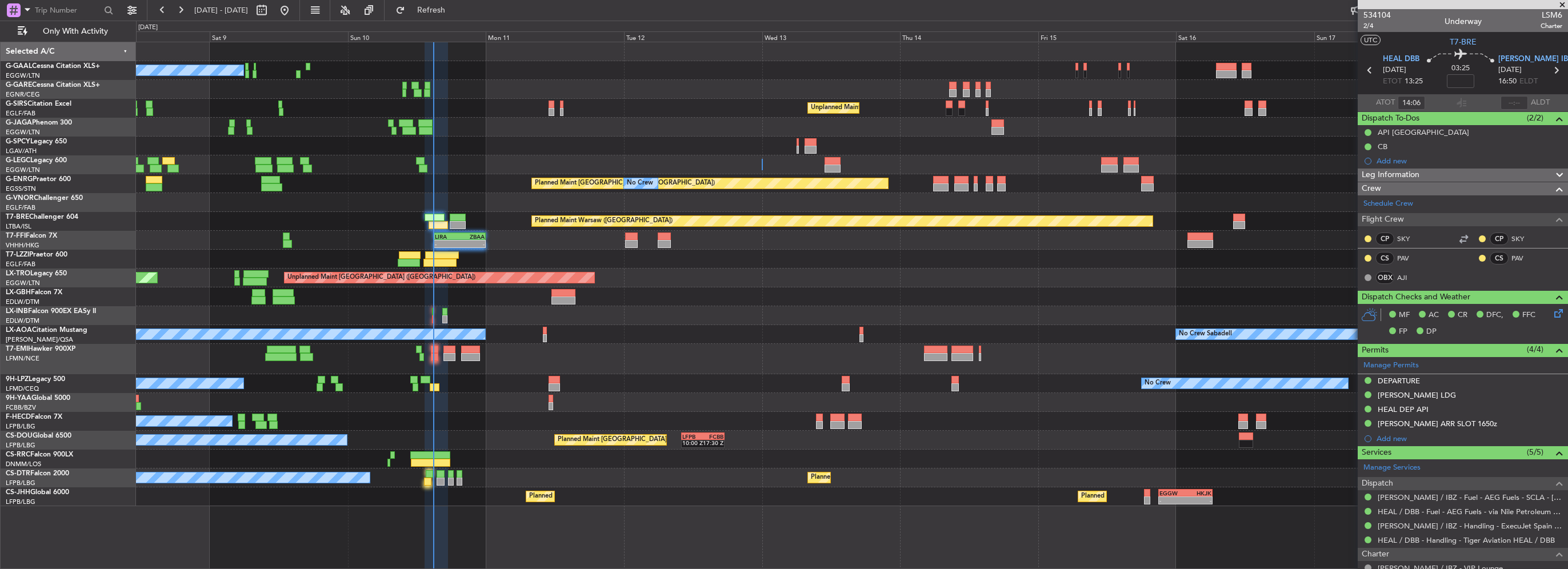
click at [461, 21] on div "No Crew Unplanned Maint [GEOGRAPHIC_DATA] ([GEOGRAPHIC_DATA]) A/C Unavailable […" at bounding box center [784, 294] width 1568 height 548
click at [459, 16] on button "Refresh" at bounding box center [424, 10] width 68 height 18
drag, startPoint x: 478, startPoint y: 17, endPoint x: 436, endPoint y: 27, distance: 43.2
click at [459, 17] on button "Refresh" at bounding box center [424, 10] width 68 height 18
click at [449, 8] on span "Refresh" at bounding box center [431, 10] width 48 height 8
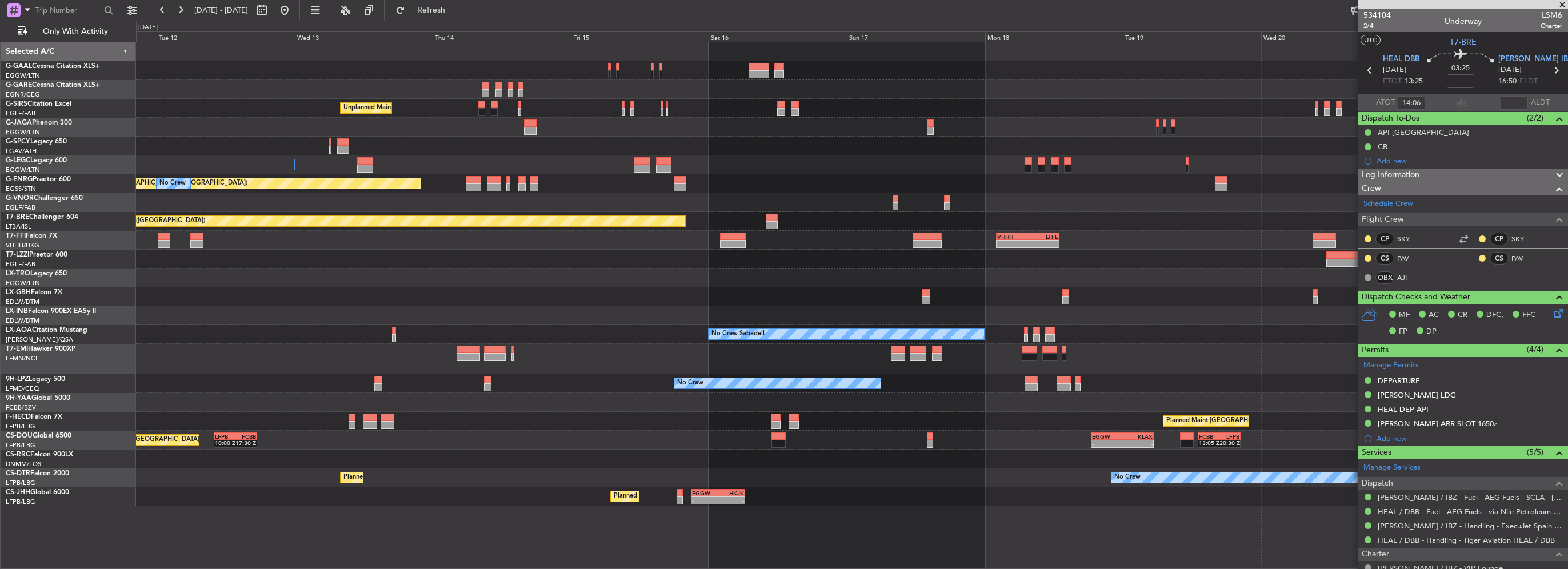
click at [182, 363] on div "Unplanned Maint [GEOGRAPHIC_DATA] ([GEOGRAPHIC_DATA]) A/C Unavailable [GEOGRAPH…" at bounding box center [852, 274] width 1432 height 463
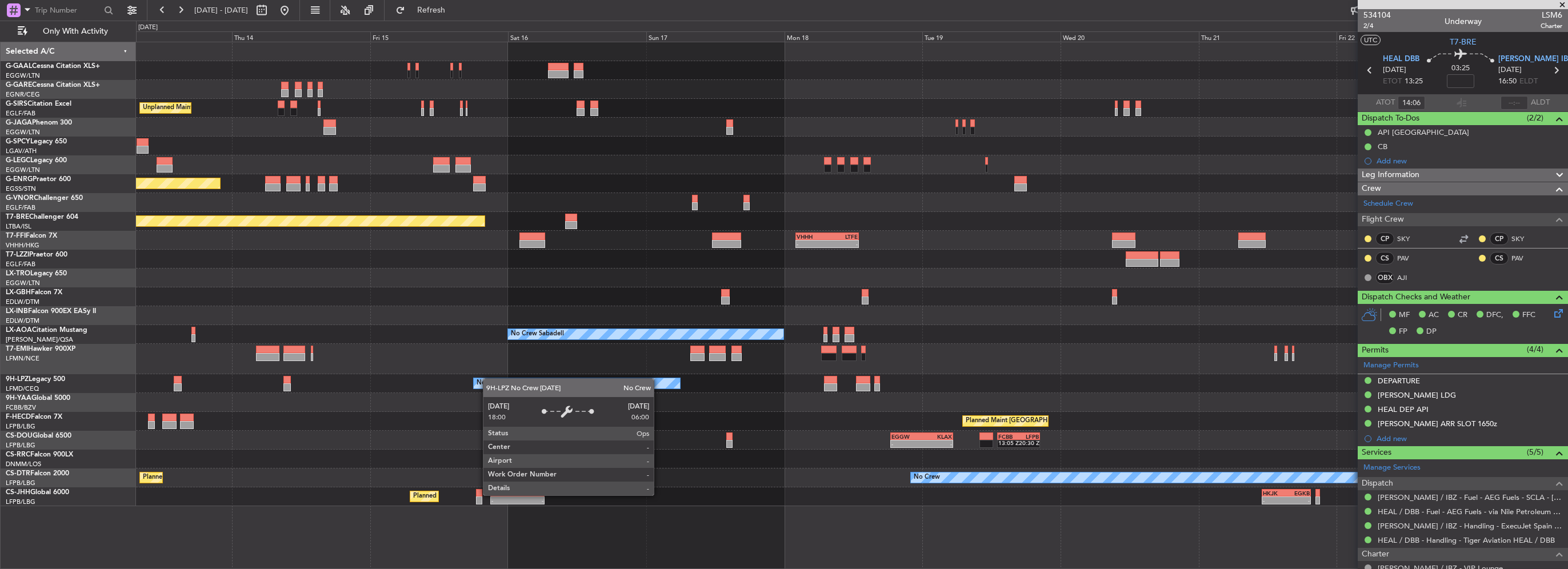
click at [487, 378] on div "No Crew" at bounding box center [490, 384] width 26 height 17
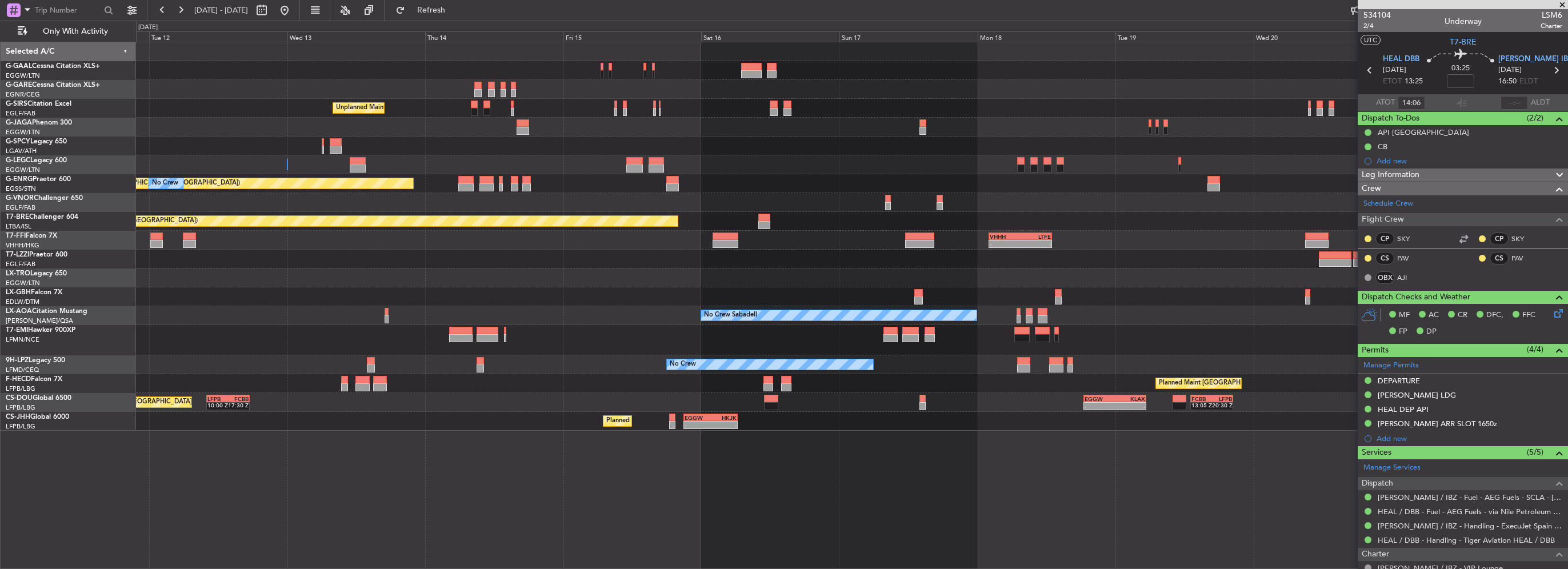
click at [577, 366] on div "No Crew" at bounding box center [852, 365] width 1432 height 19
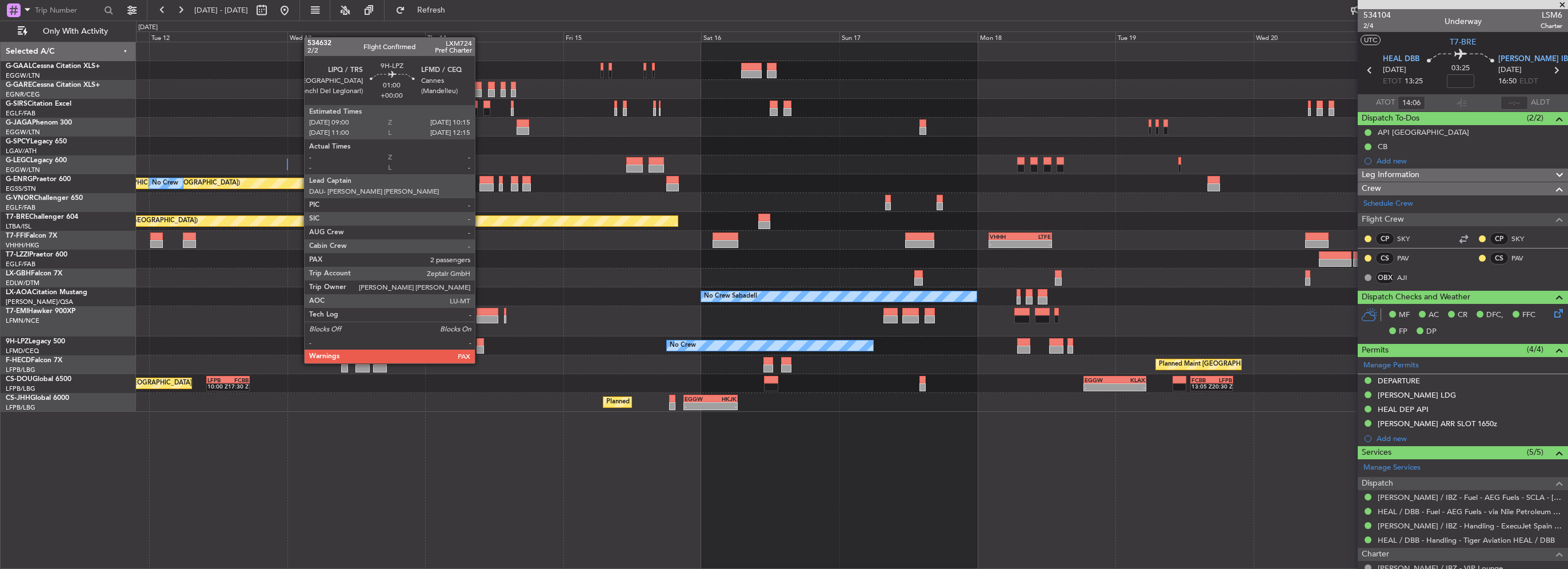
click at [480, 352] on div at bounding box center [480, 349] width 8 height 8
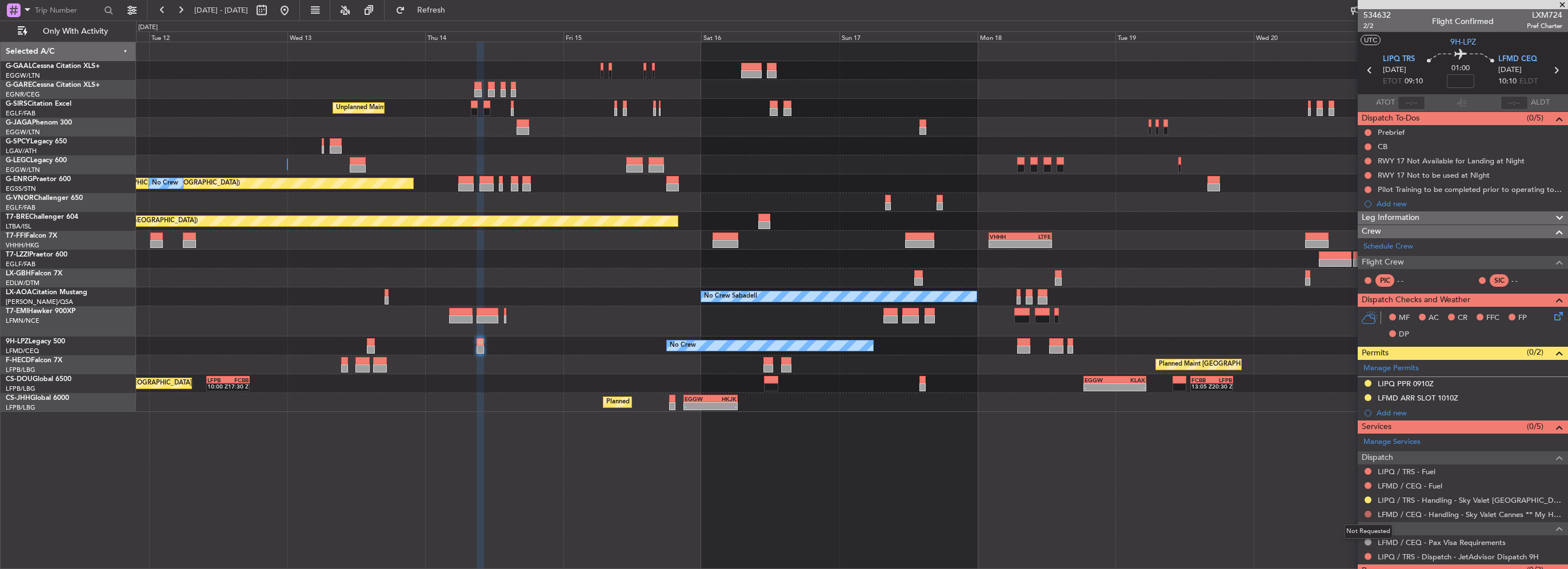
click at [1369, 513] on button at bounding box center [1369, 514] width 7 height 7
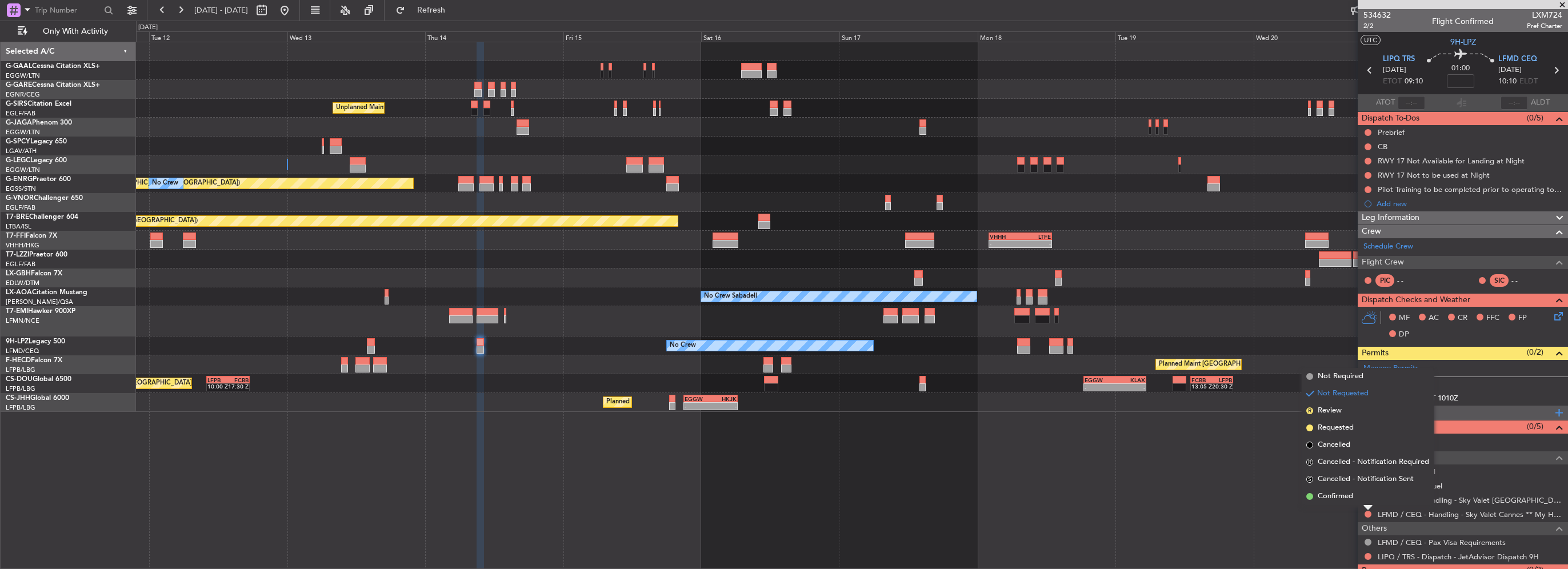
drag, startPoint x: 1337, startPoint y: 500, endPoint x: 1412, endPoint y: 410, distance: 117.2
click at [1337, 499] on span "Confirmed" at bounding box center [1336, 495] width 36 height 11
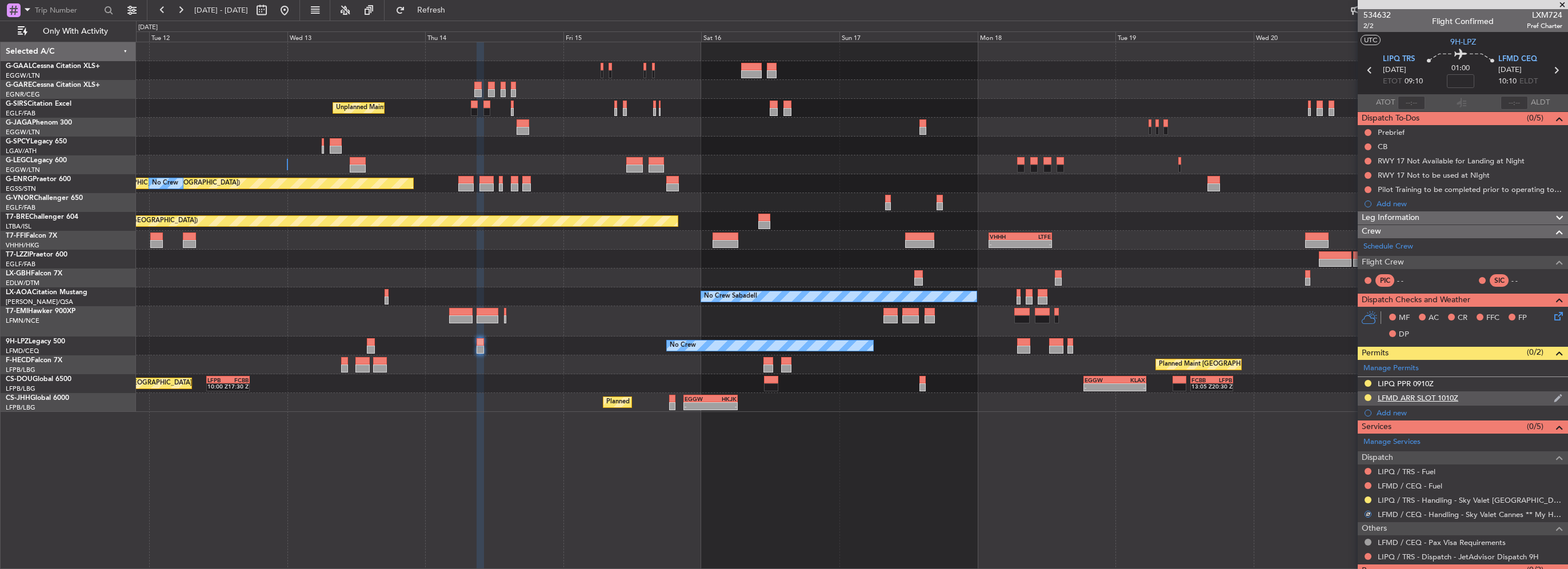
click at [1446, 398] on div "LFMD ARR SLOT 1010Z" at bounding box center [1418, 398] width 81 height 10
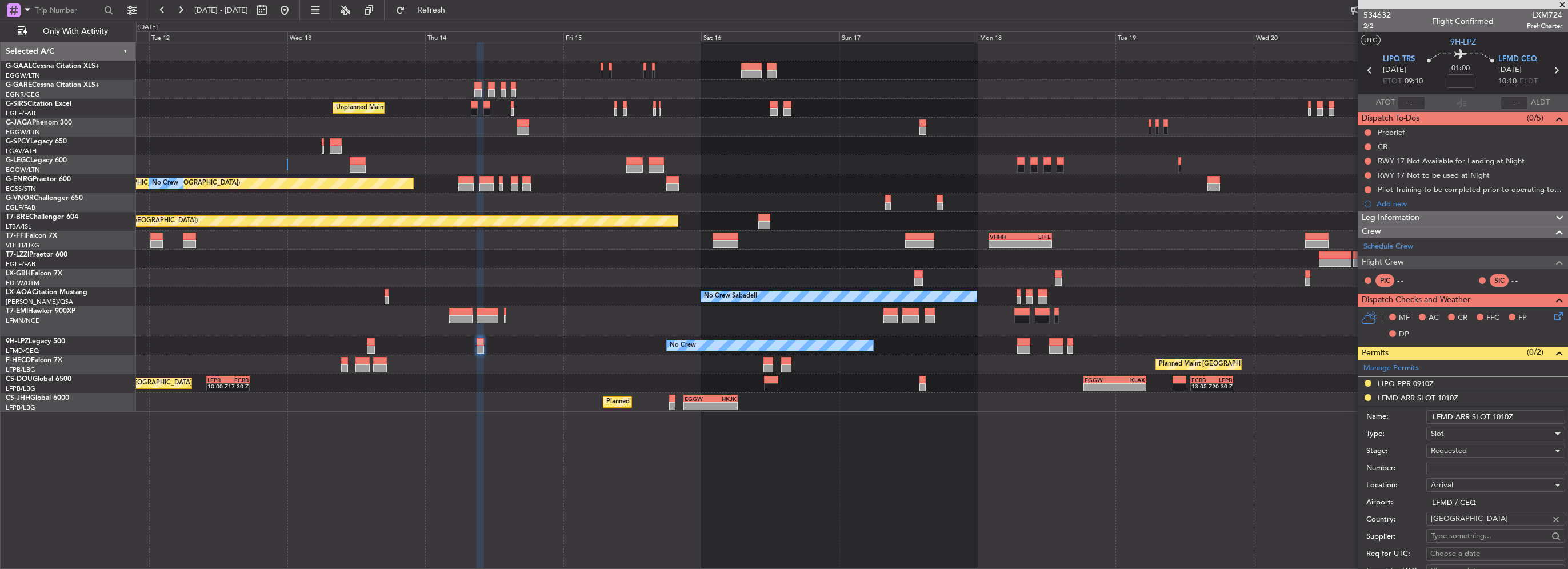
click at [1460, 462] on input "Number:" at bounding box center [1496, 469] width 139 height 14
paste input "LFMDA000012192"
type input "LFMDA000012192"
click at [1472, 448] on div "Requested" at bounding box center [1492, 450] width 121 height 17
click at [1473, 536] on span "Received OK" at bounding box center [1492, 541] width 120 height 17
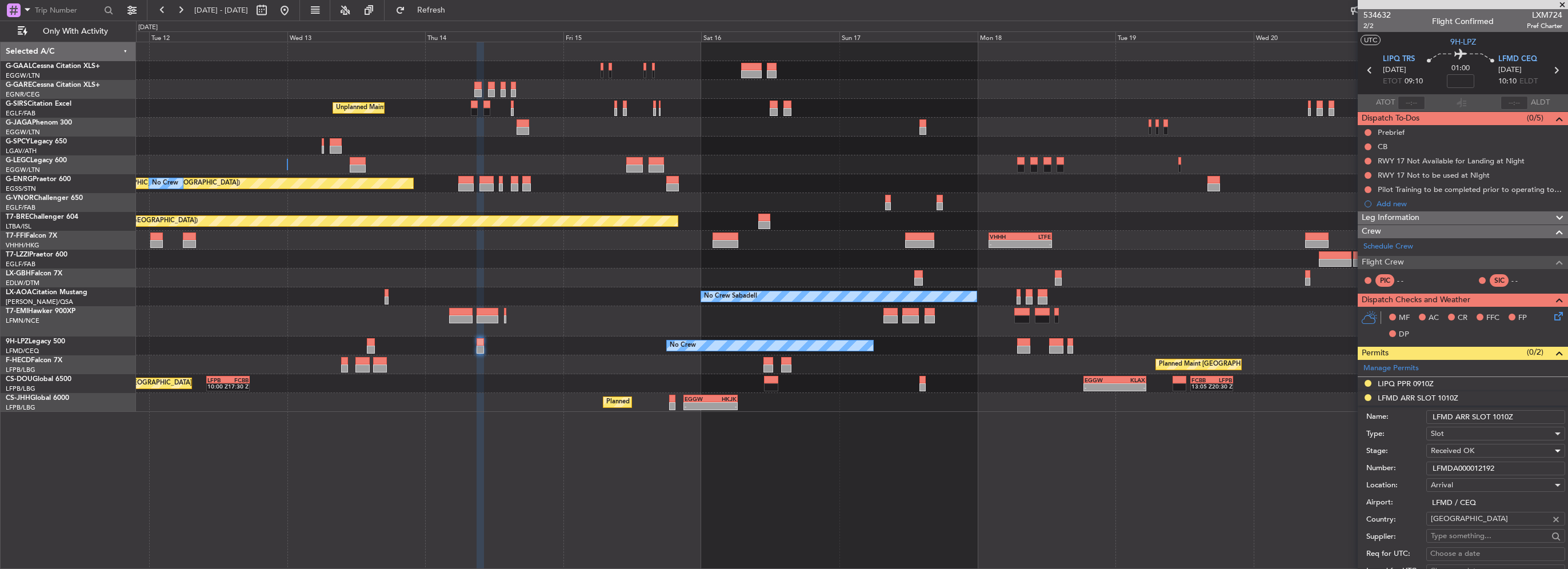
scroll to position [229, 0]
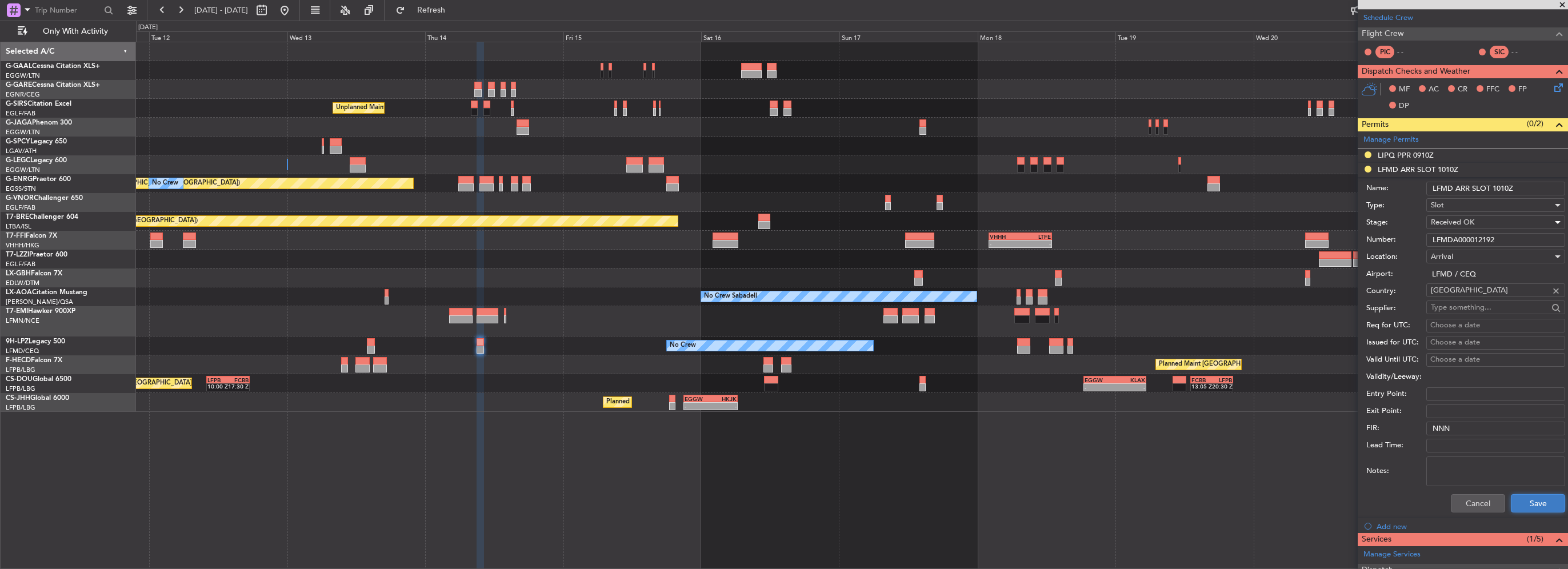
click at [1534, 496] on button "Save" at bounding box center [1539, 502] width 55 height 18
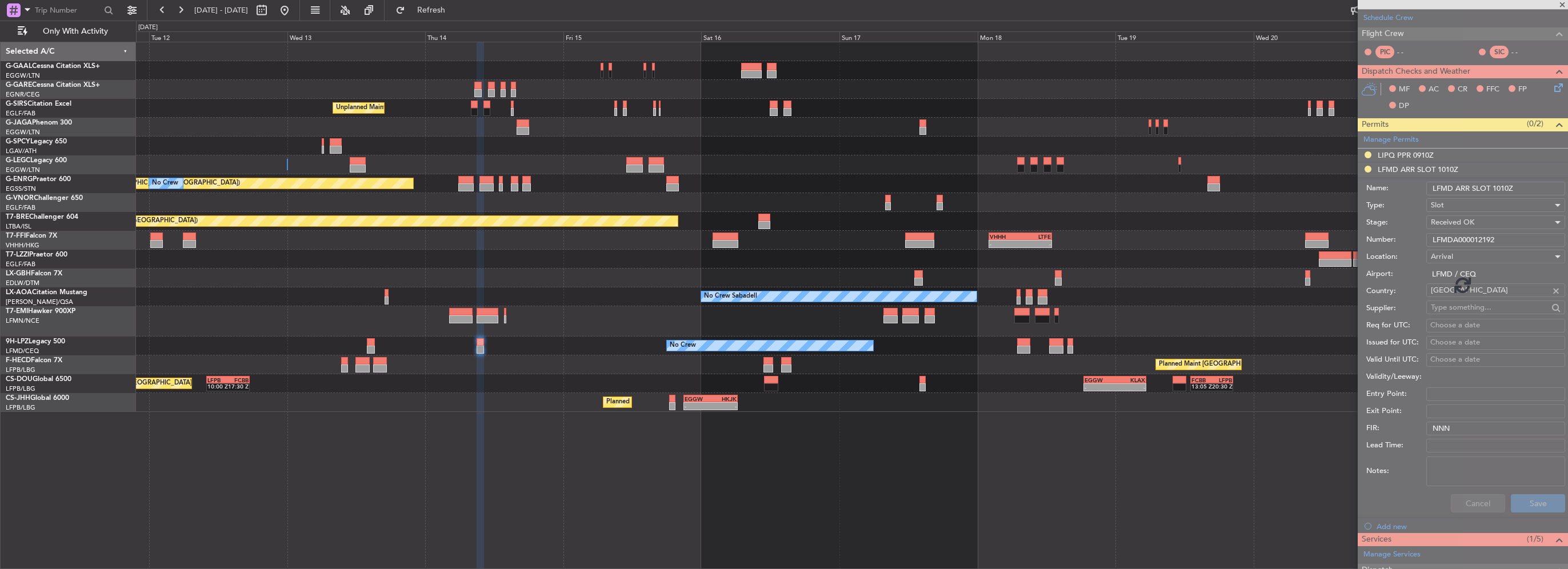
scroll to position [40, 0]
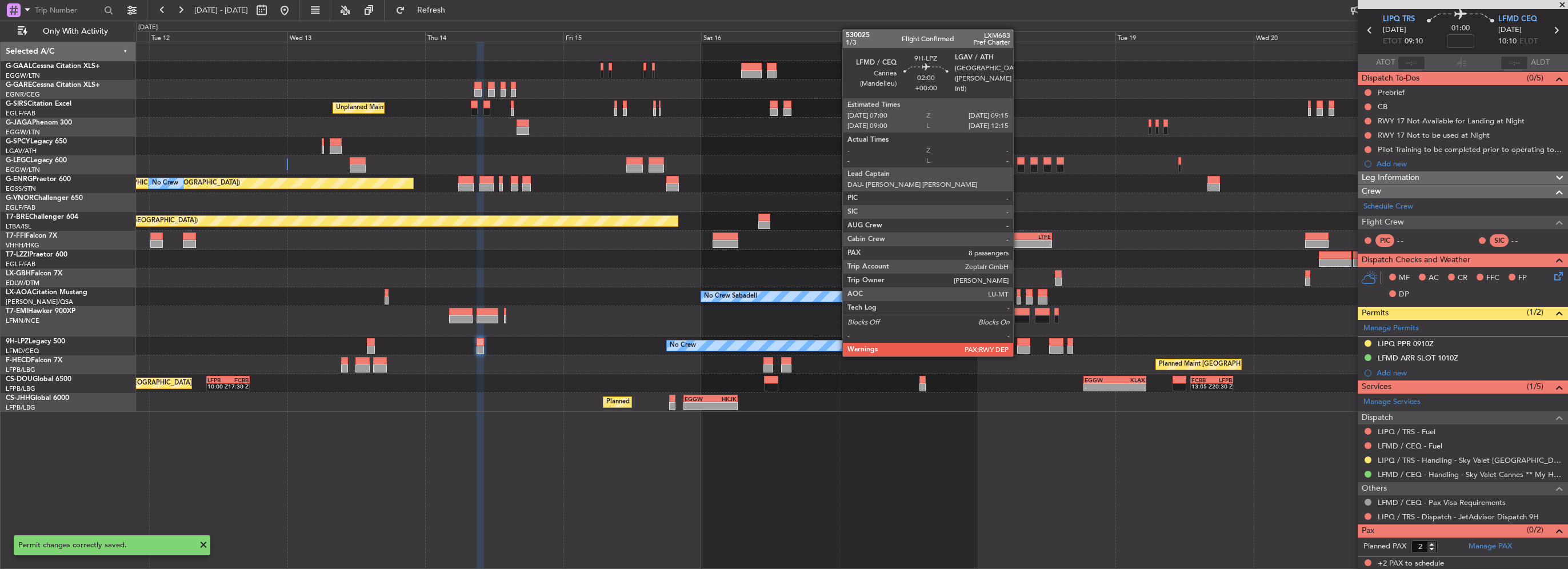
click at [1018, 346] on div at bounding box center [1024, 349] width 13 height 8
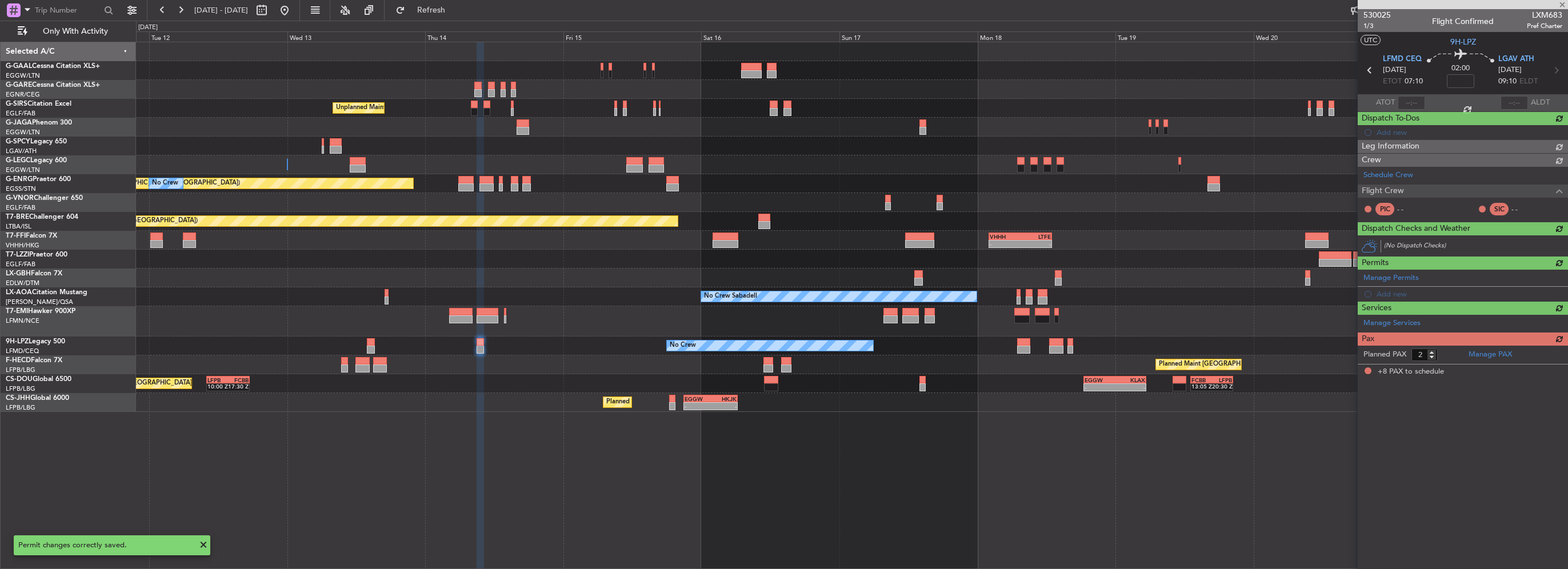
type input "8"
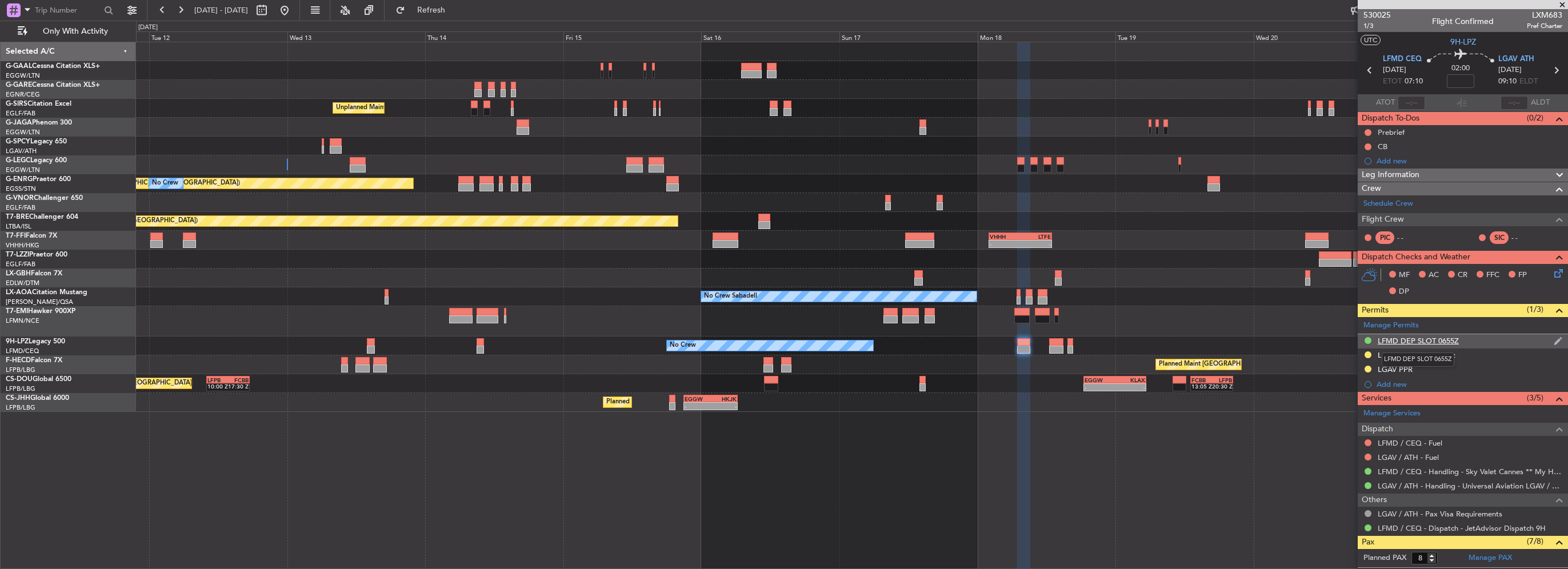
click at [1451, 342] on div "LFMD DEP SLOT 0655Z" at bounding box center [1419, 340] width 81 height 10
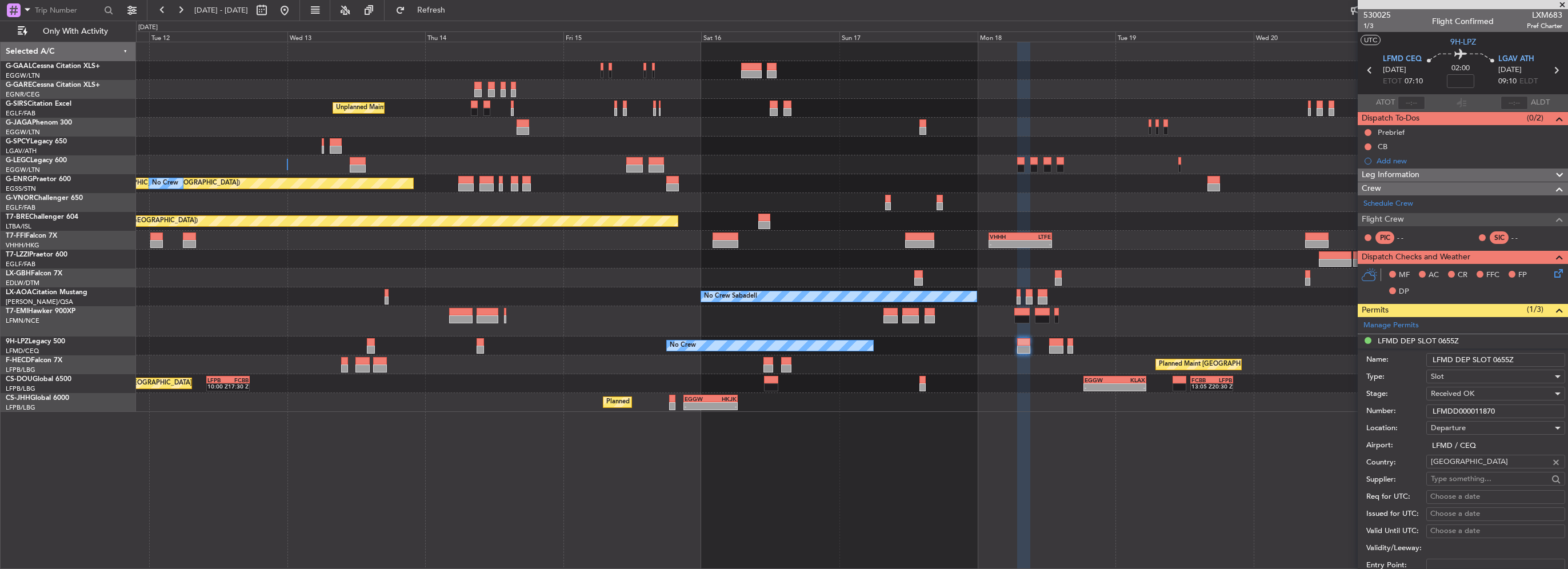
drag, startPoint x: 1516, startPoint y: 358, endPoint x: 1494, endPoint y: 361, distance: 22.2
click at [1494, 361] on input "LFMD DEP SLOT 0655Z" at bounding box center [1496, 360] width 139 height 14
type input "LFMD DEP SLOT 0710z"
click at [1435, 502] on div "Req for UTC: Choose a date" at bounding box center [1466, 497] width 198 height 17
click at [1474, 411] on input "LFMDD000011870" at bounding box center [1496, 411] width 139 height 14
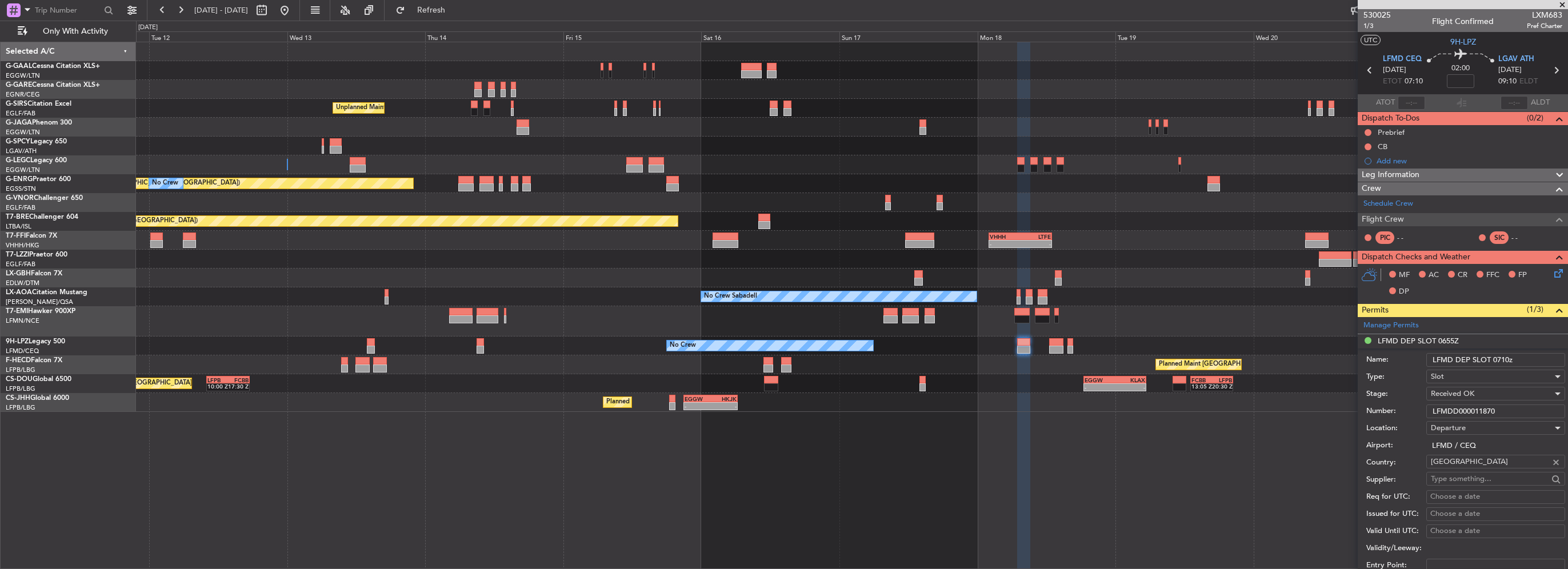
click at [1474, 411] on input "LFMDD000011870" at bounding box center [1496, 411] width 139 height 14
paste input "2193"
type input "LFMDD000012193"
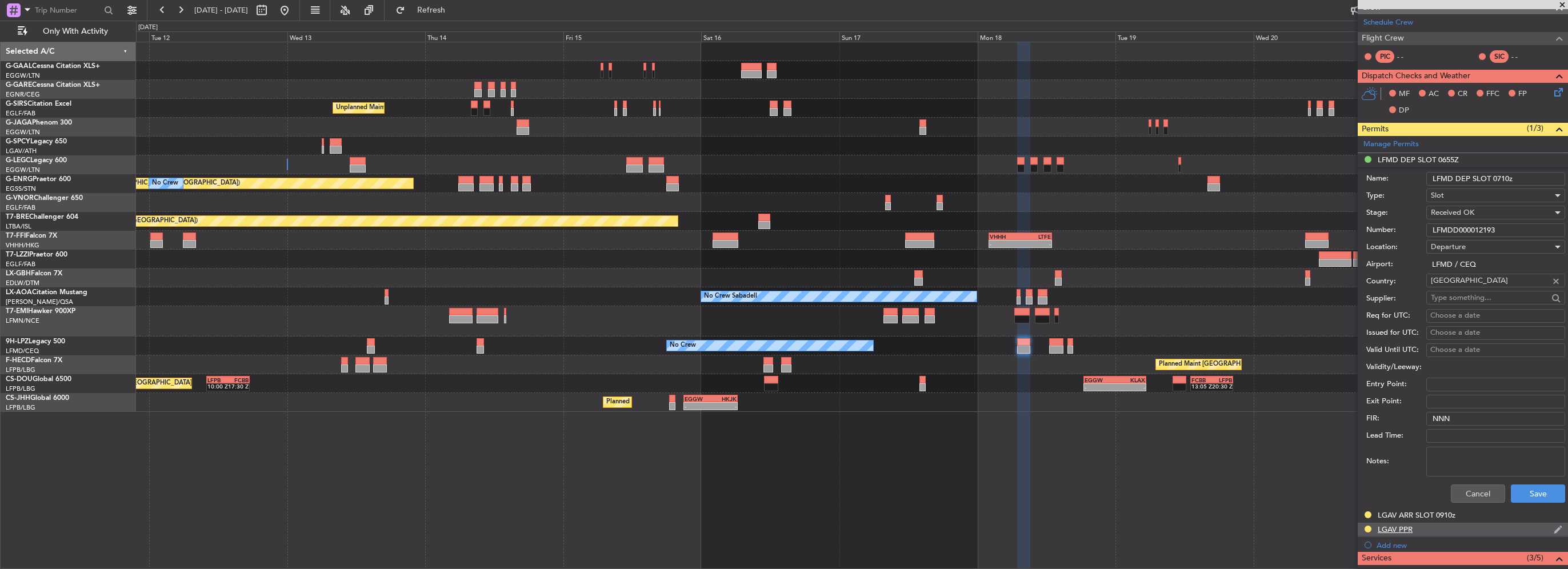
scroll to position [229, 0]
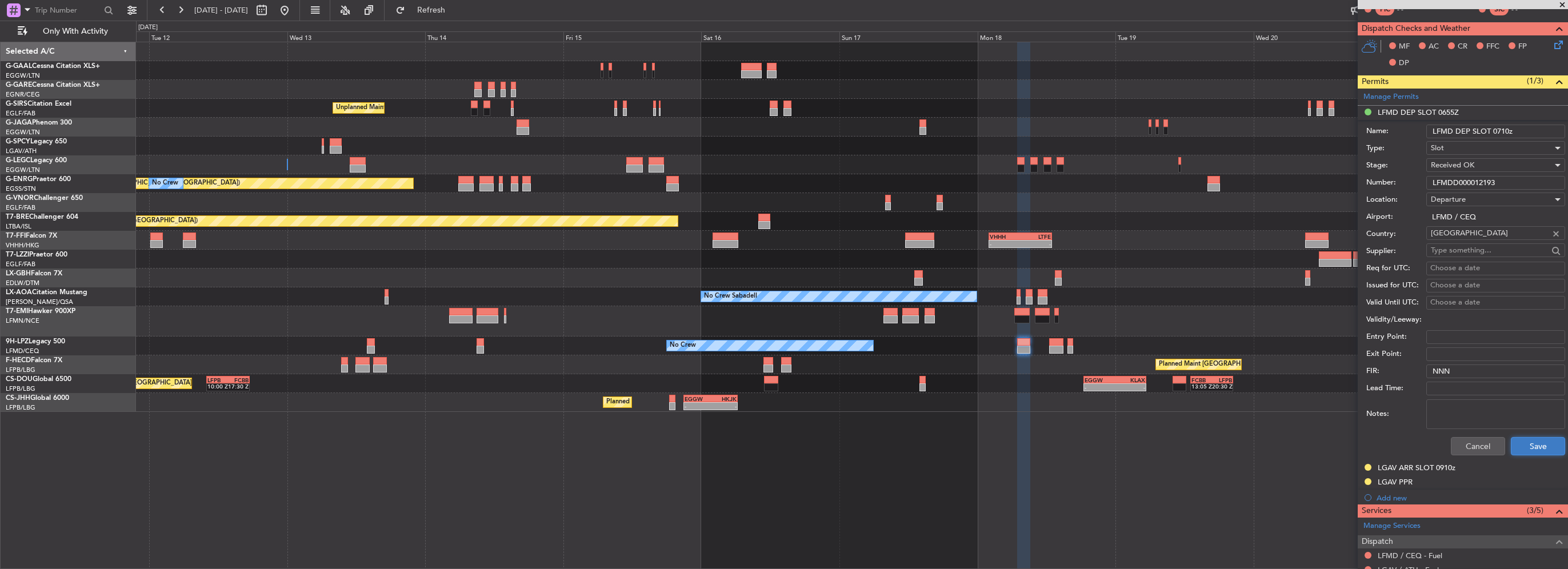
click at [1532, 444] on button "Save" at bounding box center [1539, 445] width 55 height 18
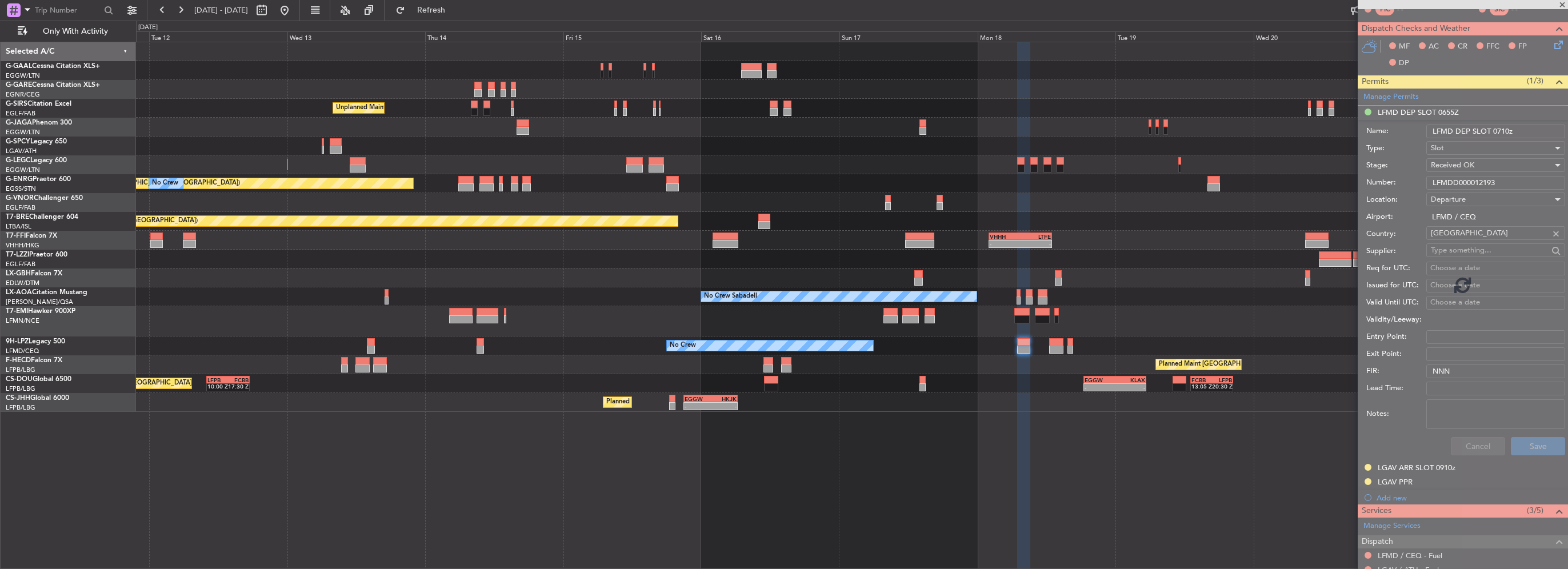
scroll to position [202, 0]
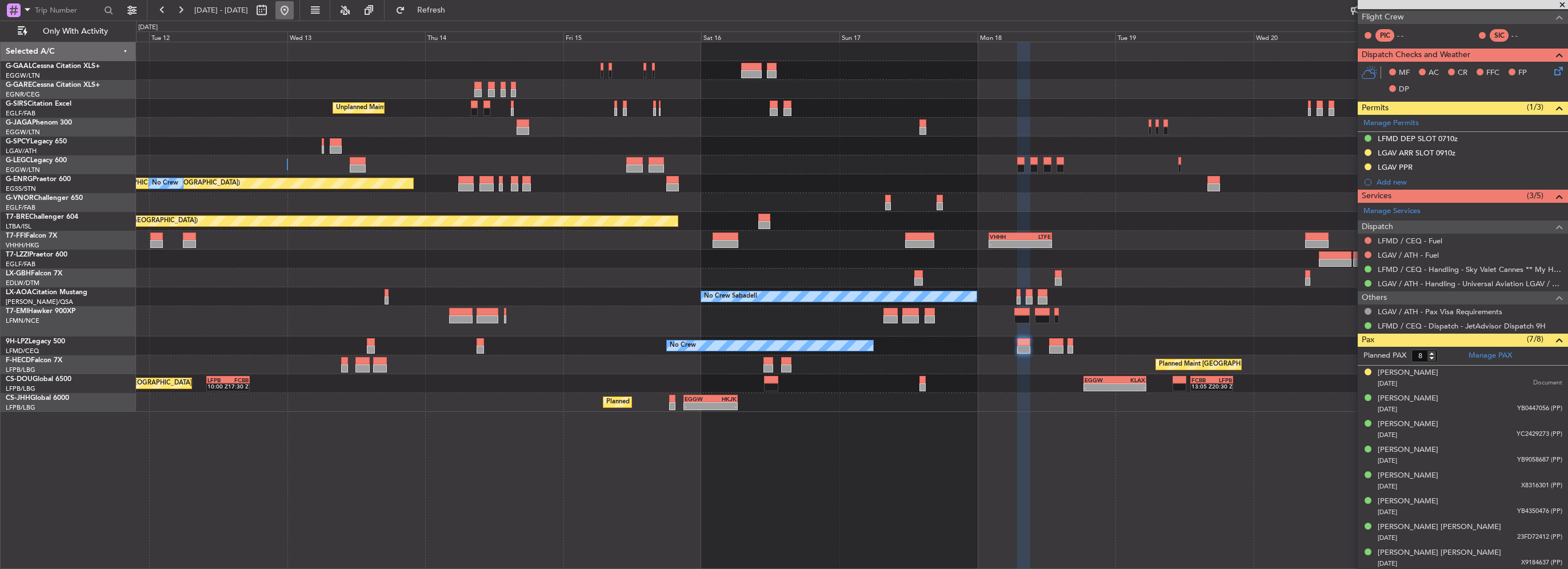
click at [294, 16] on button at bounding box center [284, 10] width 18 height 18
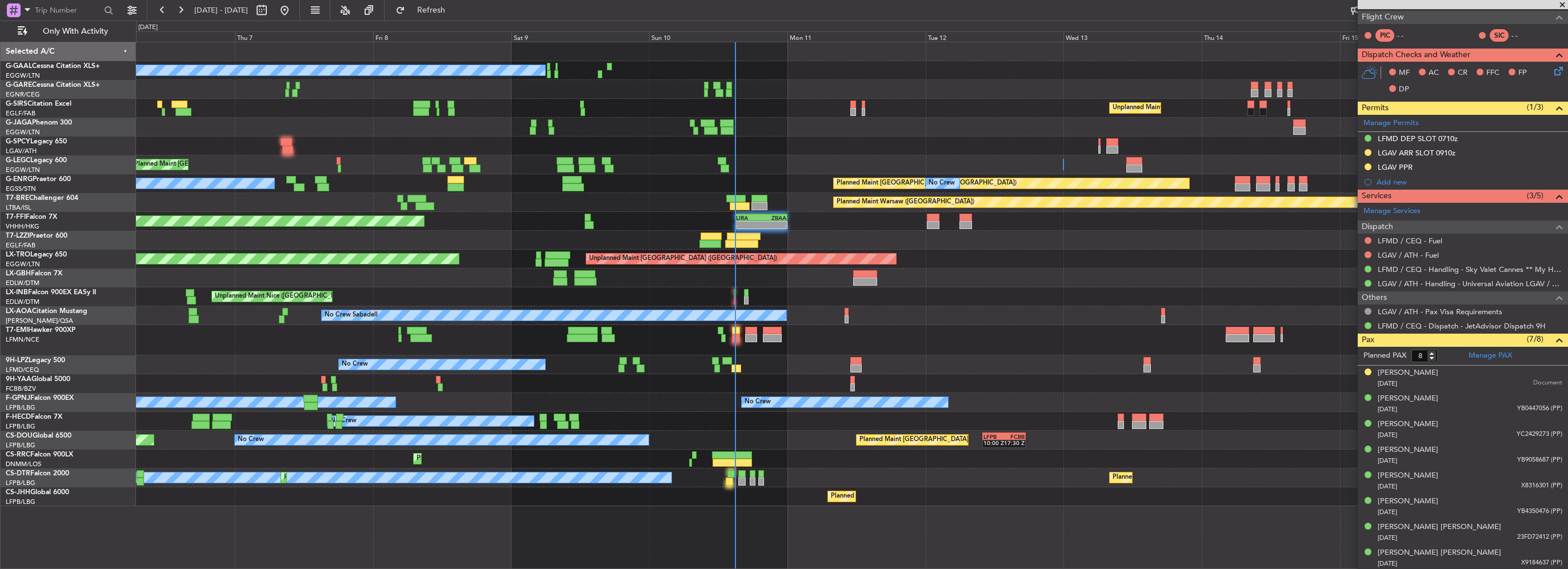
click at [1564, 6] on span at bounding box center [1562, 5] width 11 height 10
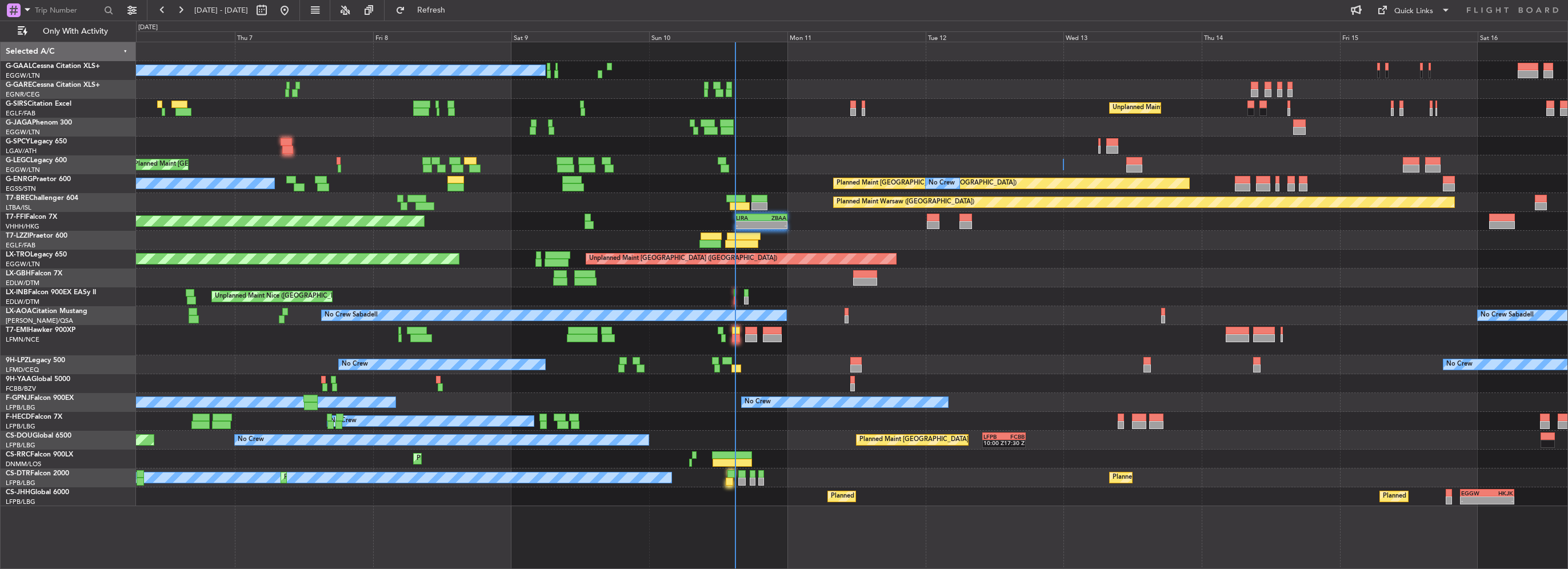
type input "0"
click at [448, 13] on span "Refresh" at bounding box center [431, 10] width 48 height 8
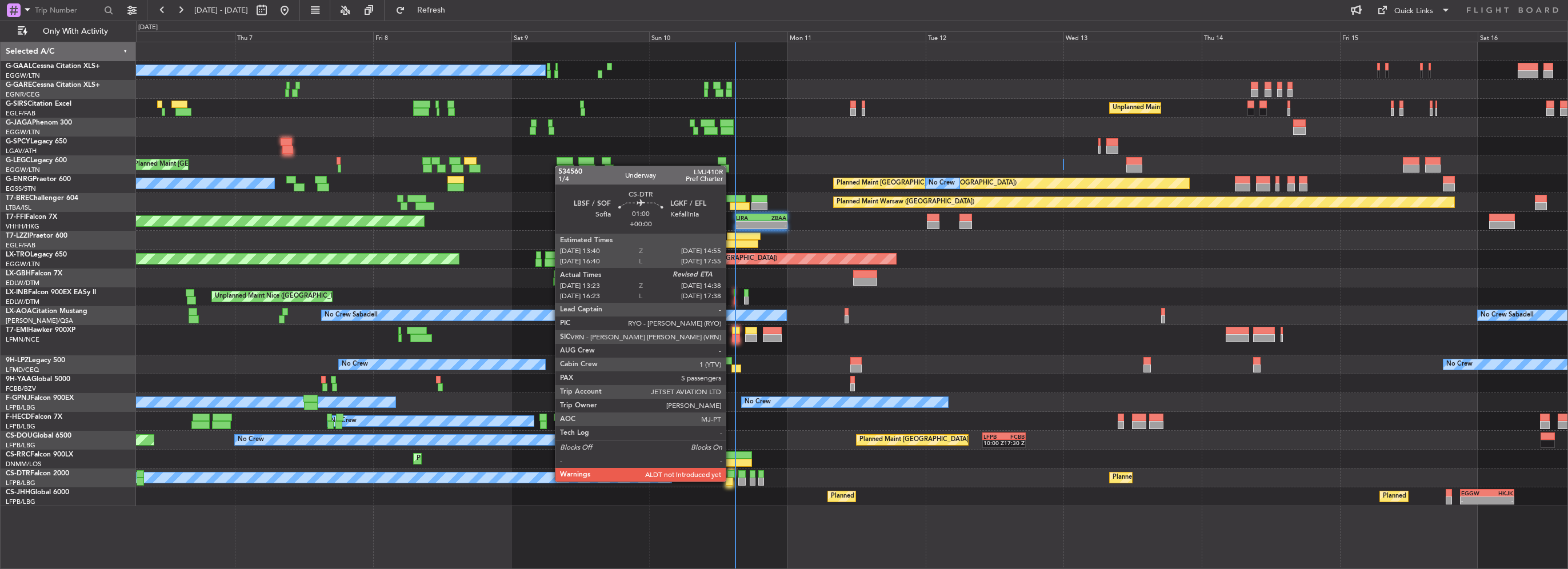
click at [731, 481] on div at bounding box center [729, 481] width 8 height 8
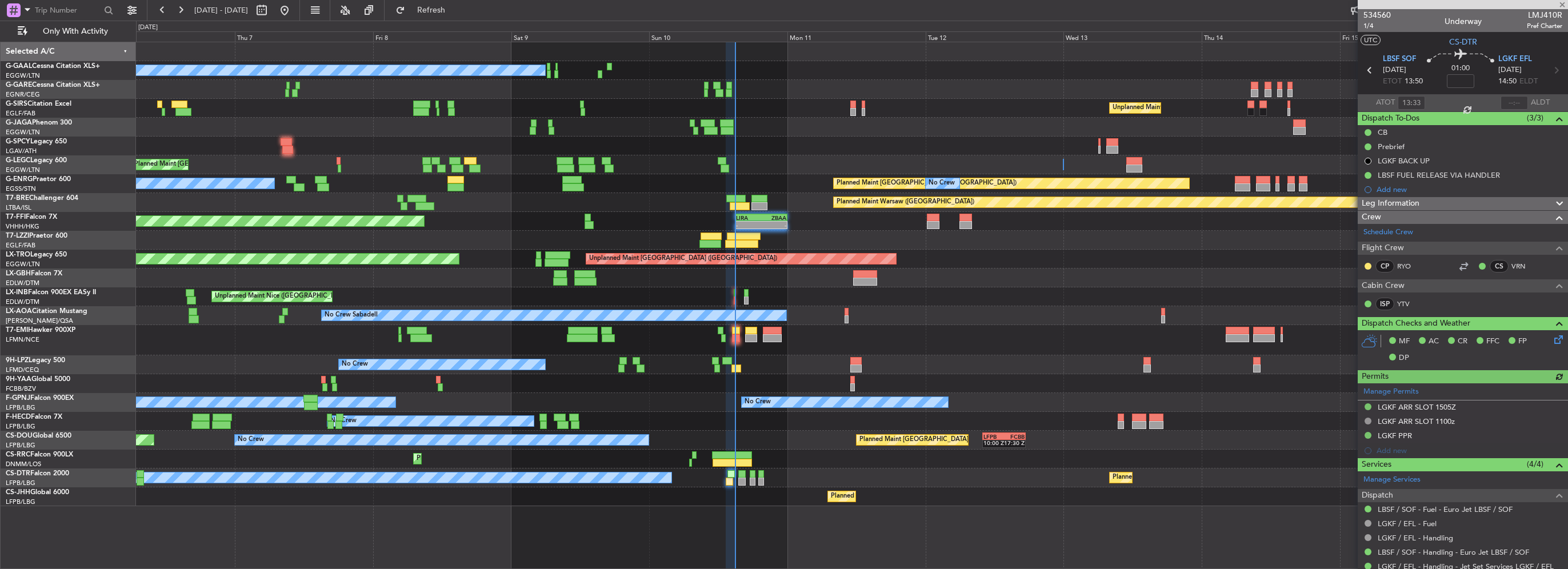
click at [1513, 94] on section "ATOT 13:33 ALDT" at bounding box center [1463, 103] width 211 height 17
click at [1506, 102] on input "text" at bounding box center [1515, 103] width 28 height 14
type input "14:39"
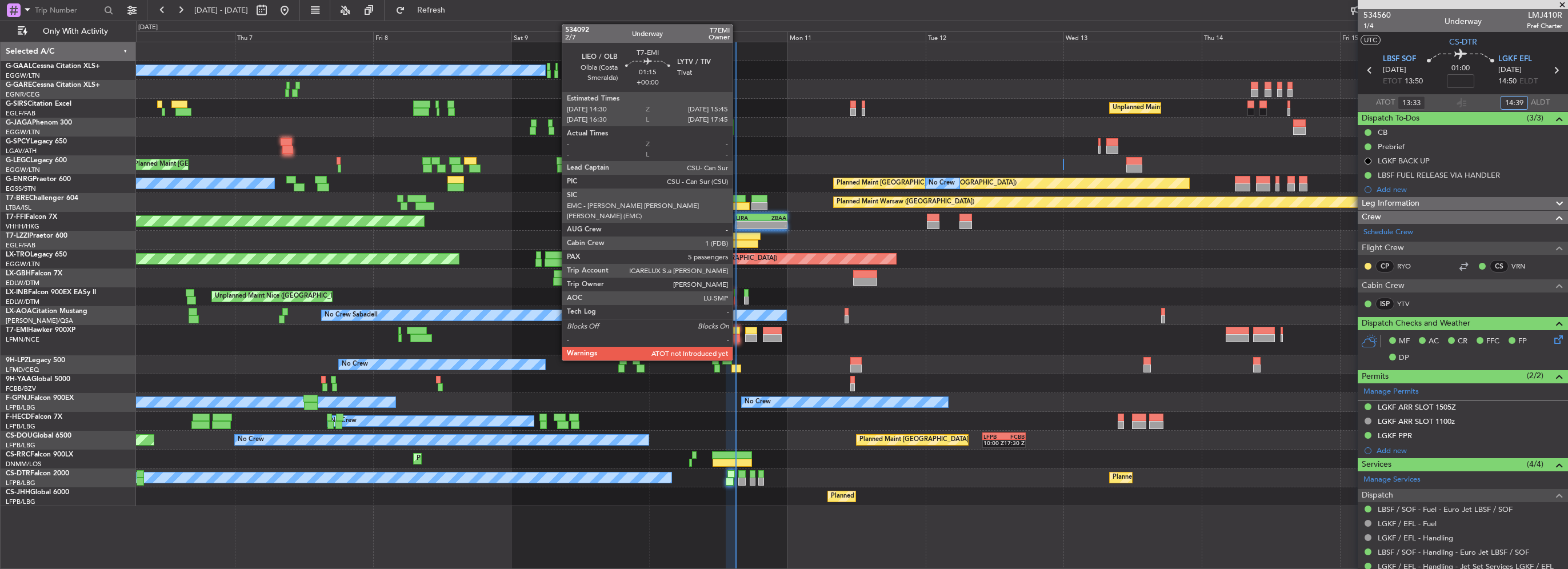
click at [738, 334] on div at bounding box center [736, 338] width 8 height 8
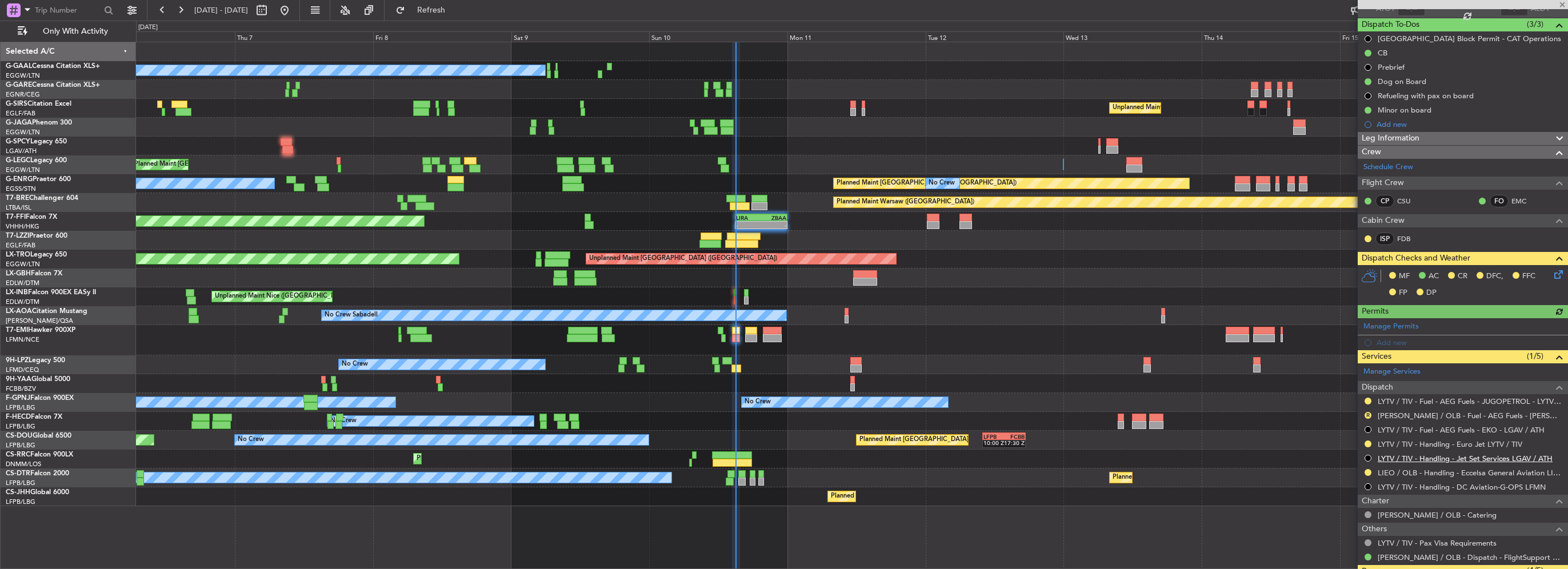
scroll to position [171, 0]
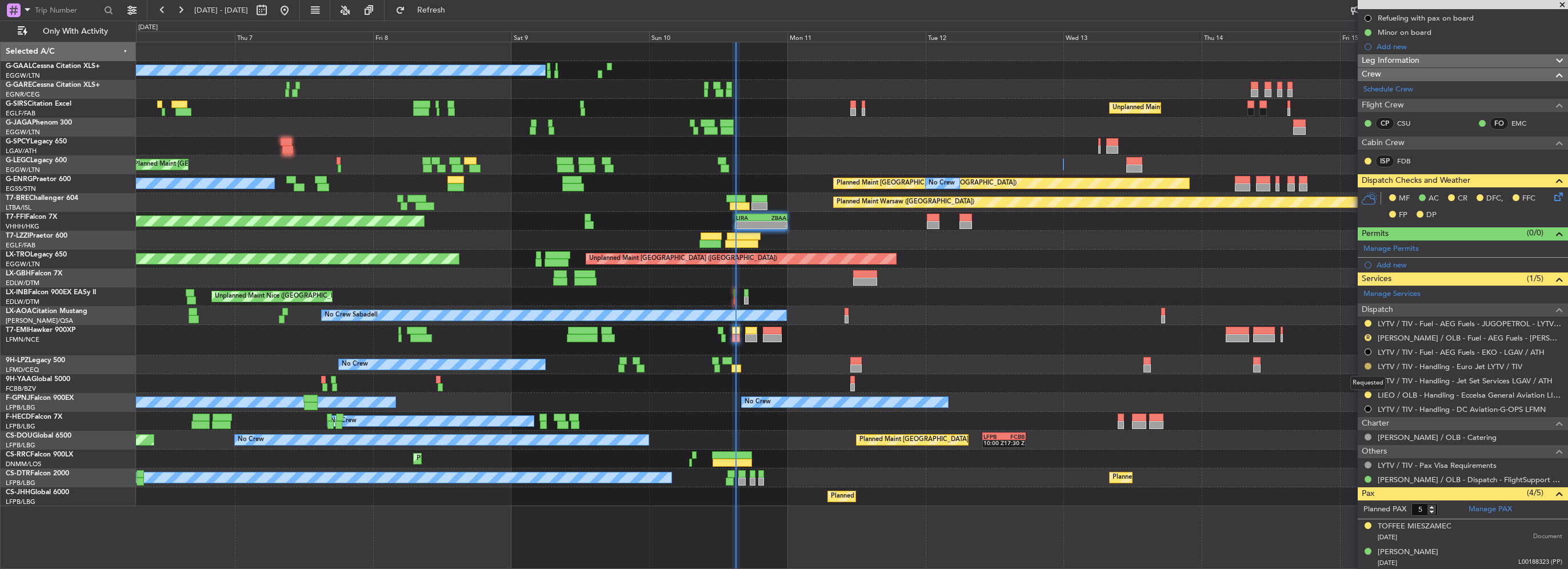
click at [1367, 364] on button at bounding box center [1369, 366] width 7 height 7
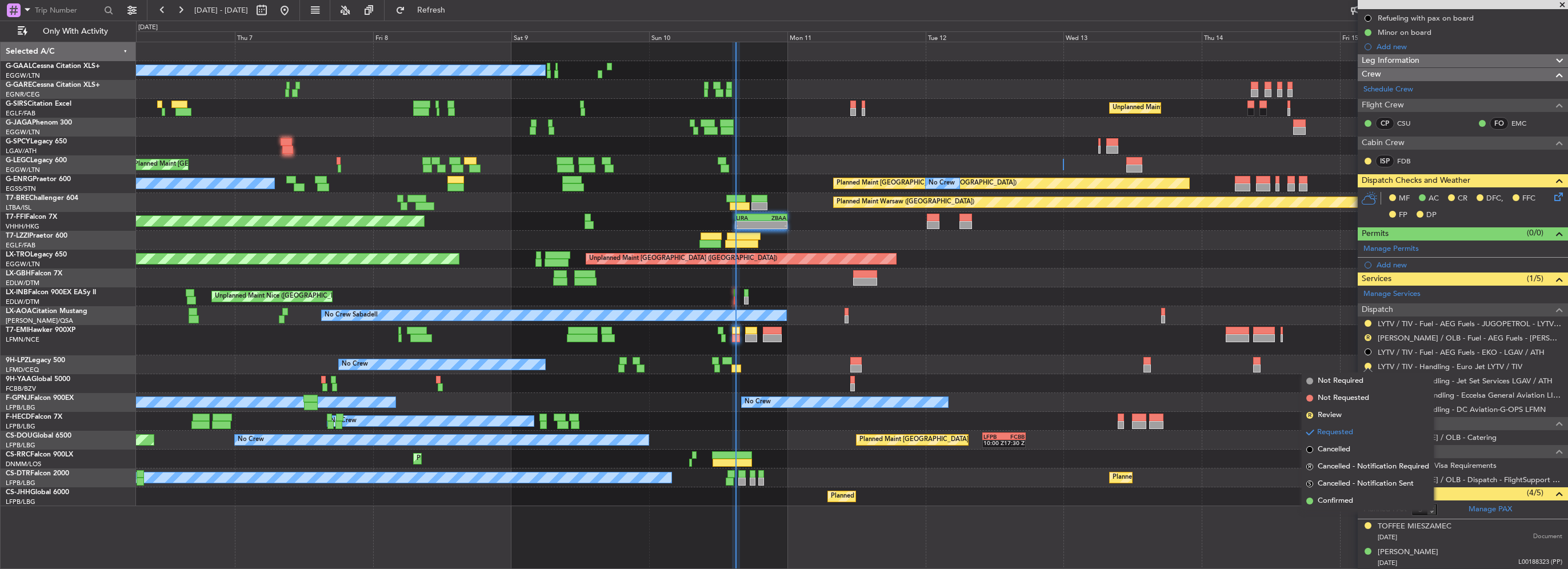
click at [1329, 502] on span "Confirmed" at bounding box center [1336, 501] width 36 height 11
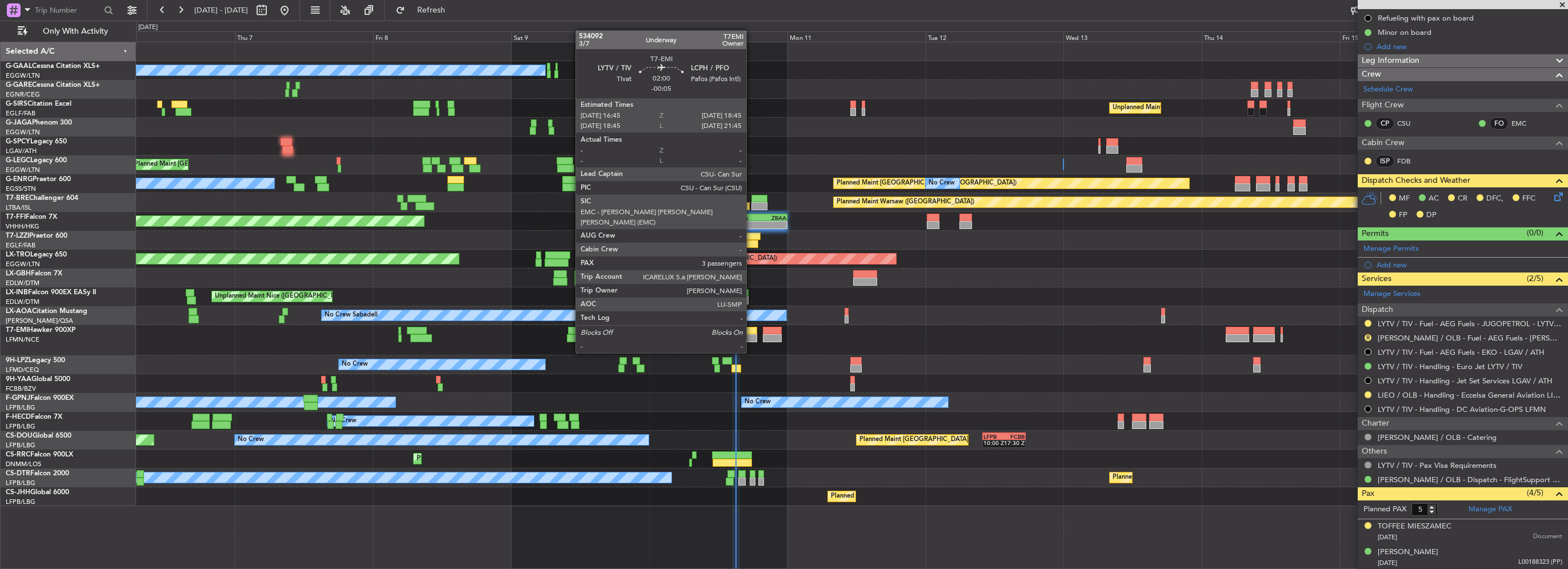
click at [751, 331] on div at bounding box center [751, 330] width 12 height 8
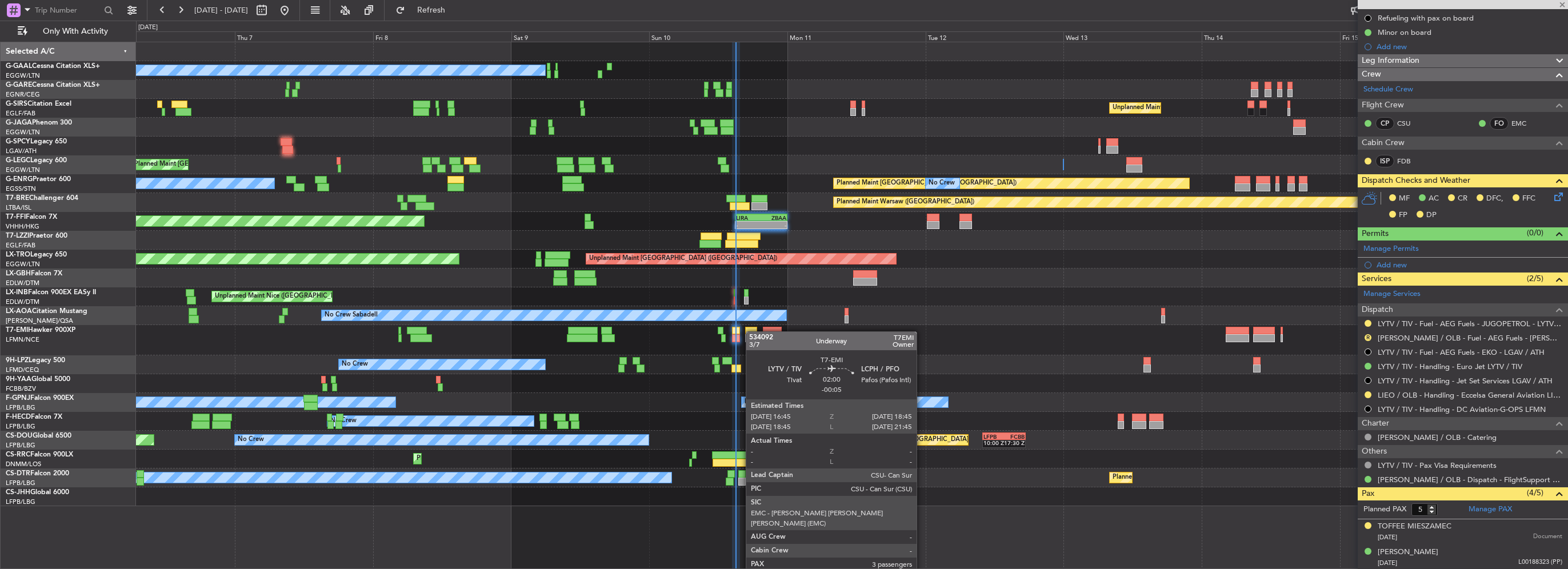
type input "-00:05"
type input "3"
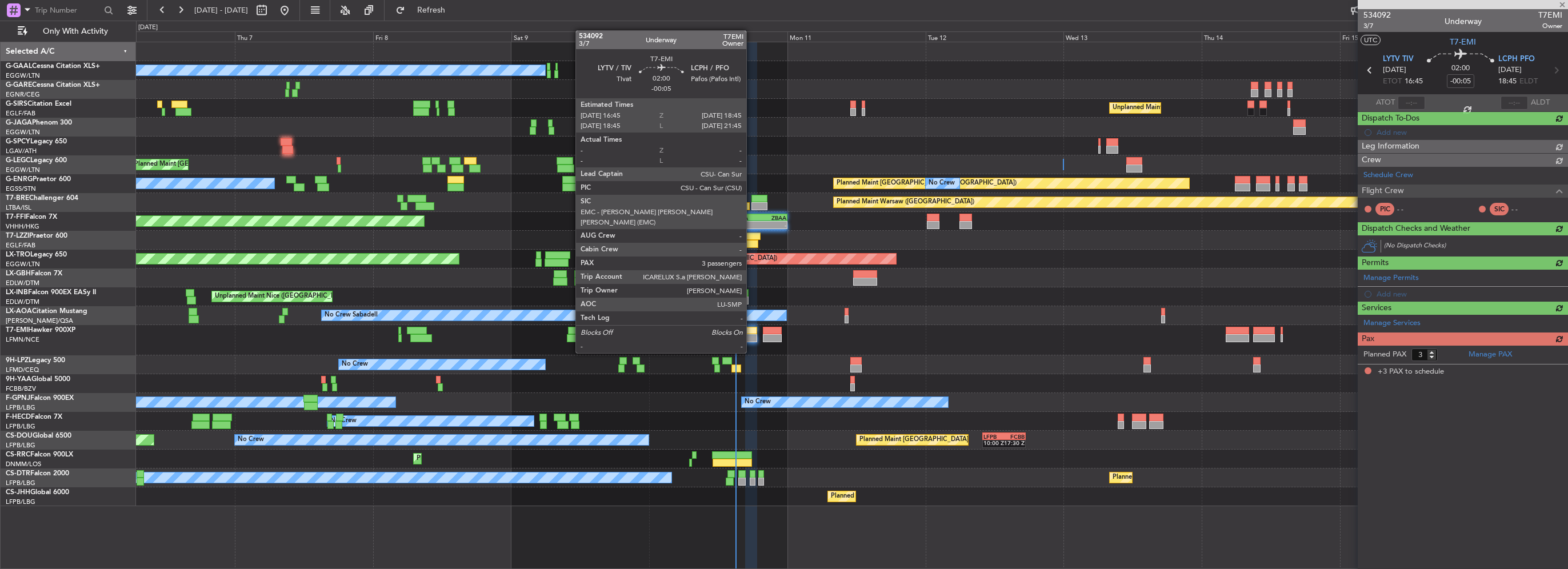
scroll to position [0, 0]
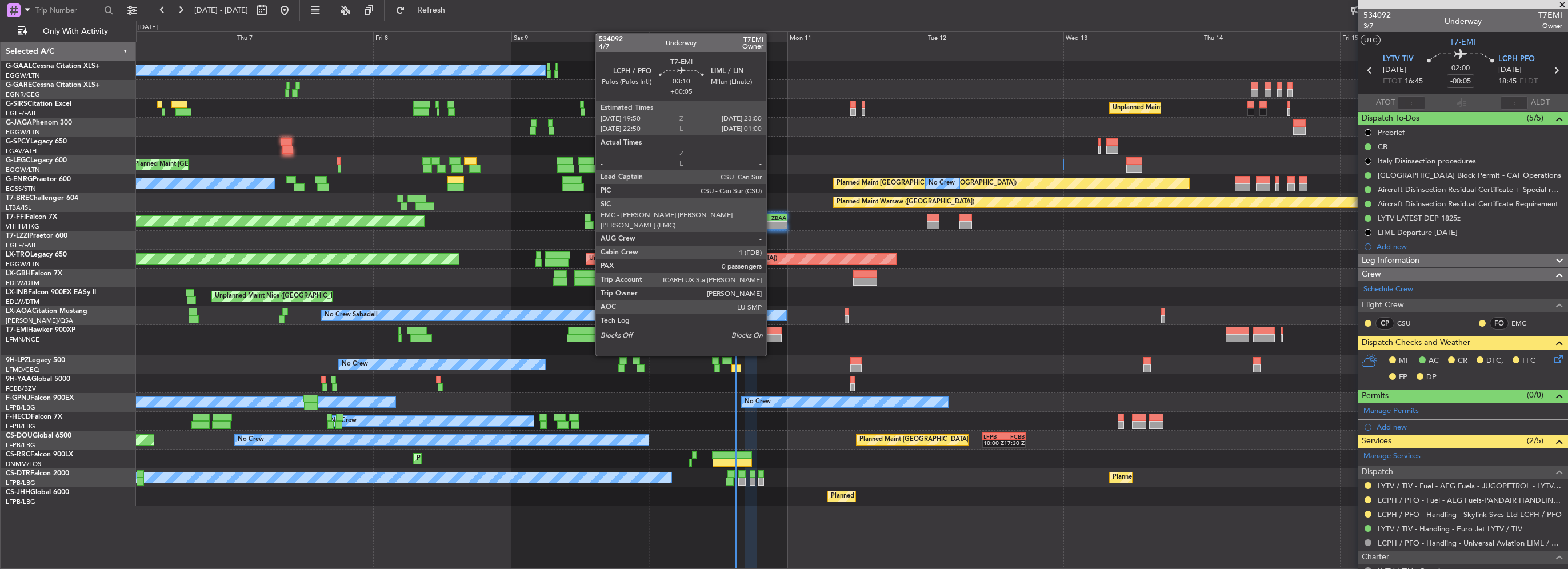
click at [771, 334] on div at bounding box center [771, 338] width 18 height 8
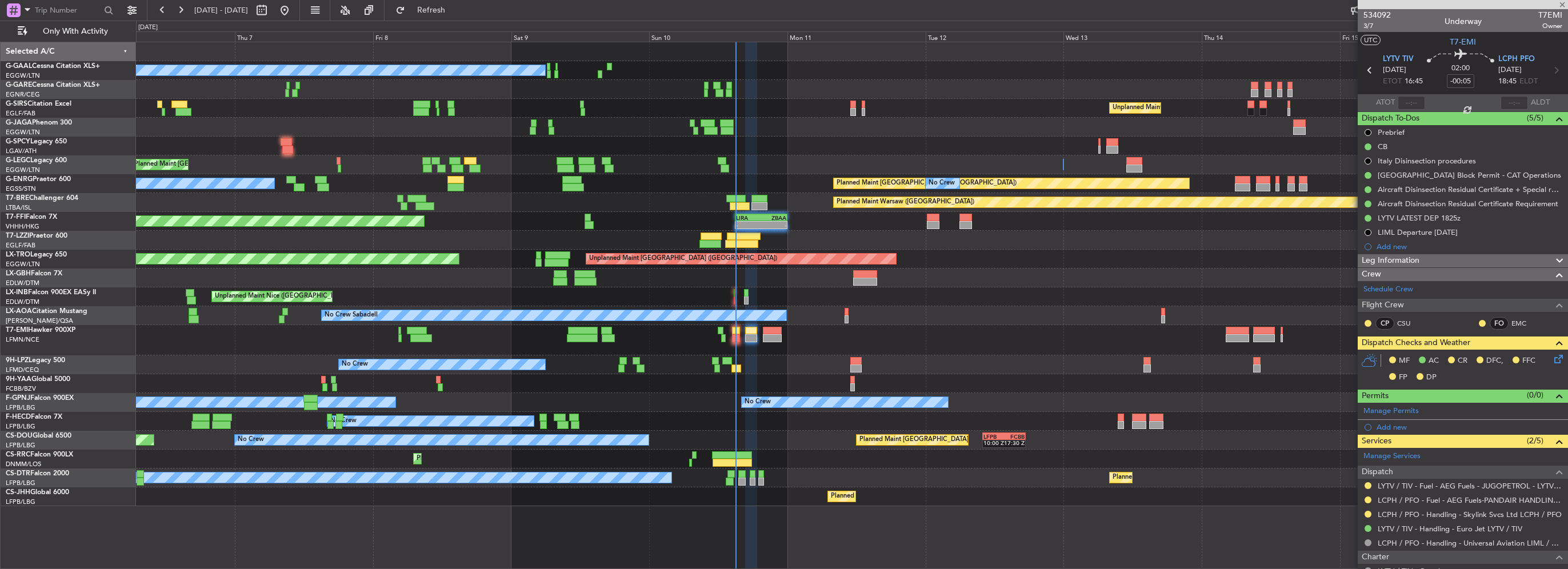
type input "+00:05"
type input "0"
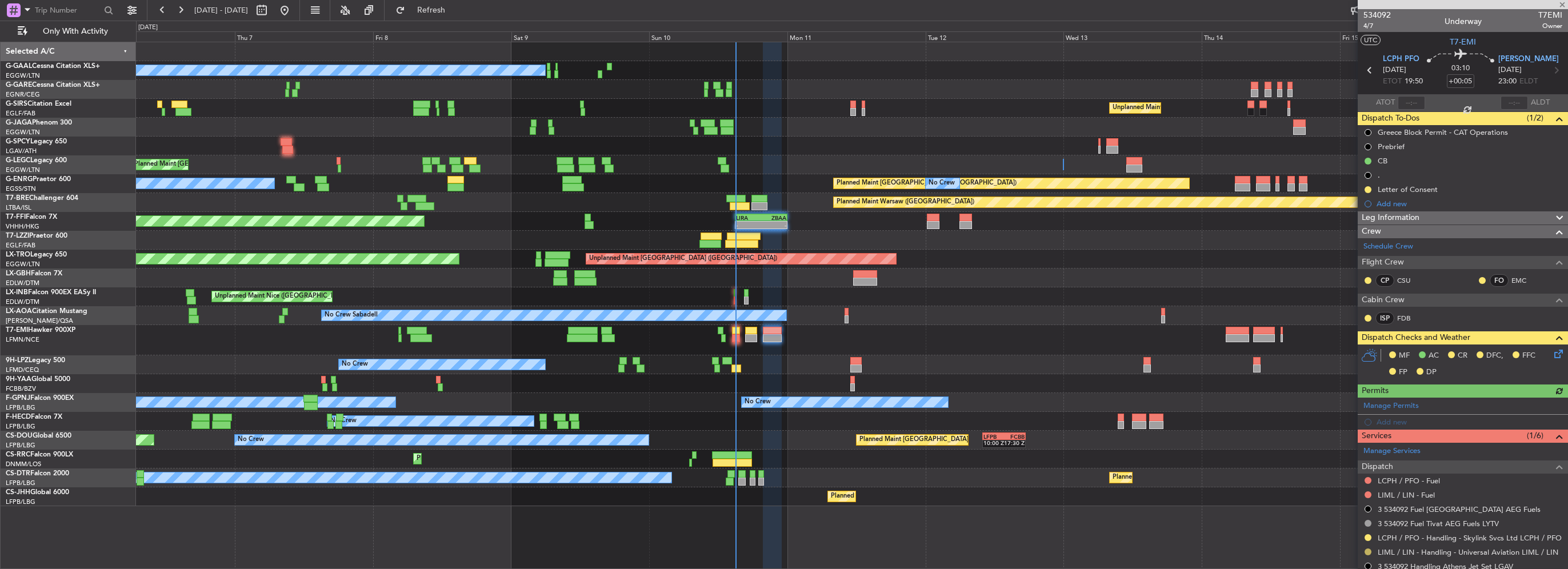
click at [1365, 551] on button at bounding box center [1369, 552] width 7 height 7
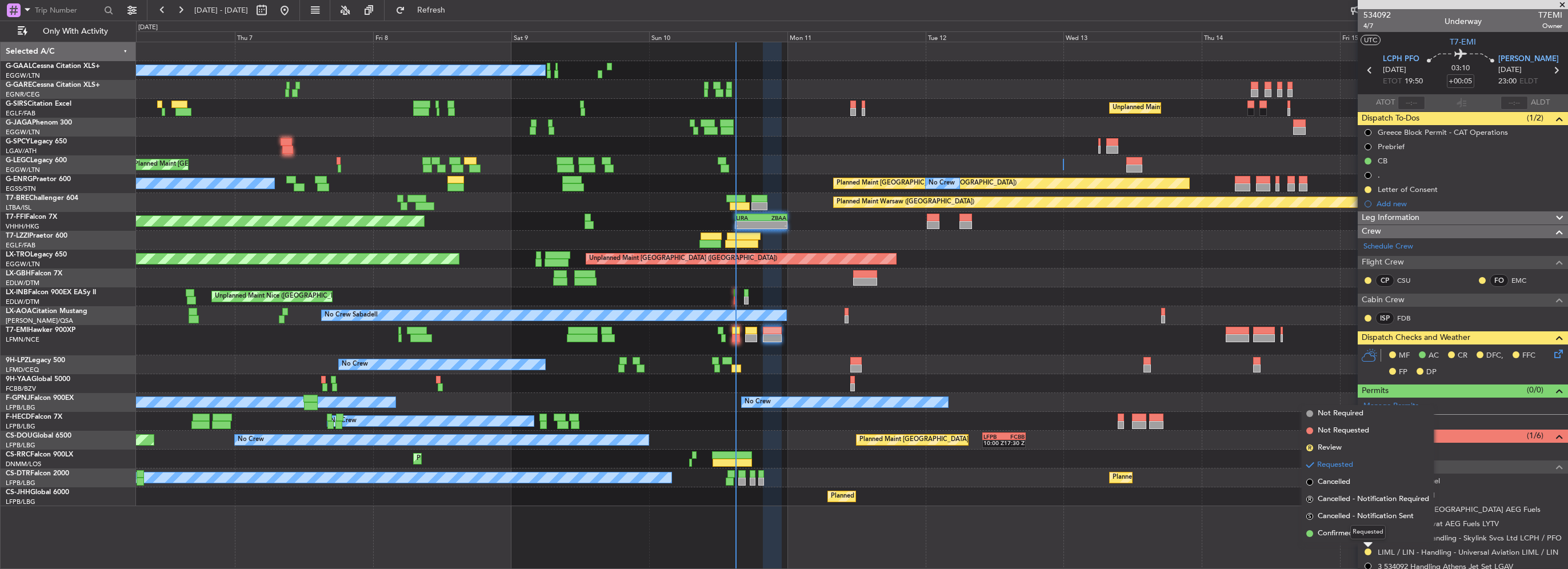
click at [1343, 532] on mat-tooltip-component "Requested" at bounding box center [1368, 532] width 51 height 30
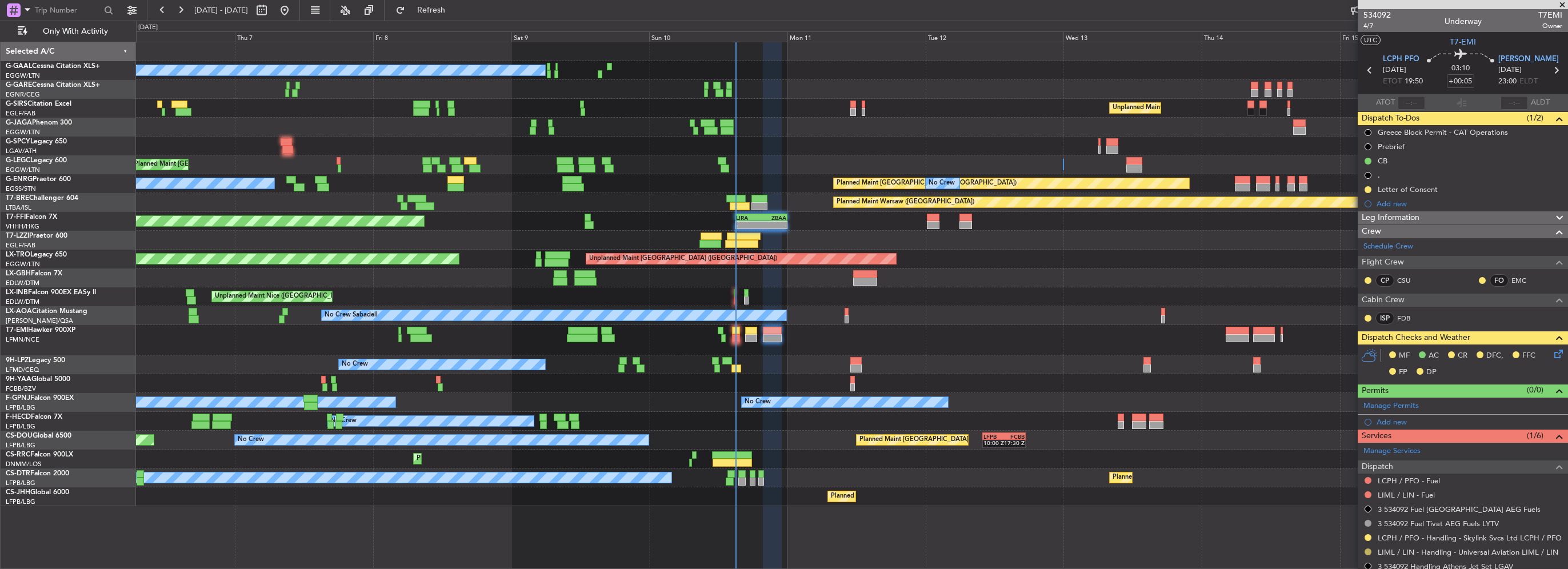
click at [1369, 551] on button at bounding box center [1369, 552] width 7 height 7
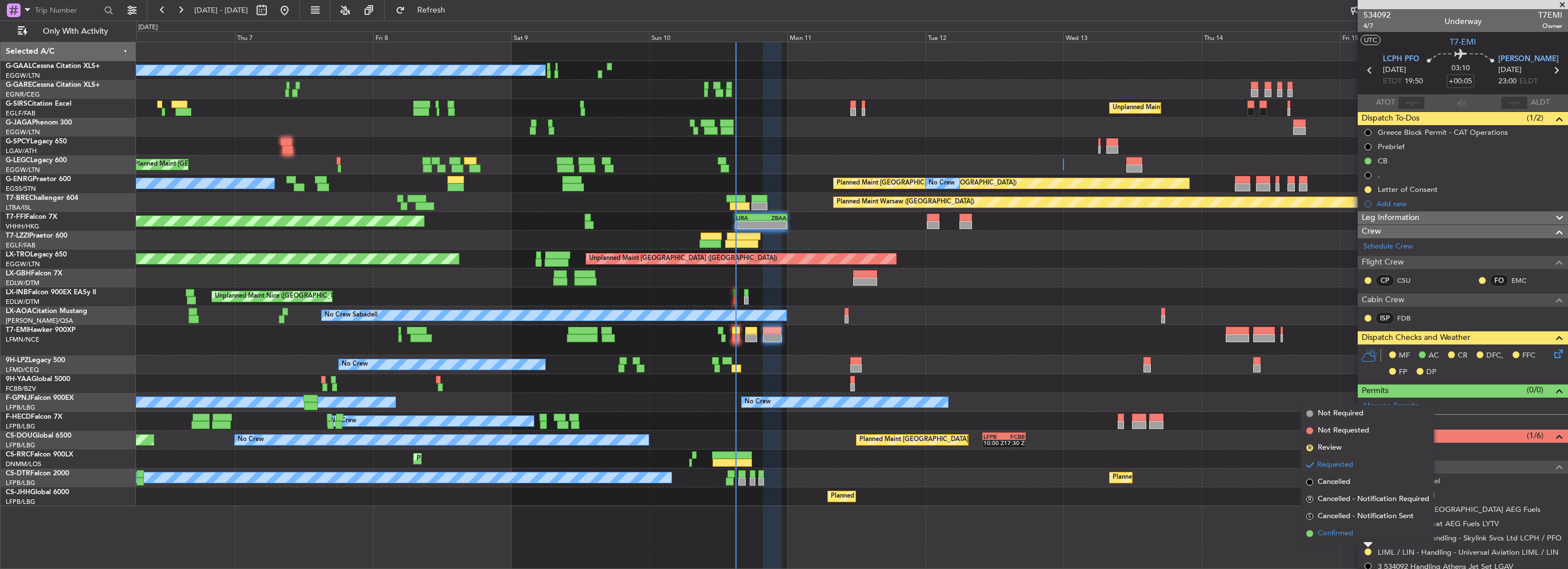
click at [1343, 537] on span "Confirmed" at bounding box center [1336, 533] width 36 height 11
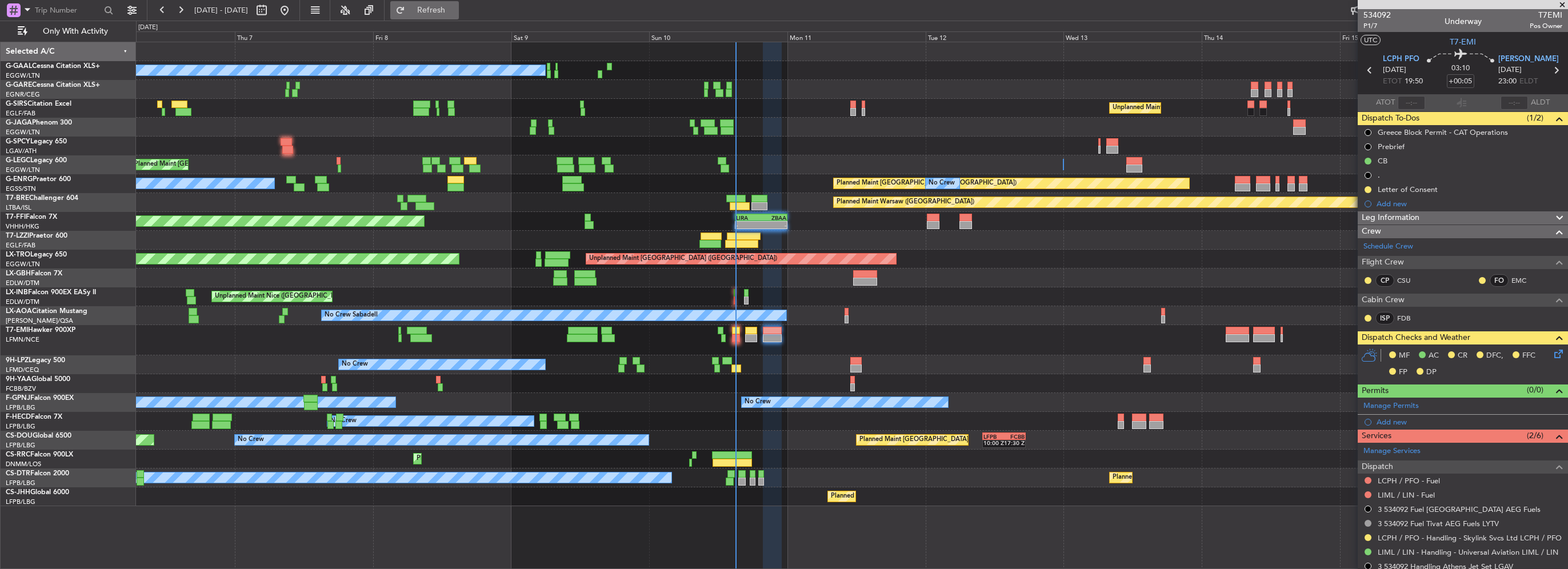
click at [456, 6] on span "Refresh" at bounding box center [431, 10] width 48 height 8
click at [447, 10] on span "Refresh" at bounding box center [431, 10] width 48 height 8
click at [459, 1] on button "Refresh" at bounding box center [424, 10] width 68 height 18
click at [177, 295] on div "No Crew Unplanned Maint [GEOGRAPHIC_DATA] ([GEOGRAPHIC_DATA]) A/C Unavailable P…" at bounding box center [852, 274] width 1432 height 463
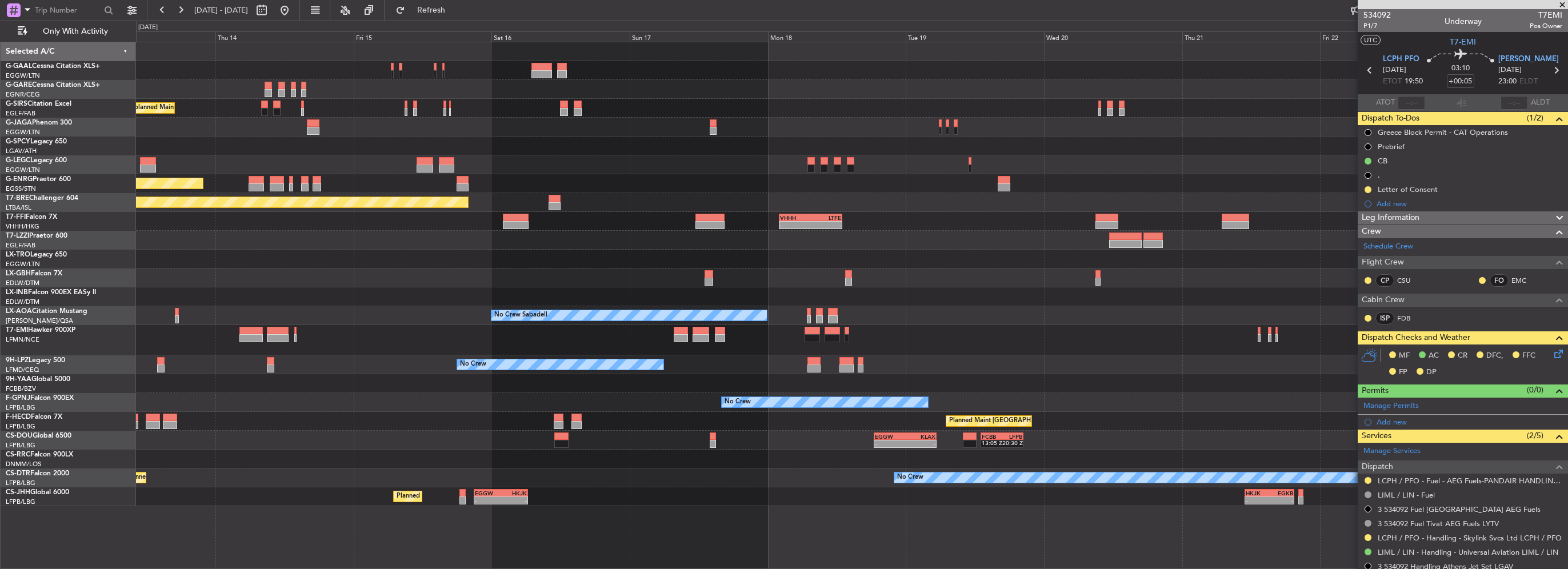
click at [133, 273] on div "Planned Maint Dusseldorf Unplanned Maint [GEOGRAPHIC_DATA] ([GEOGRAPHIC_DATA]) …" at bounding box center [784, 294] width 1568 height 548
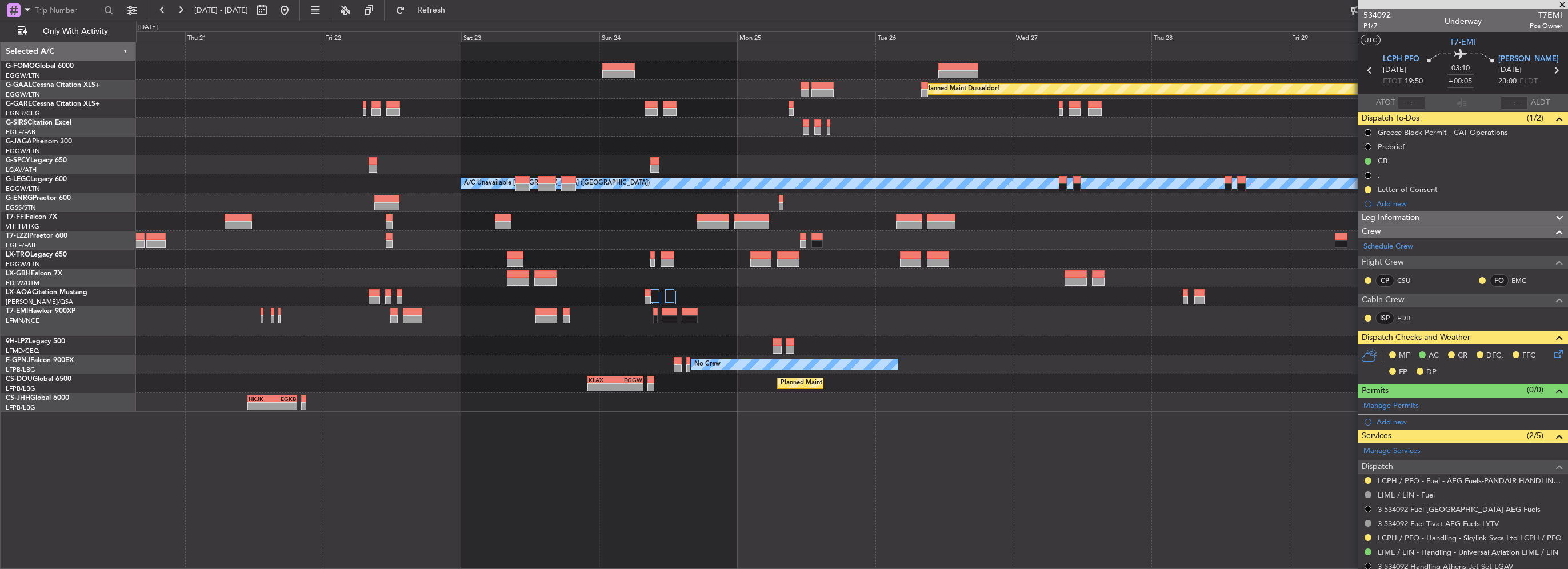
click at [381, 280] on div at bounding box center [852, 278] width 1432 height 19
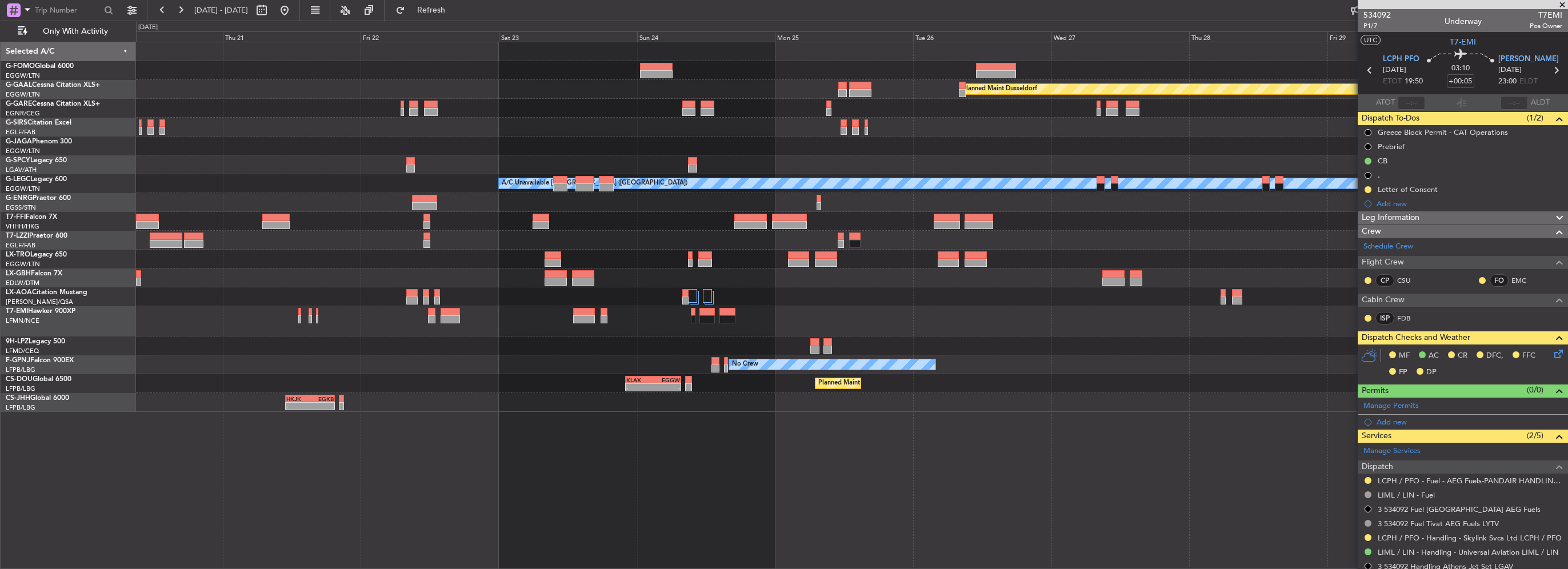
click at [637, 207] on div at bounding box center [852, 203] width 1432 height 19
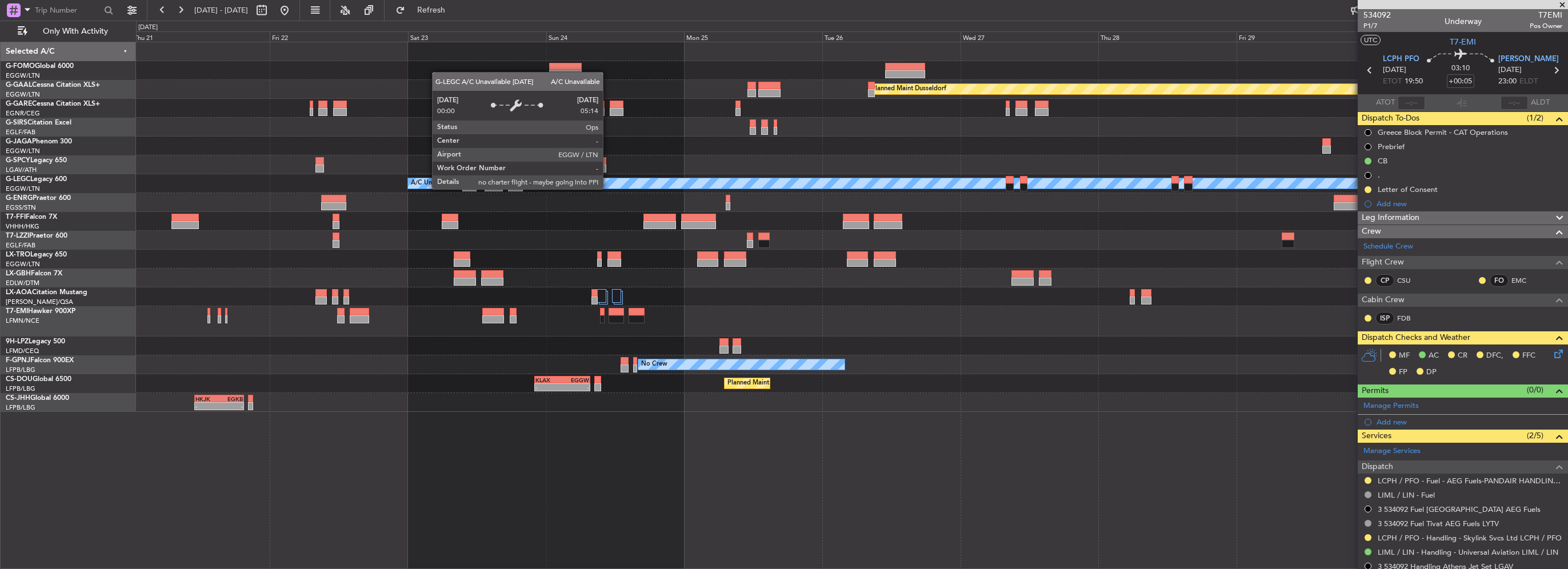
click at [489, 215] on div "Planned Maint Dusseldorf A/C Unavailable [GEOGRAPHIC_DATA] ([GEOGRAPHIC_DATA]) …" at bounding box center [852, 227] width 1432 height 370
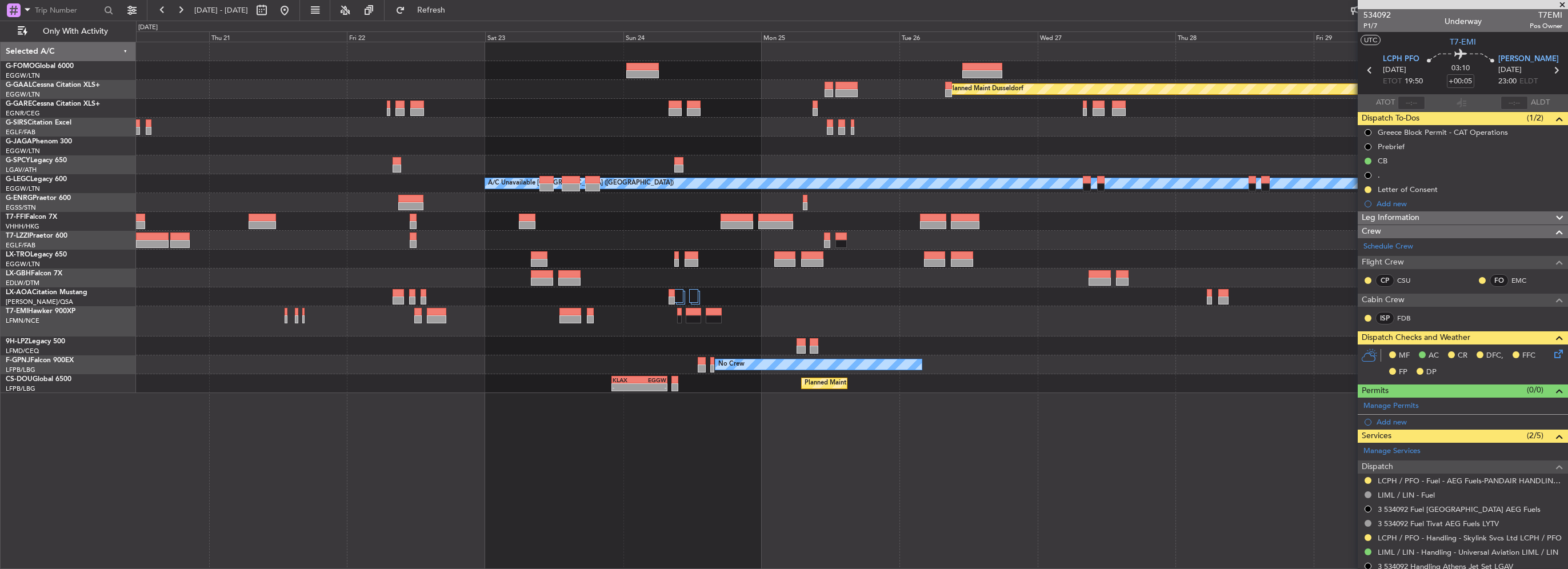
click at [919, 219] on div "VHHH 02:00 Z LTFE 13:00 Z - -" at bounding box center [852, 222] width 1432 height 19
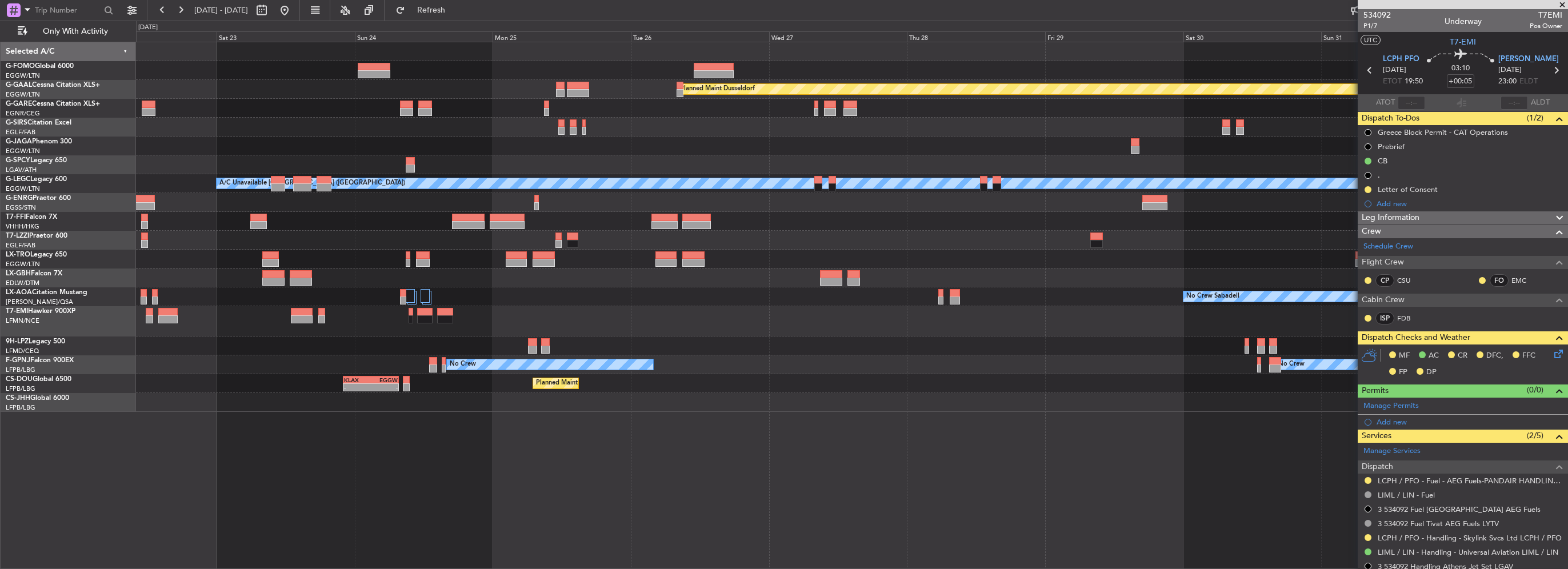
click at [18, 177] on div "Planned Maint Dusseldorf Planned Maint [GEOGRAPHIC_DATA] ([GEOGRAPHIC_DATA]) A/…" at bounding box center [784, 294] width 1568 height 548
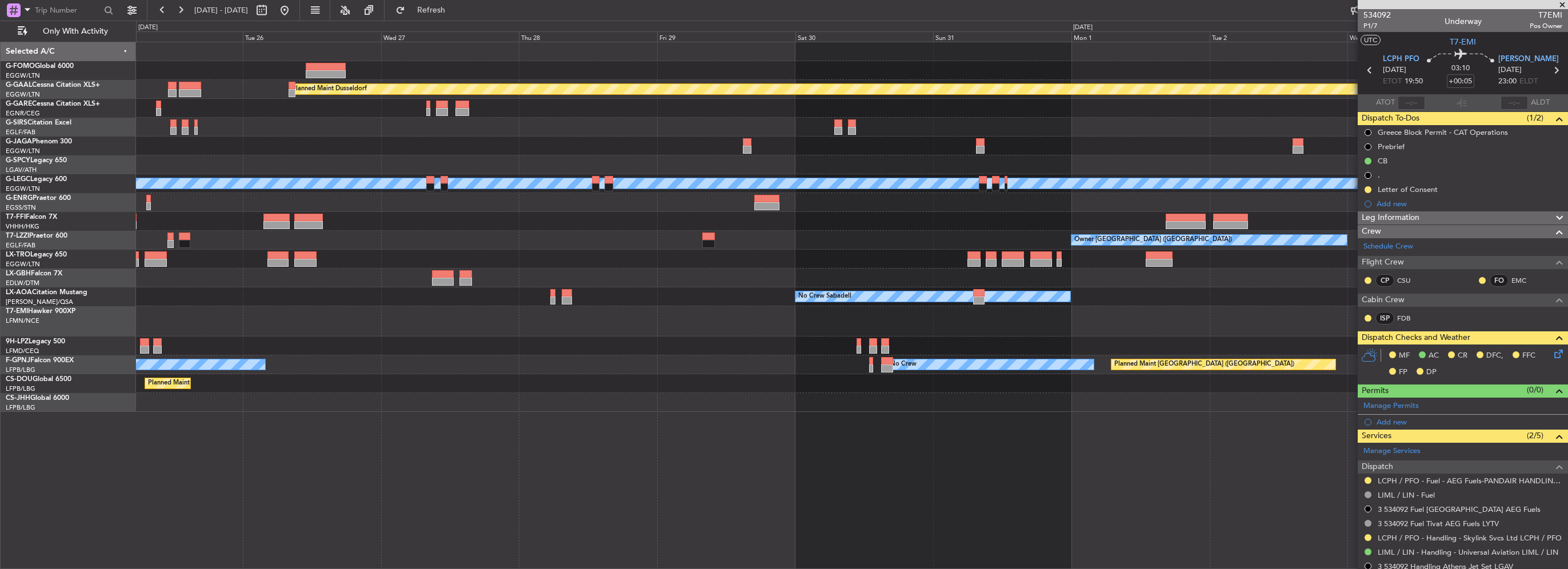
click at [318, 192] on div "Planned Maint Dusseldorf Planned Maint [GEOGRAPHIC_DATA] ([GEOGRAPHIC_DATA]) A/…" at bounding box center [852, 227] width 1432 height 370
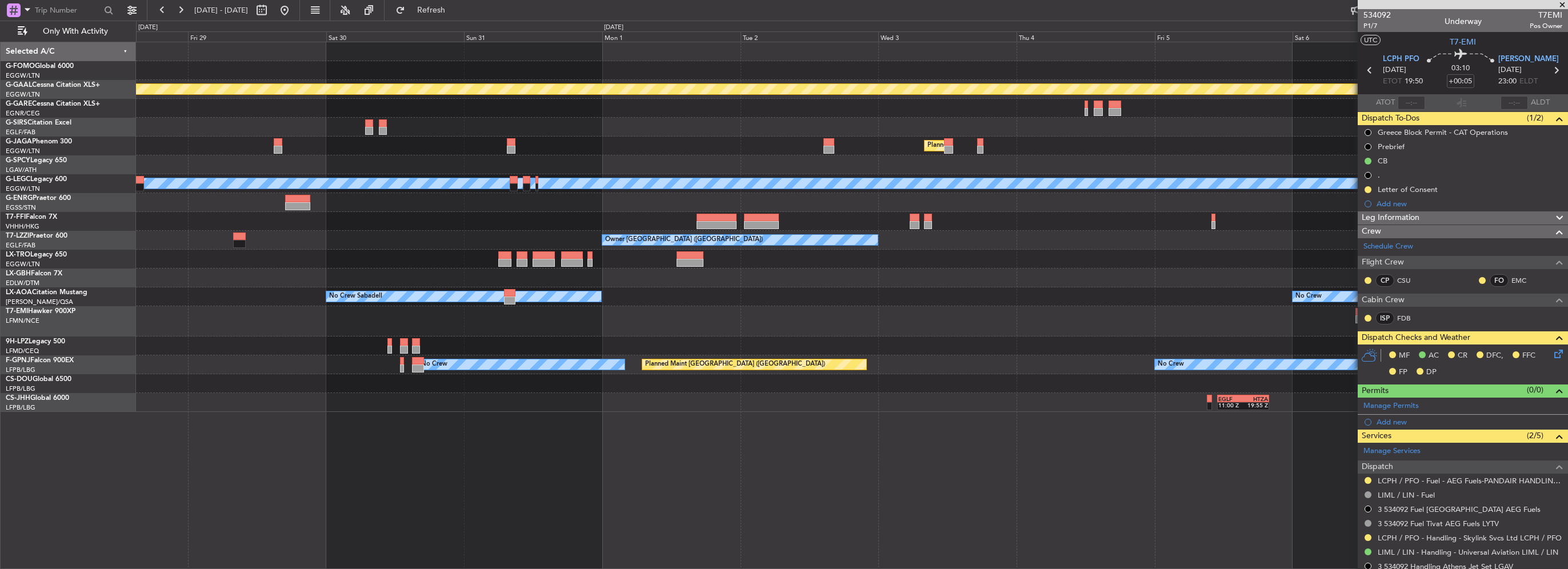
click at [660, 198] on div "Owner" at bounding box center [852, 203] width 1432 height 19
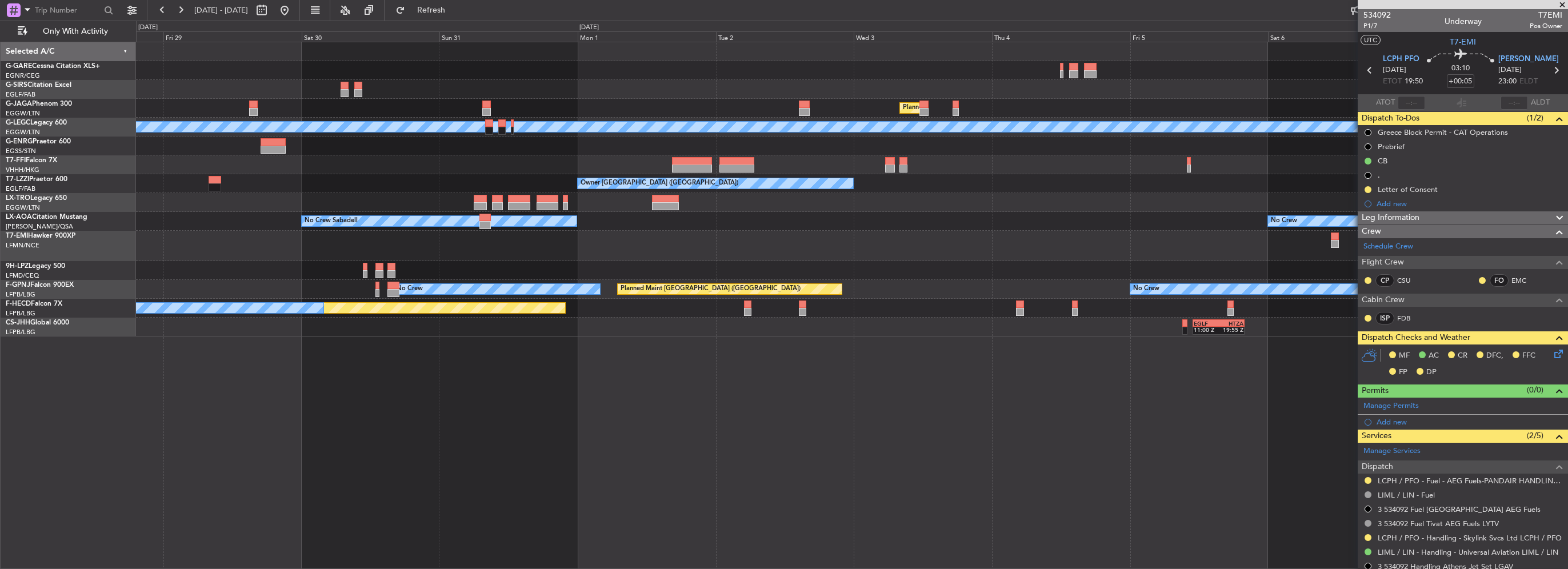
click at [471, 181] on div "Planned Maint [GEOGRAPHIC_DATA] ([GEOGRAPHIC_DATA]) A/C Unavailable [GEOGRAPHIC…" at bounding box center [852, 190] width 1432 height 294
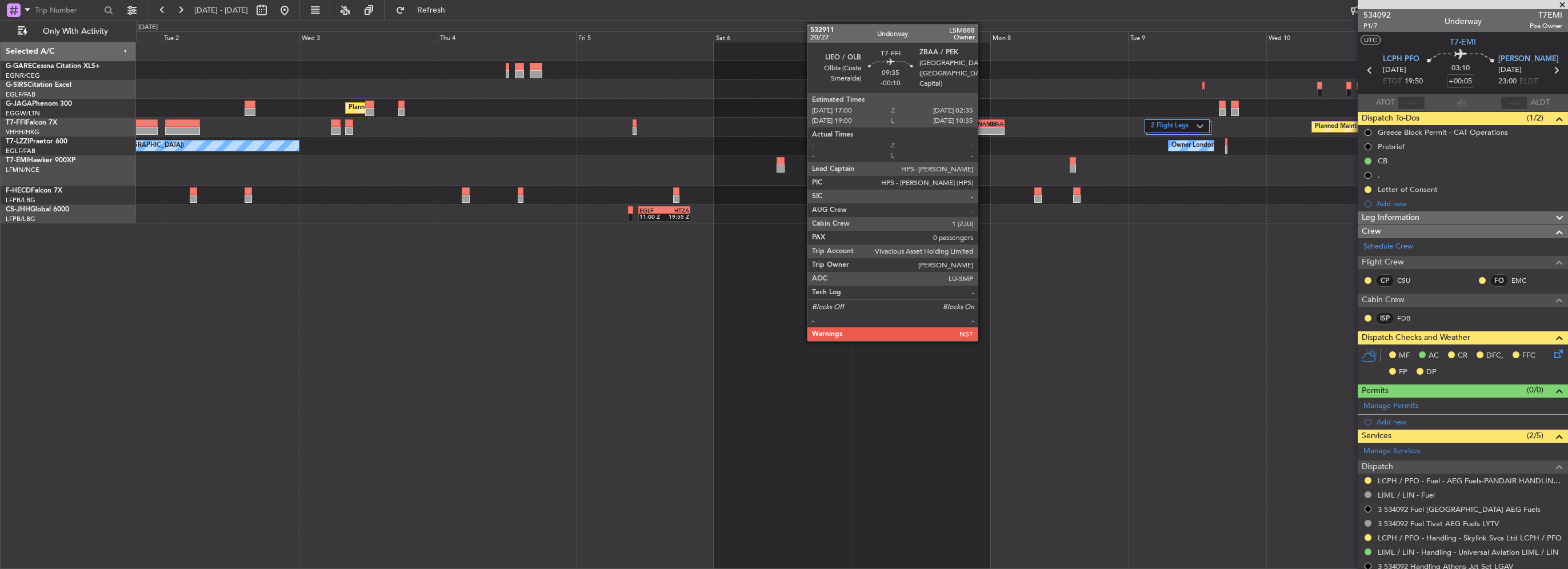
click at [983, 132] on div "-" at bounding box center [991, 131] width 26 height 7
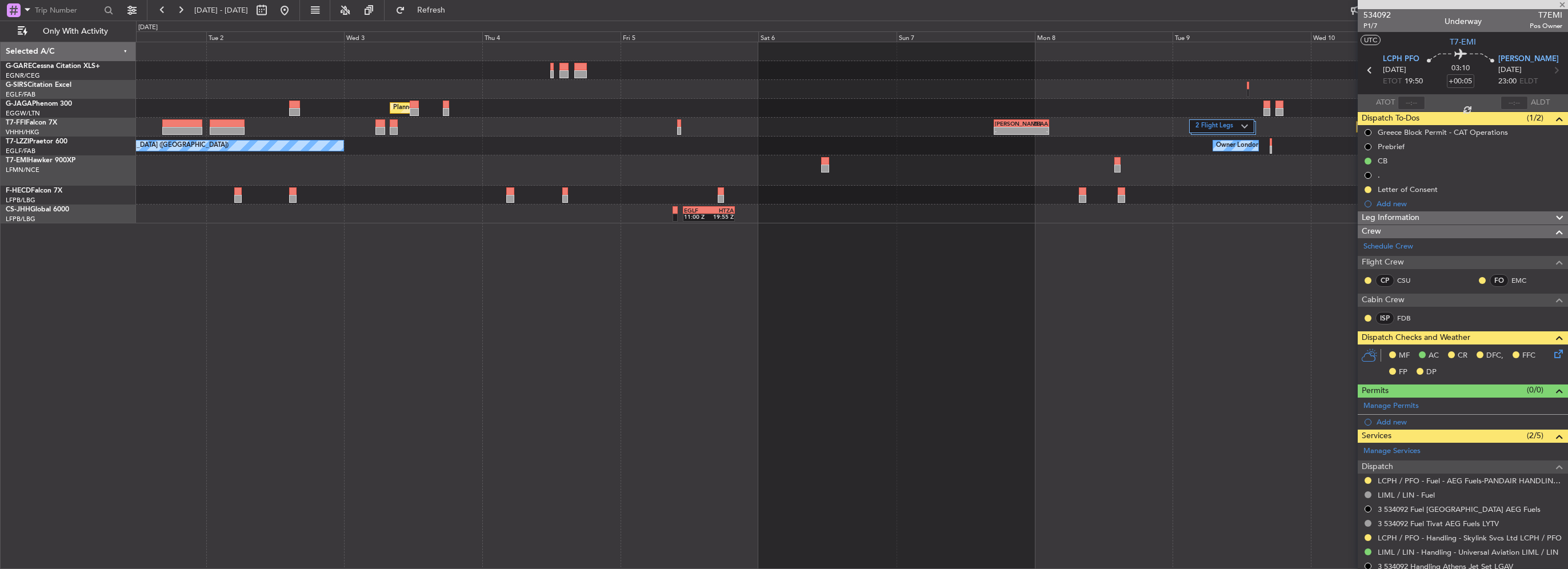
click at [1077, 144] on div "Owner [GEOGRAPHIC_DATA] ([GEOGRAPHIC_DATA]) Owner [GEOGRAPHIC_DATA] ([GEOGRAPHI…" at bounding box center [852, 146] width 1432 height 19
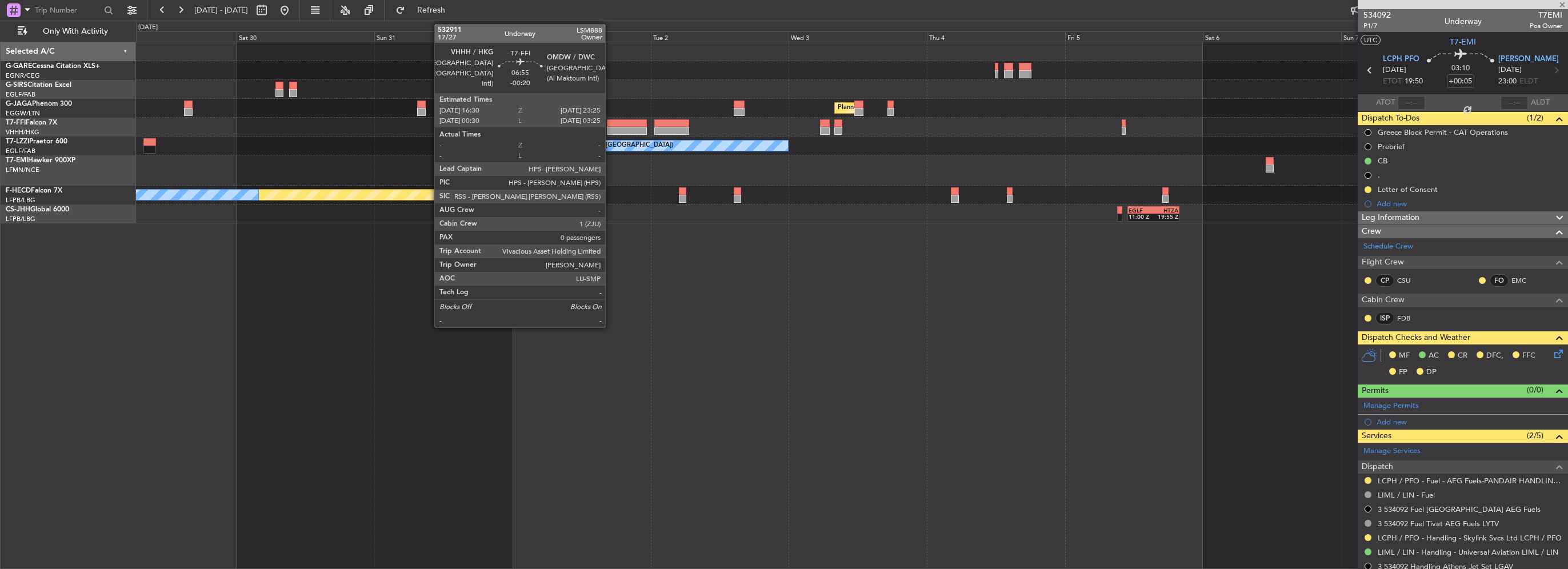
type input "-00:10"
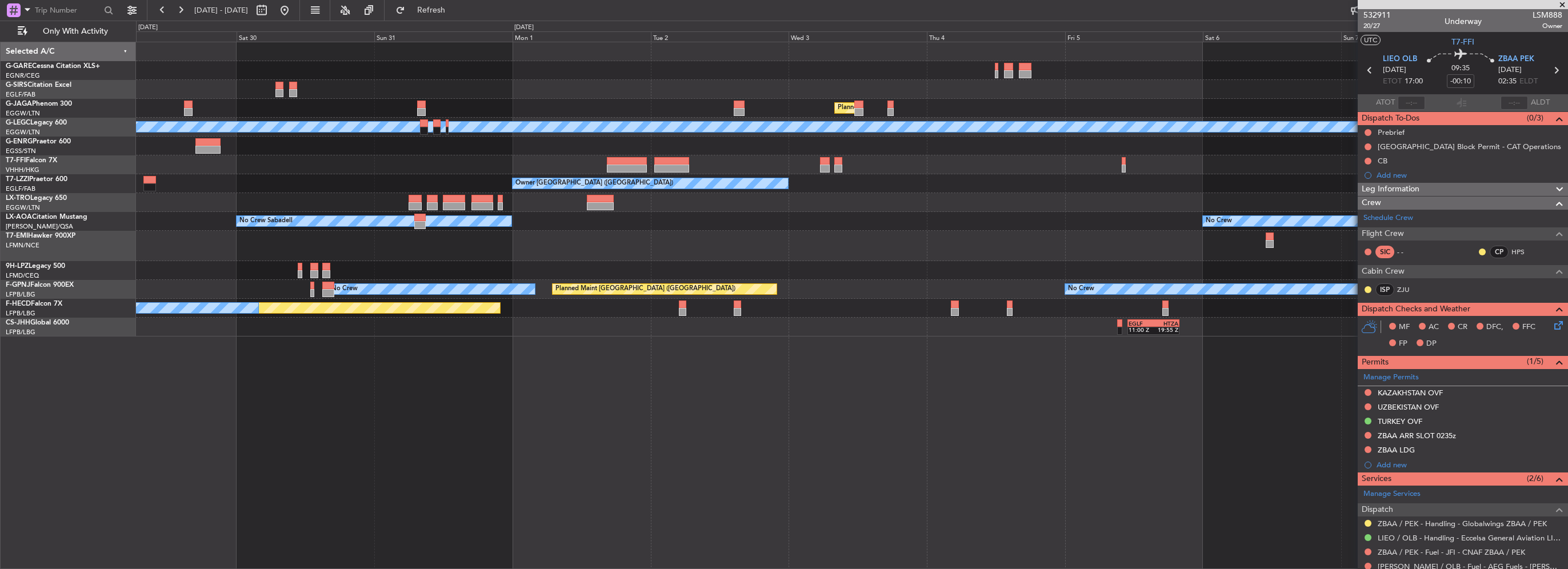
click at [1031, 148] on div "Owner" at bounding box center [852, 146] width 1432 height 19
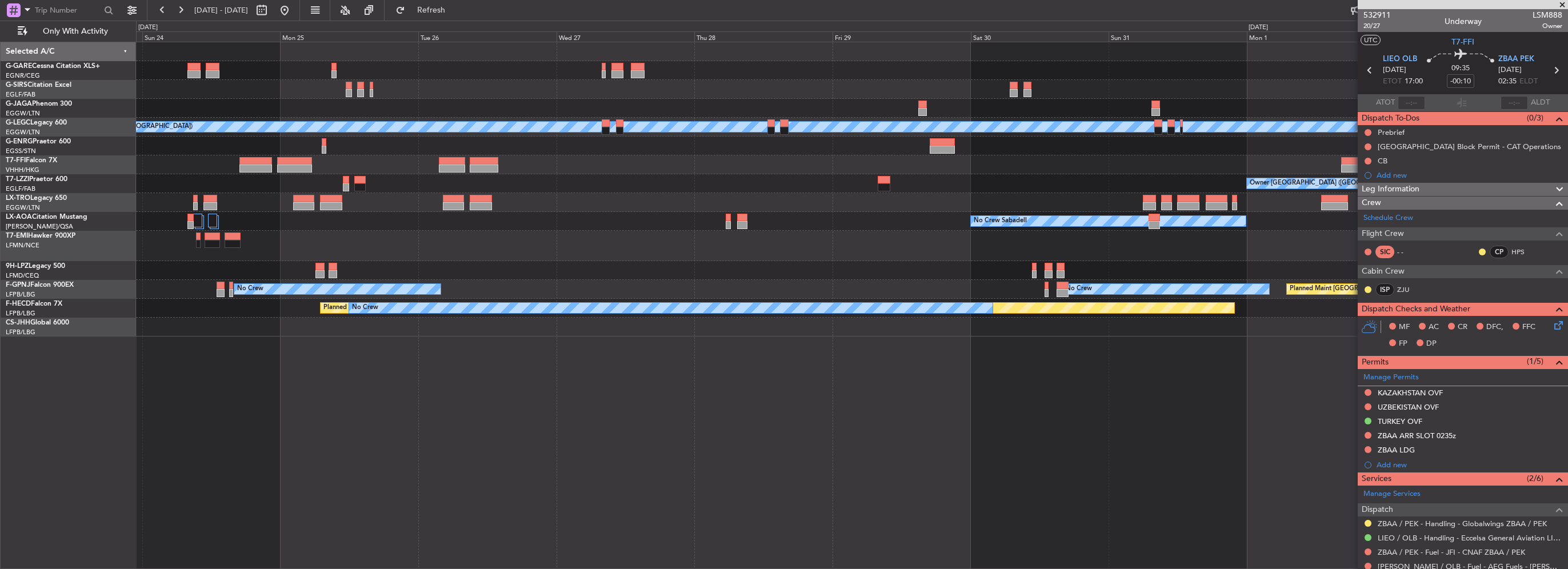
click at [1053, 172] on div at bounding box center [852, 165] width 1432 height 19
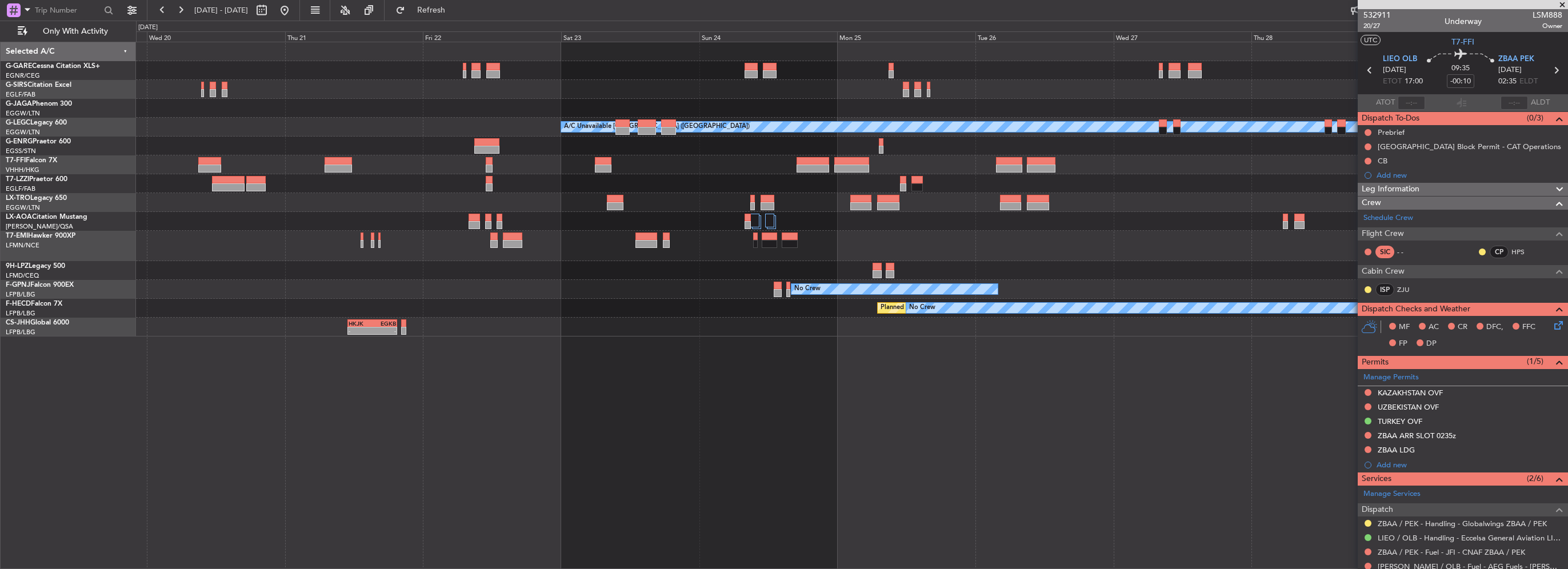
click at [1098, 187] on div "A/C Unavailable [GEOGRAPHIC_DATA] ([GEOGRAPHIC_DATA]) VHHH 02:00 Z LTFE 13:00 Z…" at bounding box center [852, 190] width 1432 height 294
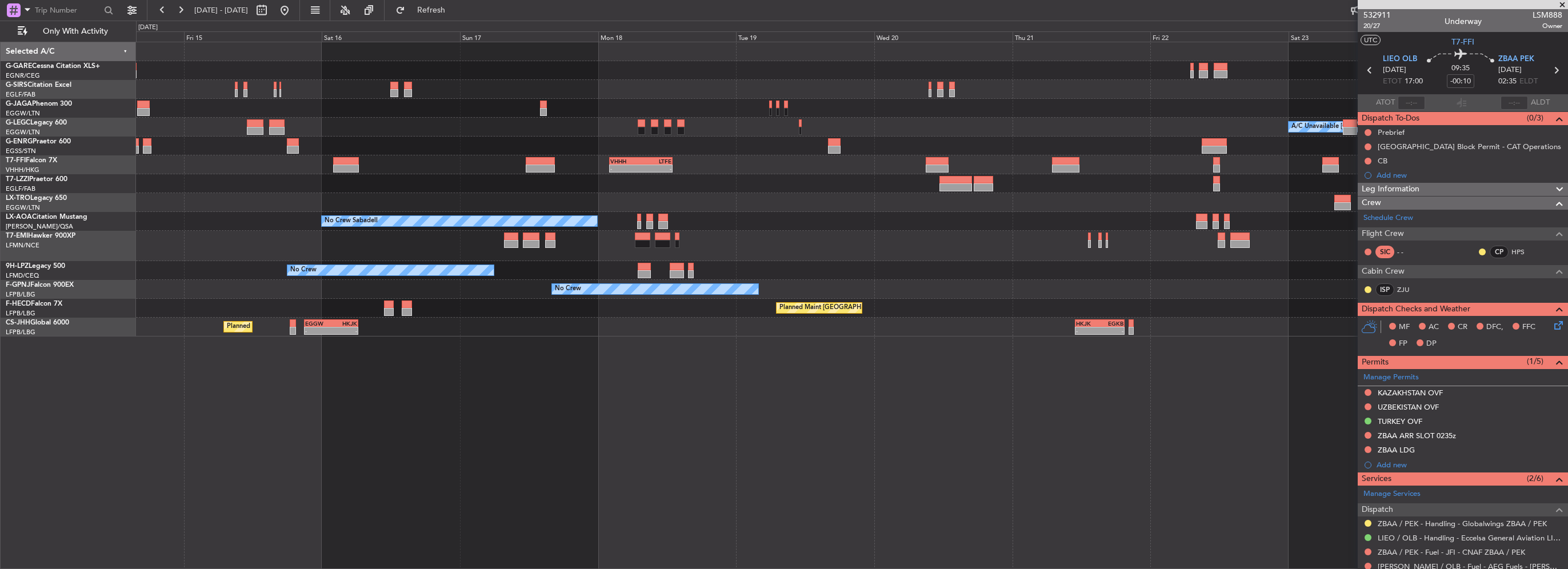
click at [1166, 185] on div "Unplanned Maint [GEOGRAPHIC_DATA] ([GEOGRAPHIC_DATA]) A/C Unavailable [GEOGRAPH…" at bounding box center [852, 190] width 1432 height 294
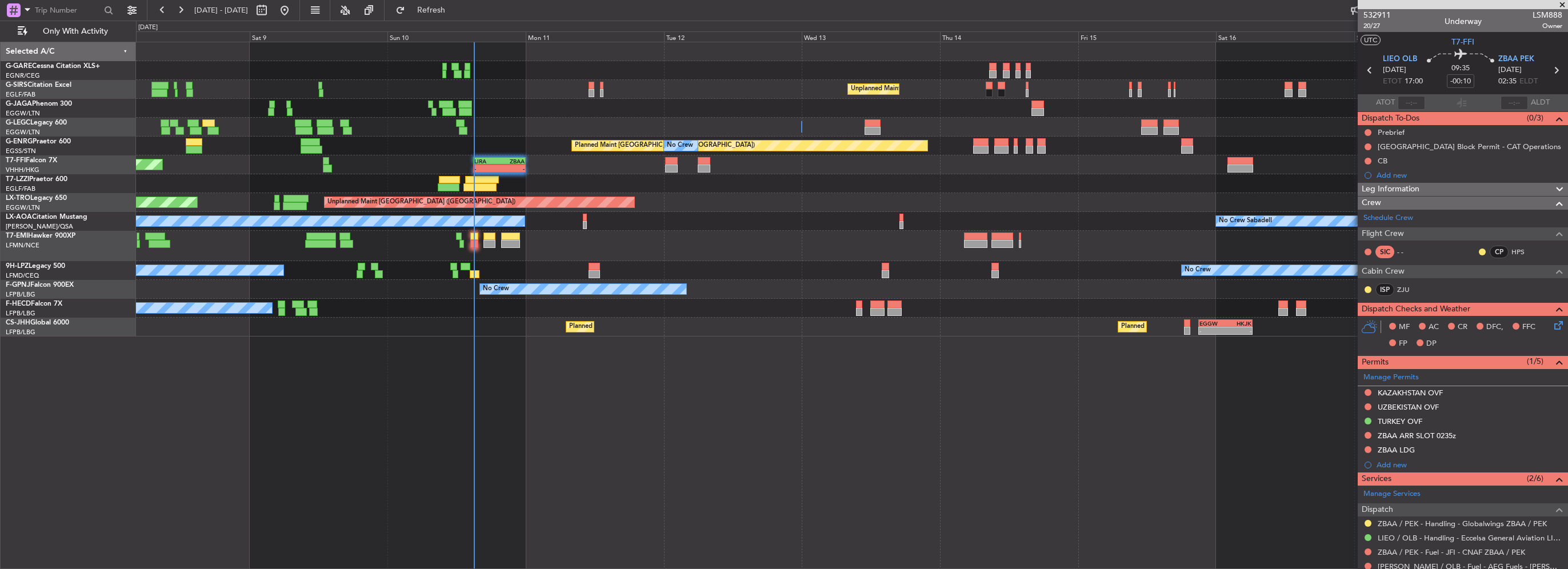
click at [939, 172] on div "Unplanned Maint [GEOGRAPHIC_DATA] ([GEOGRAPHIC_DATA]) A/C Unavailable [GEOGRAPH…" at bounding box center [852, 190] width 1432 height 294
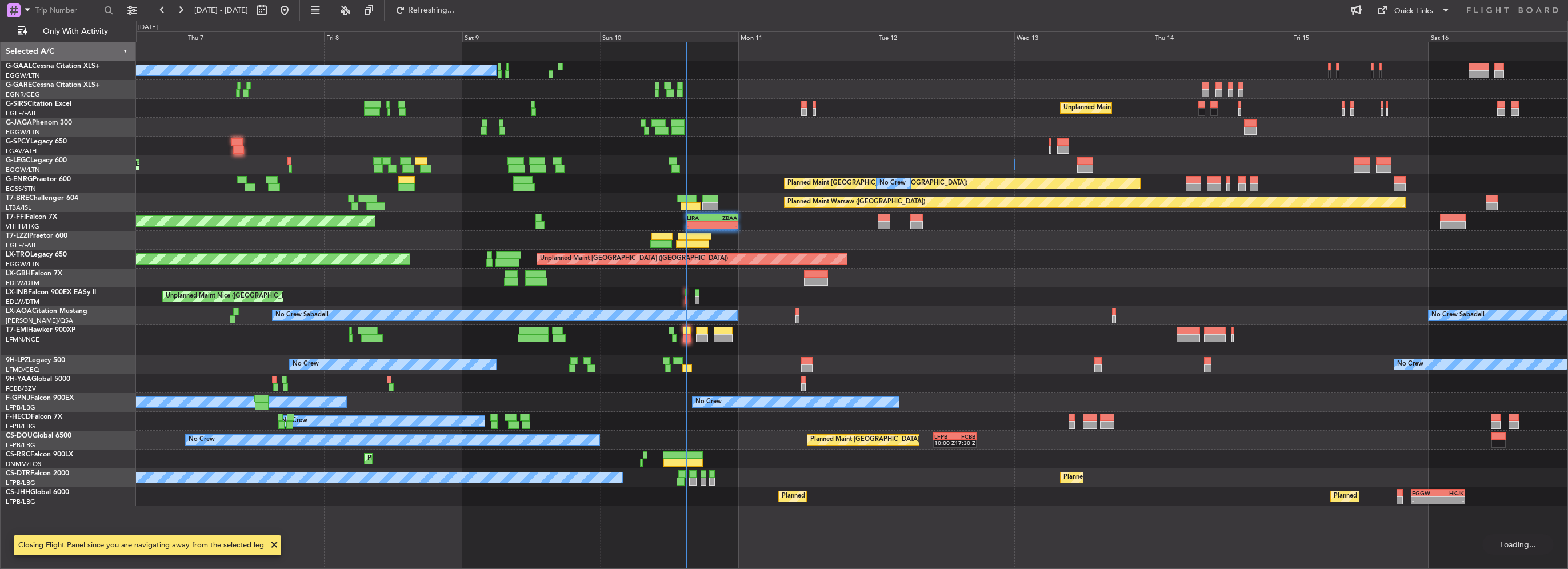
click at [757, 244] on div "No Crew Unplanned Maint [GEOGRAPHIC_DATA] ([GEOGRAPHIC_DATA]) Planned Maint [GE…" at bounding box center [852, 274] width 1432 height 463
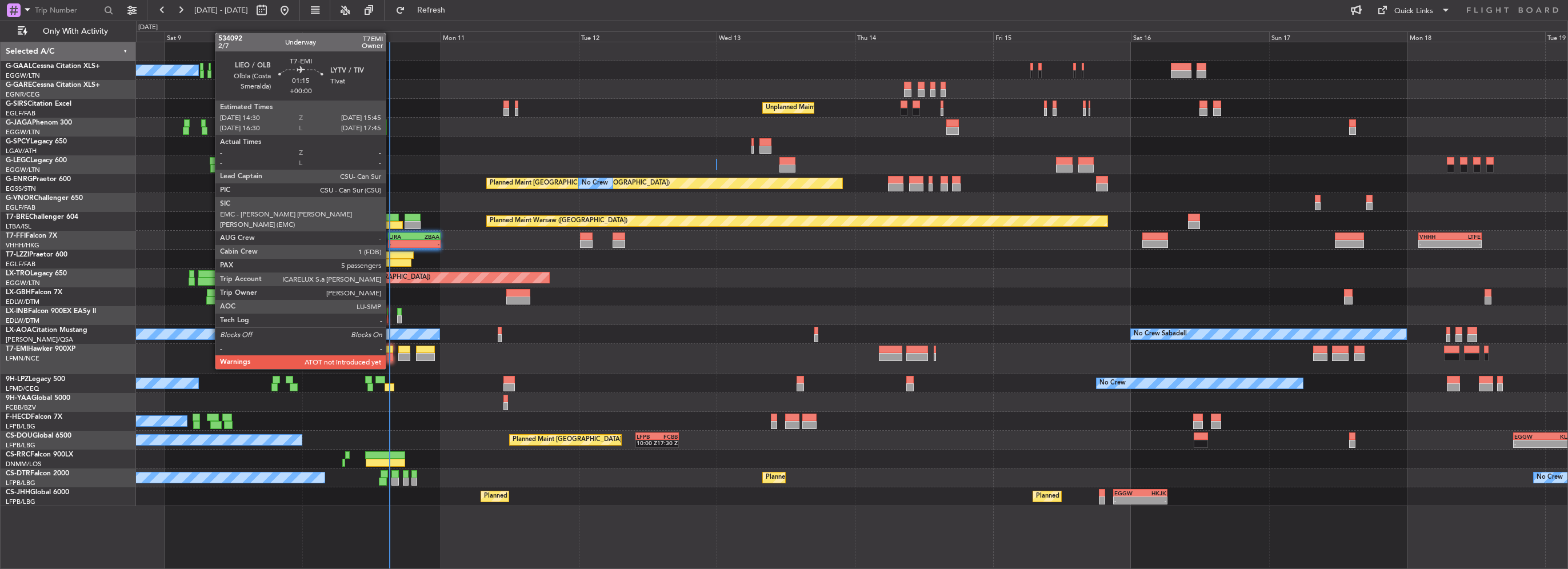
click at [394, 352] on div at bounding box center [852, 359] width 1432 height 30
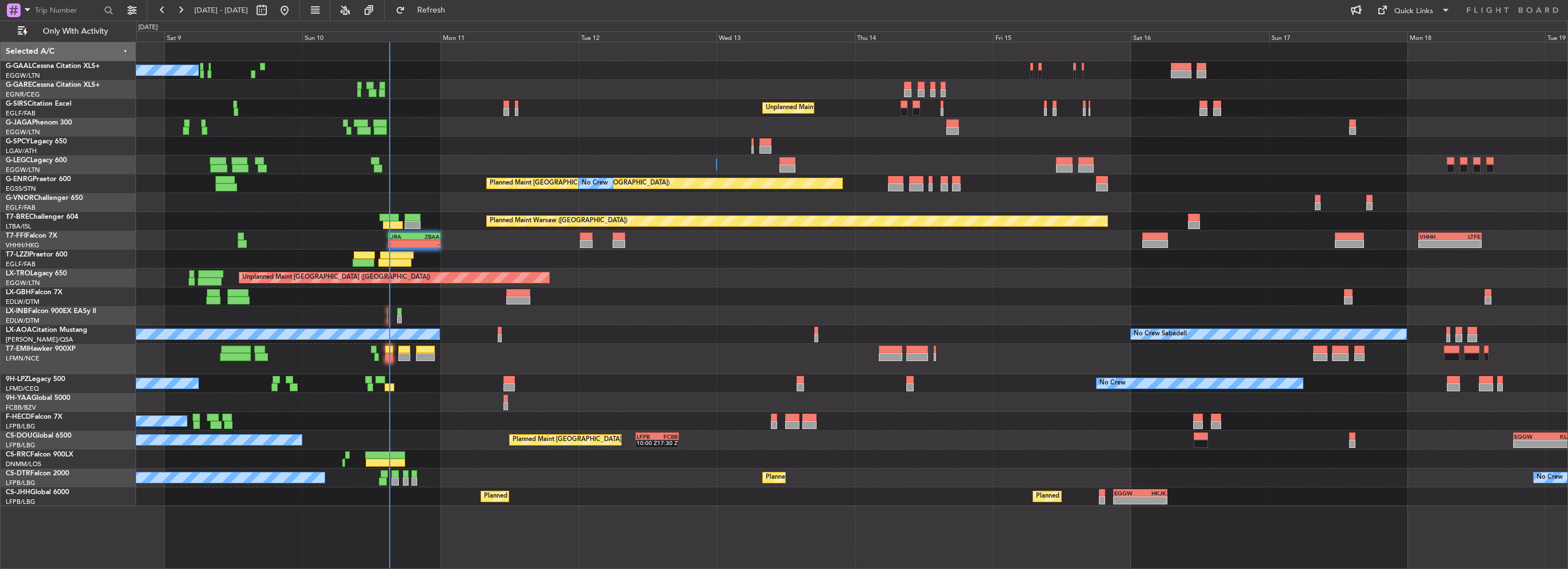
click at [390, 354] on div at bounding box center [388, 357] width 8 height 8
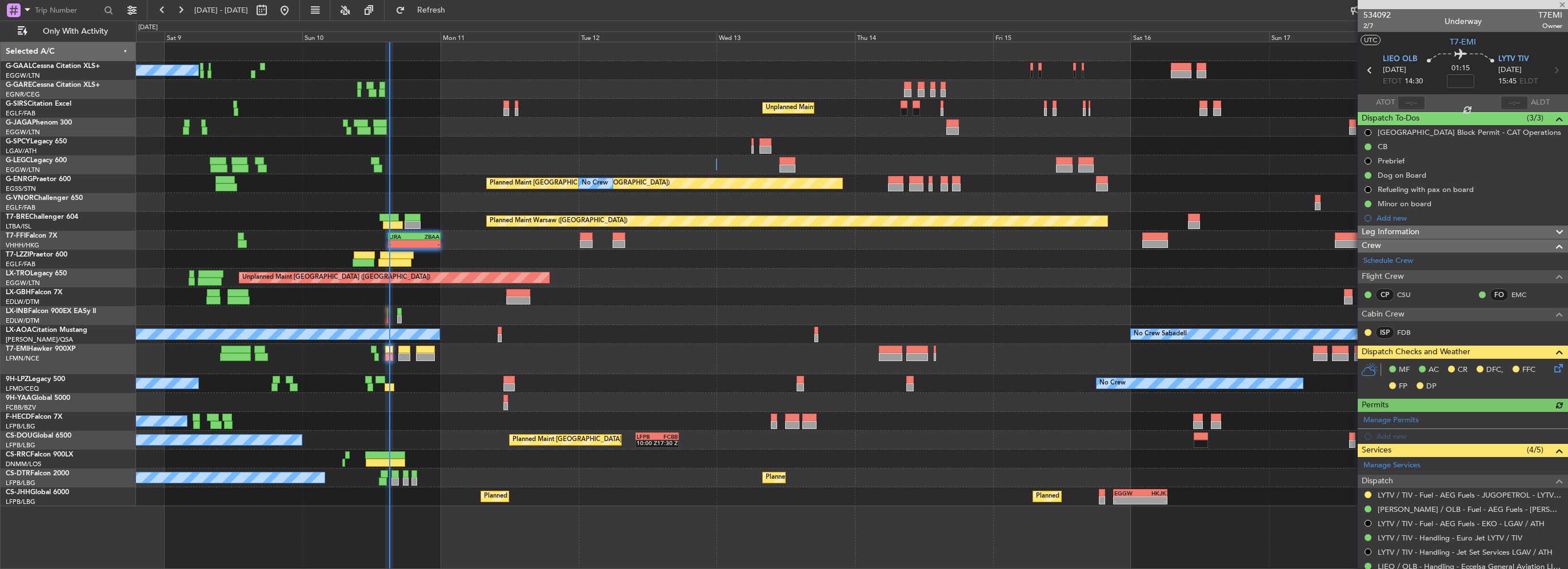
click at [1406, 104] on div at bounding box center [1412, 103] width 28 height 14
click at [1406, 100] on input "text" at bounding box center [1412, 103] width 28 height 14
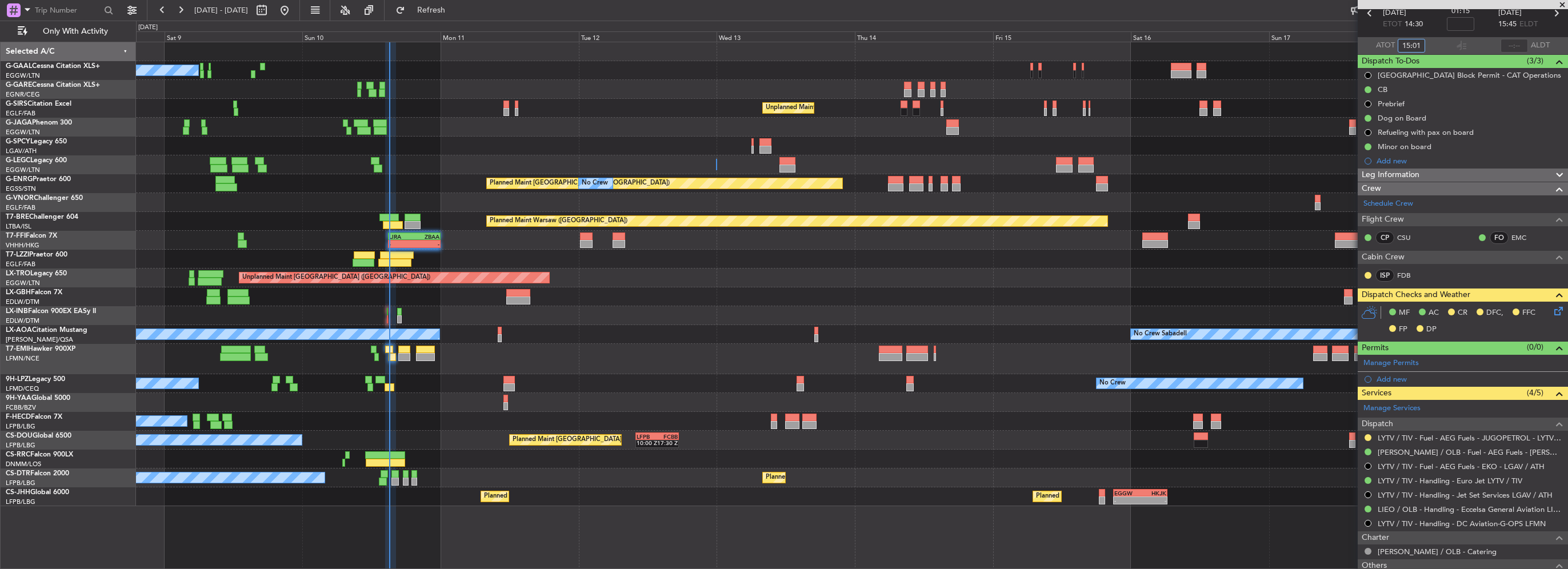
type input "15:01"
click at [1552, 311] on icon at bounding box center [1557, 308] width 10 height 10
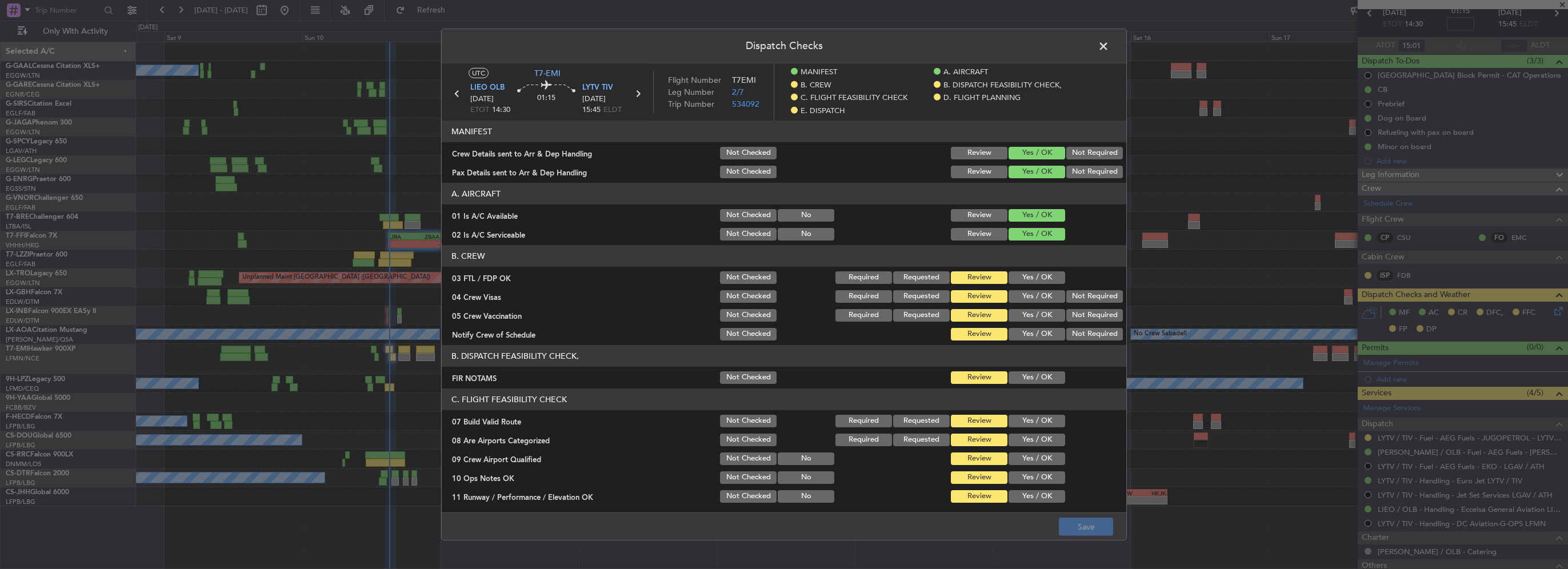
click at [1012, 284] on div "Yes / OK" at bounding box center [1036, 277] width 58 height 16
click at [1028, 275] on button "Yes / OK" at bounding box center [1037, 277] width 56 height 13
click at [1086, 294] on button "Not Required" at bounding box center [1095, 296] width 56 height 13
click at [1085, 307] on section "B. CREW 03 FTL / FDP OK Not Checked Required Requested Review Yes / OK 04 Crew …" at bounding box center [784, 294] width 685 height 97
click at [1086, 309] on button "Not Required" at bounding box center [1095, 315] width 56 height 13
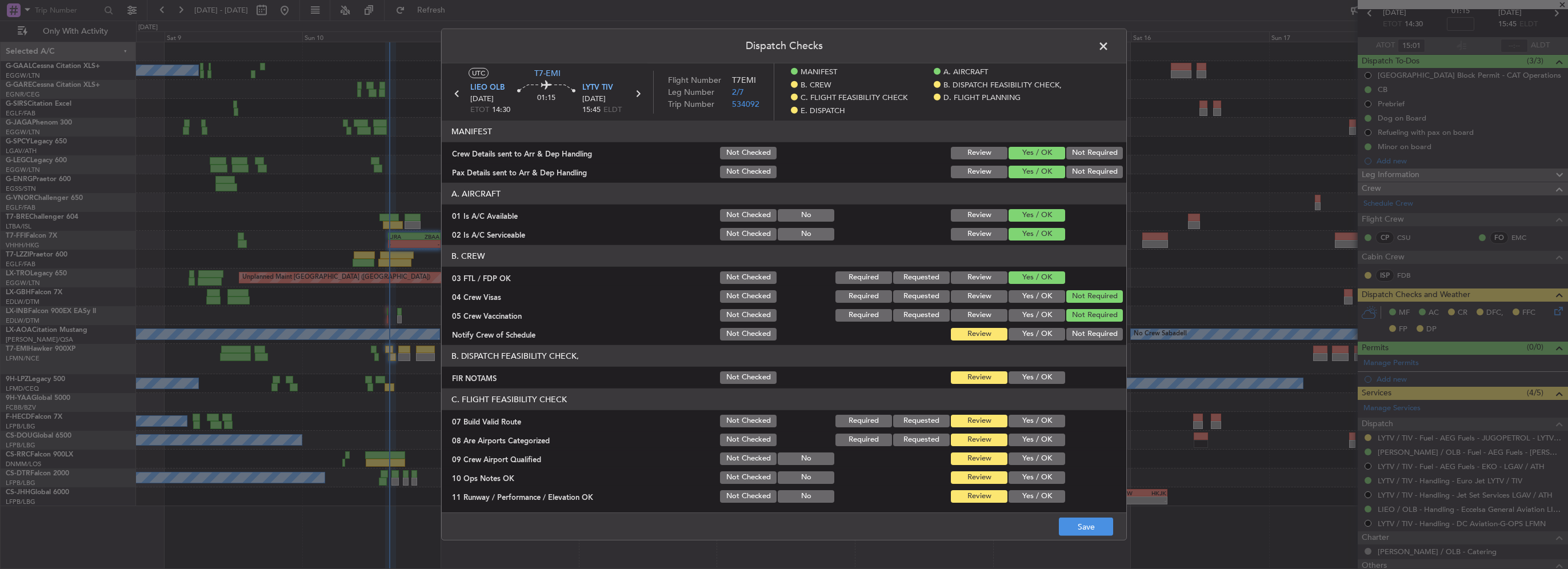
click at [1043, 336] on button "Yes / OK" at bounding box center [1037, 334] width 56 height 13
click at [1040, 385] on article "MANIFEST Crew Details sent to Arr & Dep Handling Not Checked Review Yes / OK No…" at bounding box center [784, 313] width 685 height 385
click at [1037, 378] on button "Yes / OK" at bounding box center [1037, 378] width 56 height 13
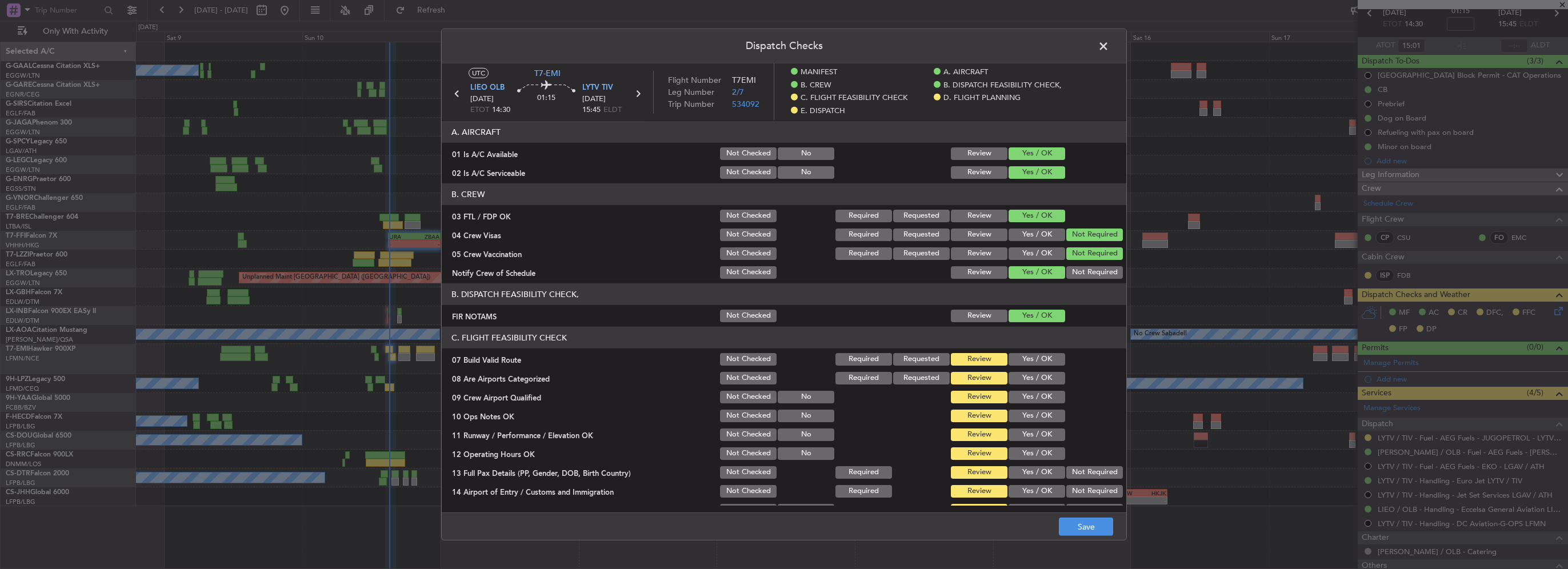
scroll to position [114, 0]
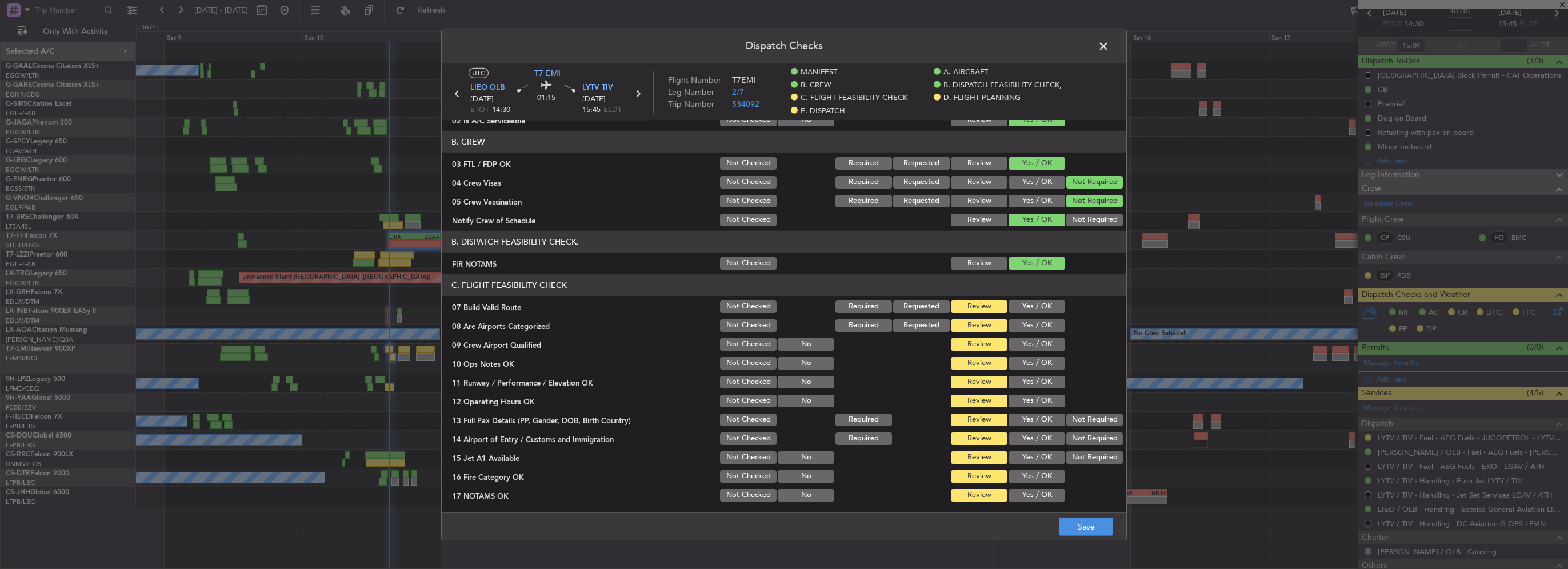
click at [1035, 306] on button "Yes / OK" at bounding box center [1037, 307] width 56 height 13
click at [1037, 325] on button "Yes / OK" at bounding box center [1037, 326] width 56 height 13
click at [1038, 350] on button "Yes / OK" at bounding box center [1037, 344] width 56 height 13
click at [1046, 363] on button "Yes / OK" at bounding box center [1037, 363] width 56 height 13
click at [1043, 386] on button "Yes / OK" at bounding box center [1037, 382] width 56 height 13
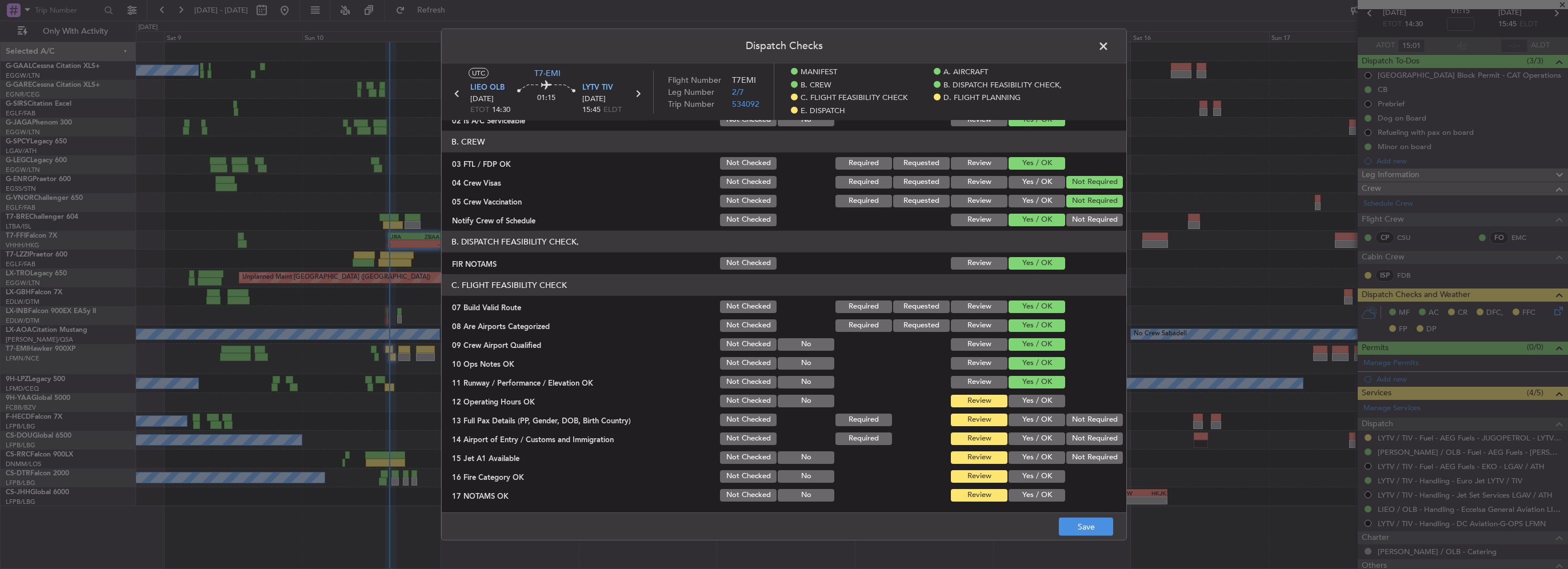
click at [1046, 403] on button "Yes / OK" at bounding box center [1037, 401] width 56 height 13
click at [1043, 417] on button "Yes / OK" at bounding box center [1037, 419] width 56 height 13
click at [1045, 443] on button "Yes / OK" at bounding box center [1037, 438] width 56 height 13
click at [1048, 465] on section "C. FLIGHT FEASIBILITY CHECK 07 Build Valid Route Not Checked Required Requested…" at bounding box center [784, 426] width 685 height 304
click at [1041, 465] on section "C. FLIGHT FEASIBILITY CHECK 07 Build Valid Route Not Checked Required Requested…" at bounding box center [784, 426] width 685 height 304
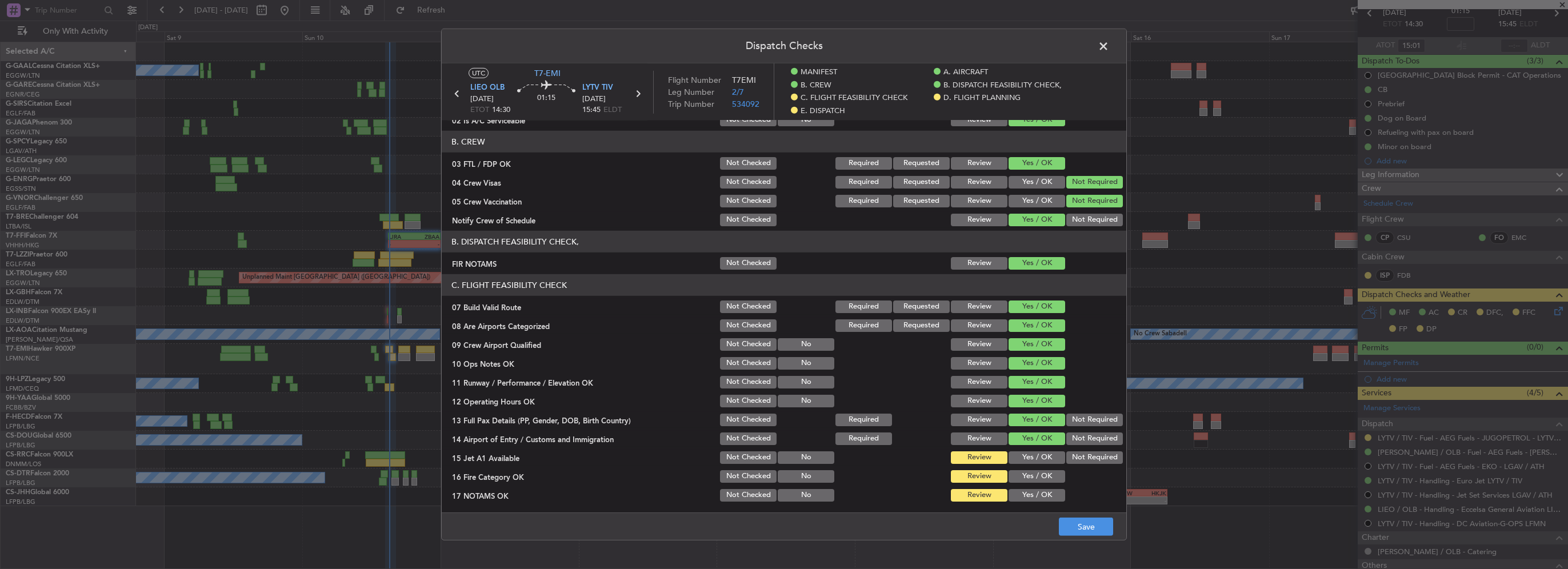
click at [1036, 461] on button "Yes / OK" at bounding box center [1037, 457] width 56 height 13
click at [1040, 475] on button "Yes / OK" at bounding box center [1037, 476] width 56 height 13
click at [1047, 494] on button "Yes / OK" at bounding box center [1037, 495] width 56 height 13
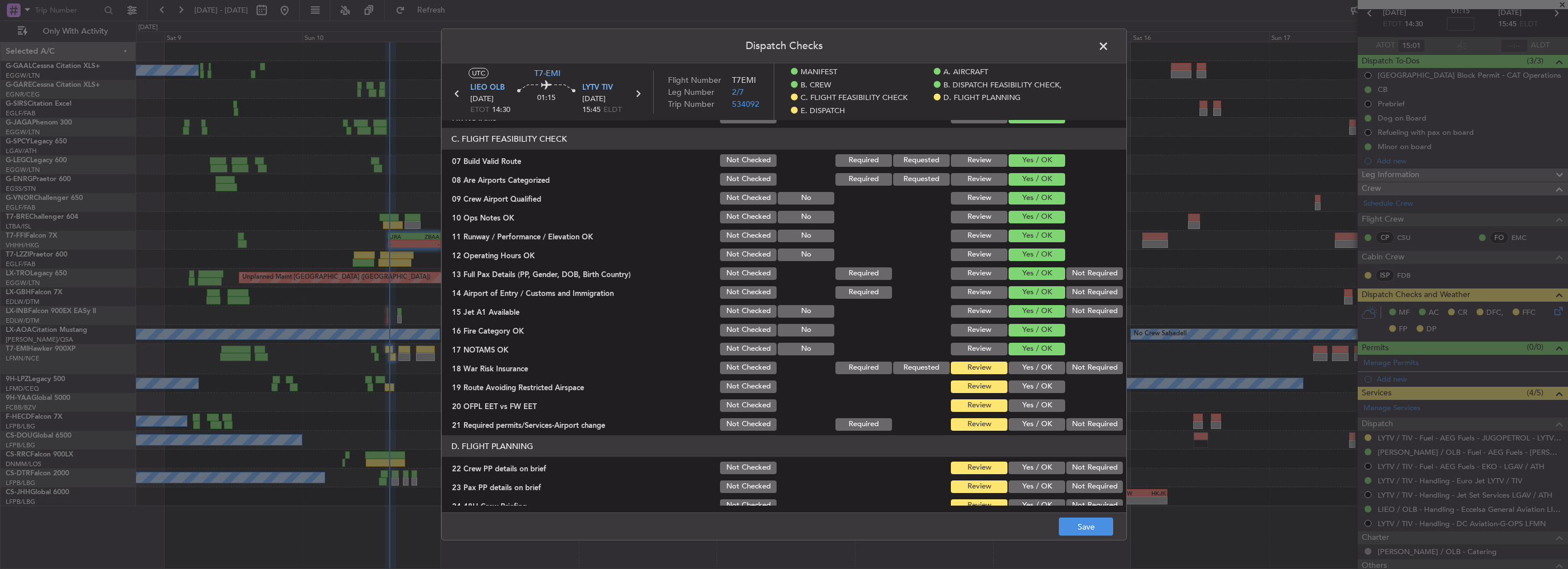
scroll to position [286, 0]
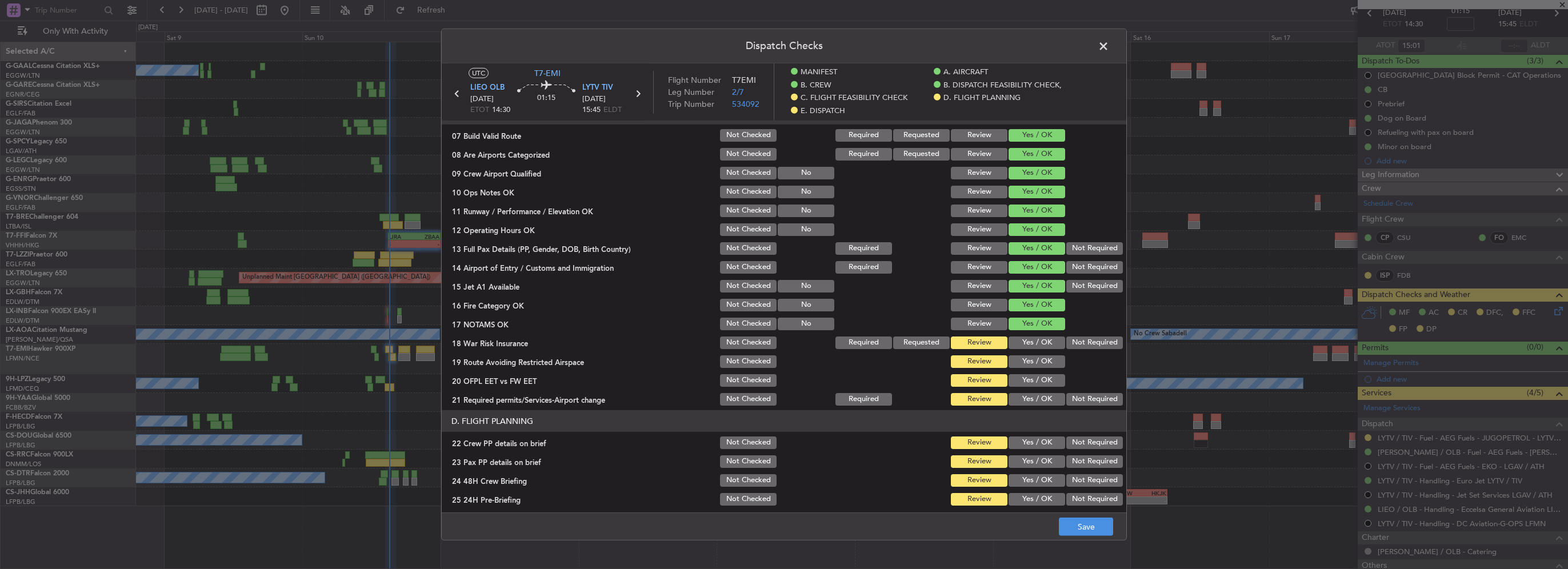
click at [1029, 350] on div "Yes / OK" at bounding box center [1036, 342] width 58 height 16
click at [1040, 341] on button "Yes / OK" at bounding box center [1037, 342] width 56 height 13
click at [1037, 363] on button "Yes / OK" at bounding box center [1037, 361] width 56 height 13
drag, startPoint x: 1037, startPoint y: 378, endPoint x: 1040, endPoint y: 395, distance: 17.3
click at [1037, 382] on button "Yes / OK" at bounding box center [1037, 380] width 56 height 13
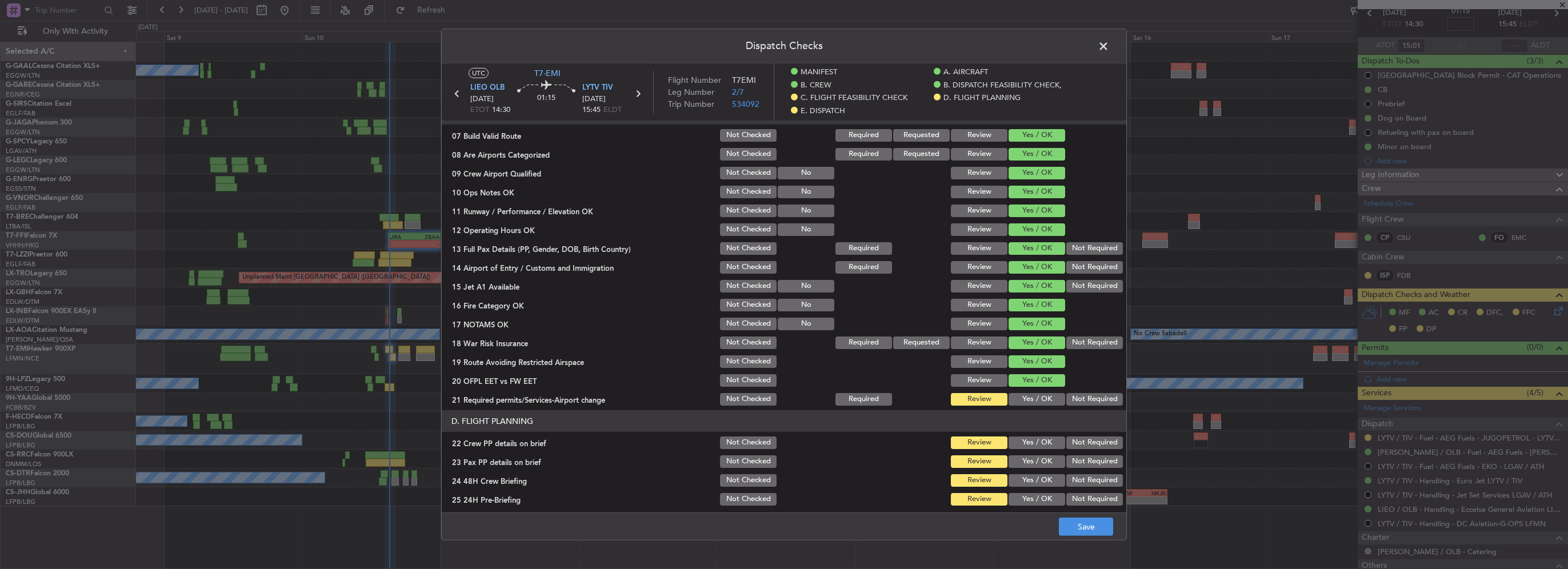
click at [1040, 401] on button "Yes / OK" at bounding box center [1037, 399] width 56 height 13
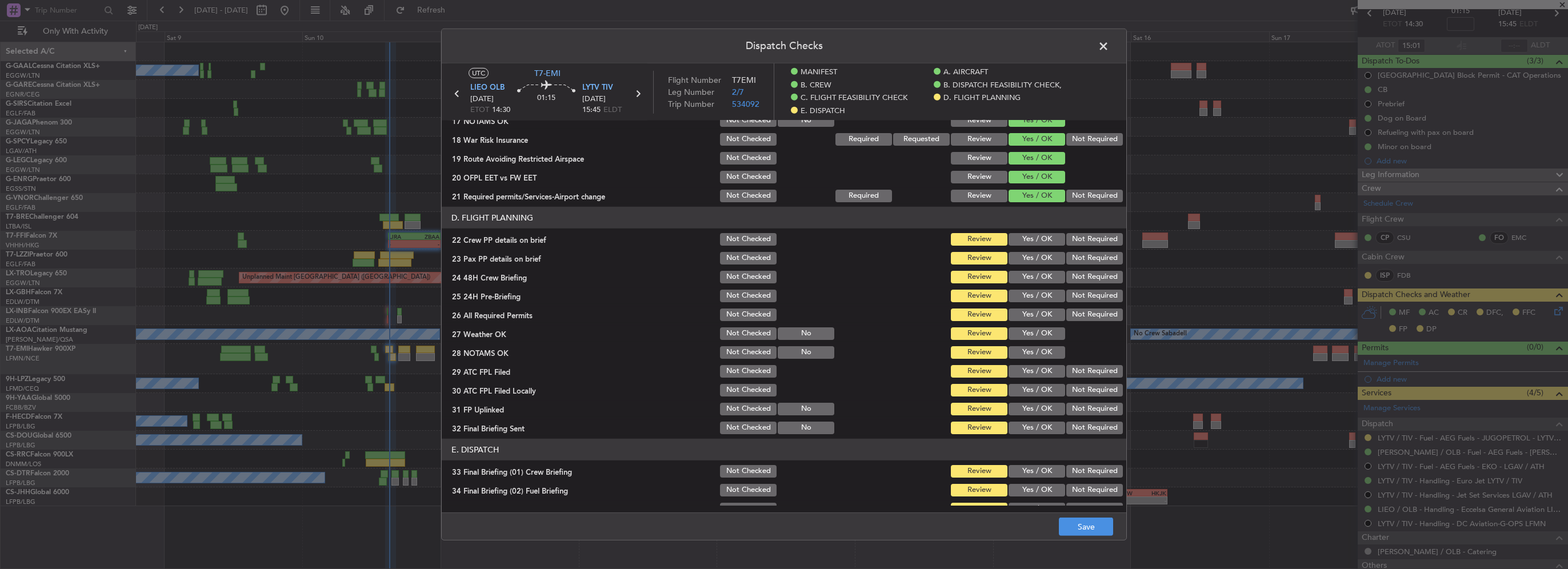
scroll to position [514, 0]
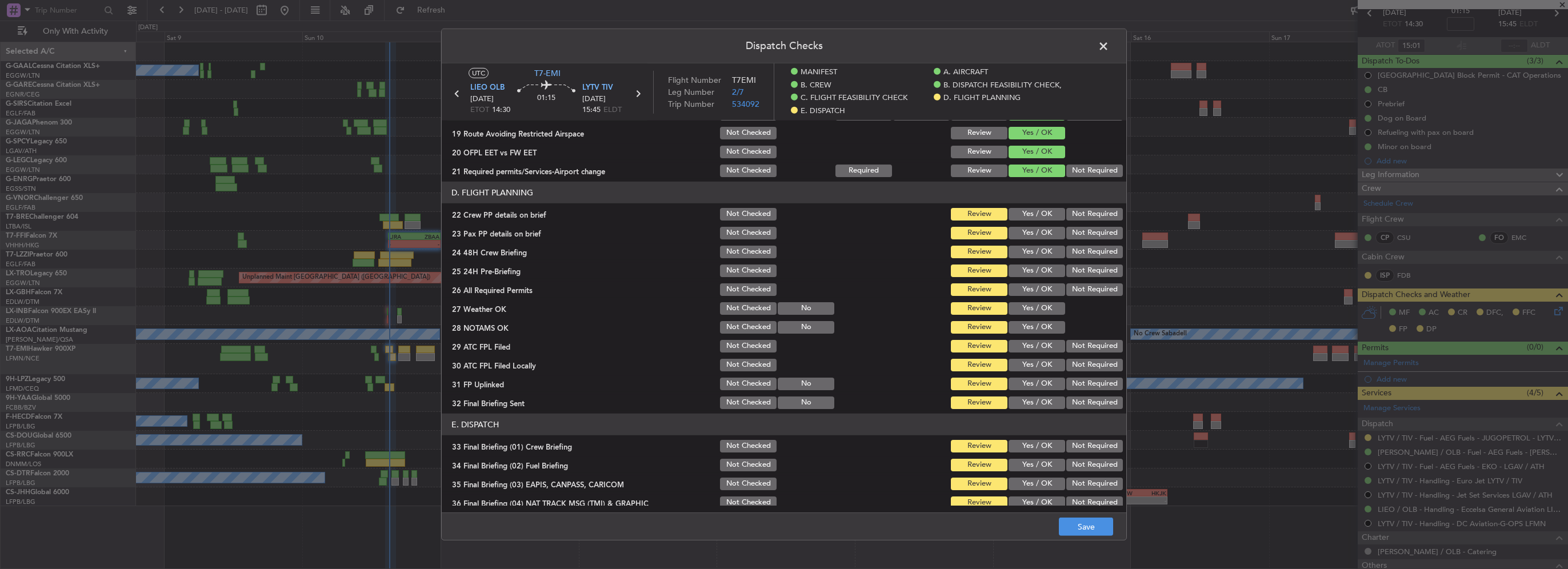
click at [1033, 220] on div "Yes / OK" at bounding box center [1036, 214] width 58 height 16
click at [1044, 202] on header "D. FLIGHT PLANNING" at bounding box center [784, 192] width 685 height 22
click at [1042, 217] on button "Yes / OK" at bounding box center [1037, 214] width 56 height 13
click at [1042, 232] on button "Yes / OK" at bounding box center [1037, 233] width 56 height 13
click at [1045, 252] on button "Yes / OK" at bounding box center [1037, 252] width 56 height 13
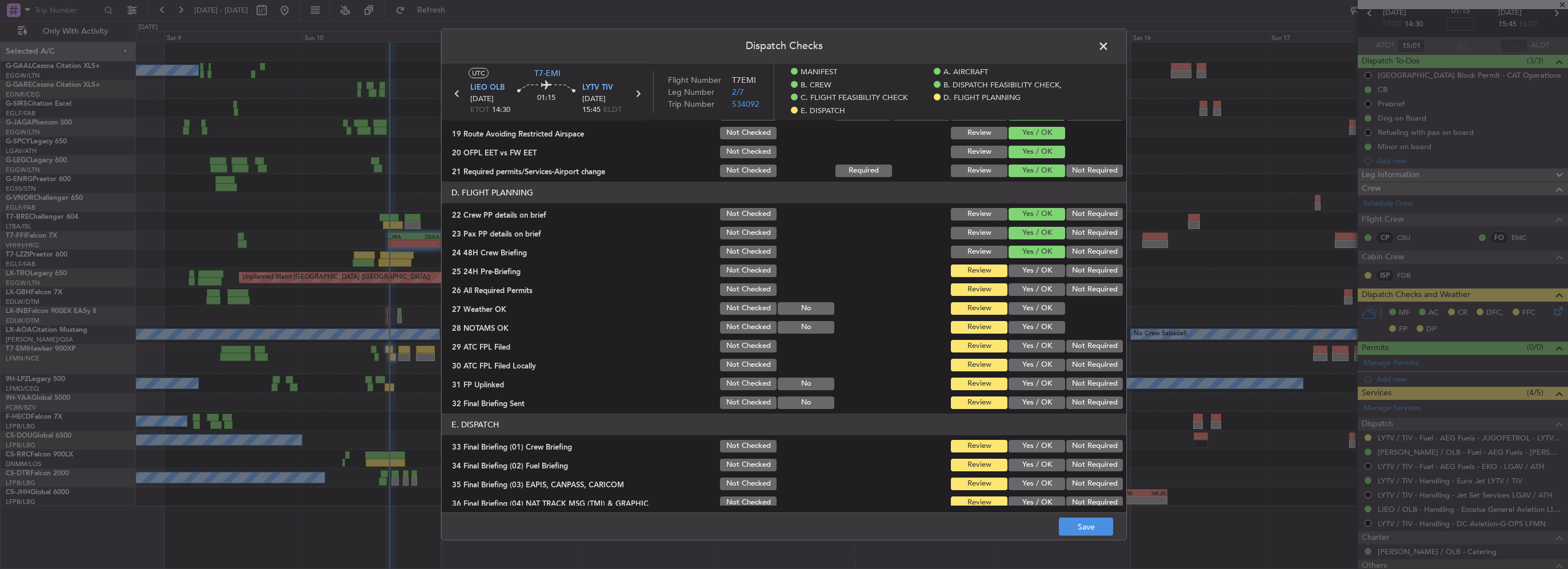
click at [1080, 262] on div "Not Required" at bounding box center [1094, 270] width 58 height 16
click at [1081, 269] on button "Not Required" at bounding box center [1095, 270] width 56 height 13
click at [1038, 298] on section "D. FLIGHT PLANNING 22 Crew PP details on brief Not Checked Review Yes / OK Not …" at bounding box center [784, 296] width 685 height 229
click at [1038, 294] on button "Yes / OK" at bounding box center [1037, 289] width 56 height 13
click at [1040, 309] on button "Yes / OK" at bounding box center [1037, 308] width 56 height 13
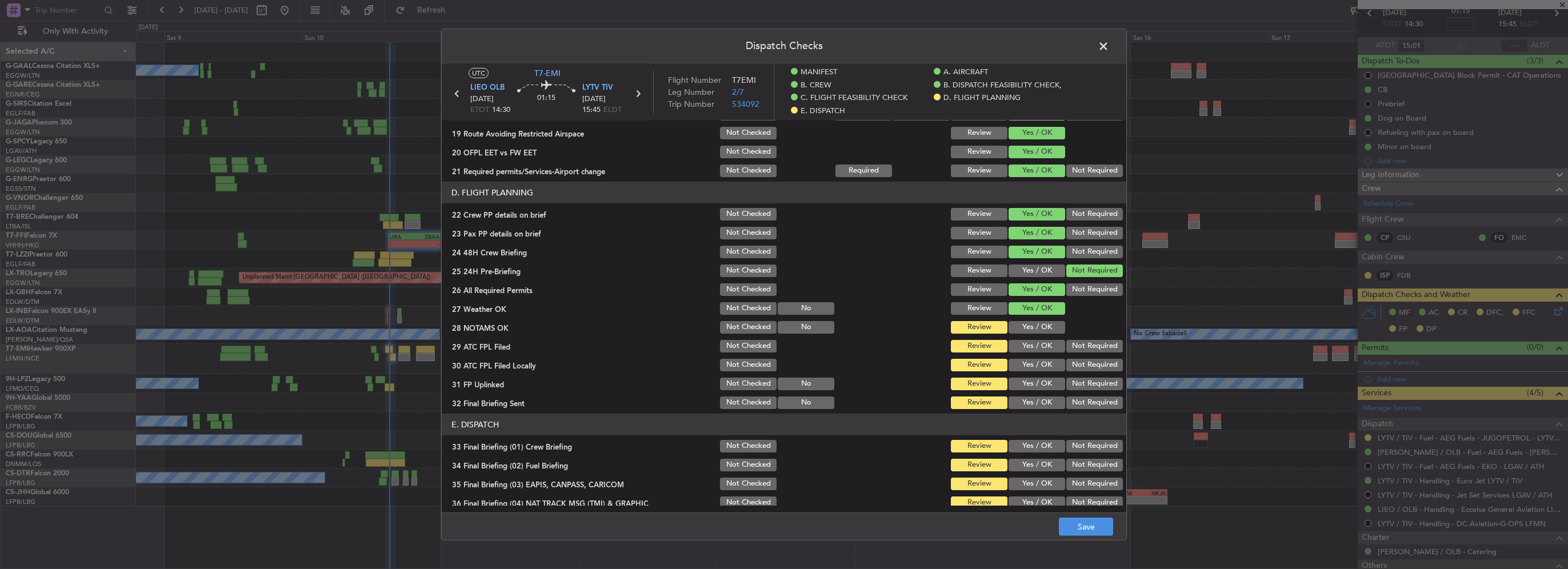
click at [1040, 322] on button "Yes / OK" at bounding box center [1037, 327] width 56 height 13
click at [1041, 343] on button "Yes / OK" at bounding box center [1037, 346] width 56 height 13
click at [1042, 365] on button "Yes / OK" at bounding box center [1037, 365] width 56 height 13
click at [1077, 370] on button "Not Required" at bounding box center [1095, 365] width 56 height 13
click at [1044, 390] on div "Yes / OK" at bounding box center [1036, 384] width 58 height 16
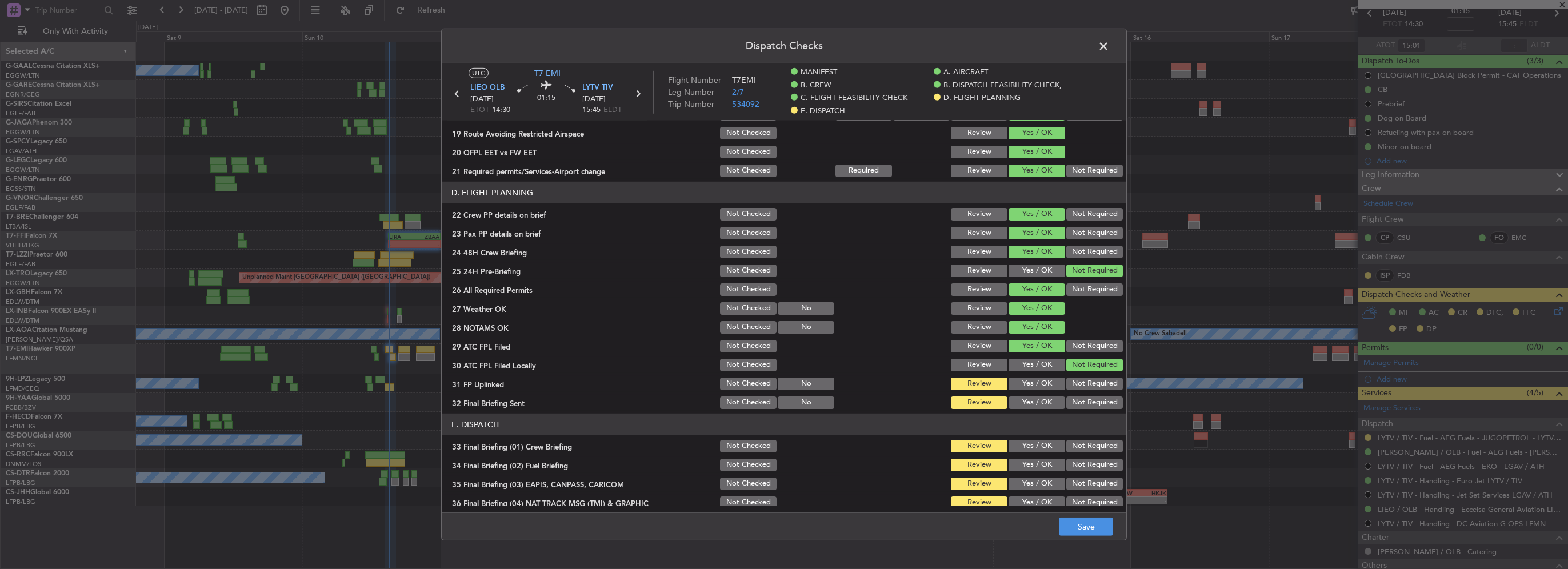
drag, startPoint x: 1077, startPoint y: 400, endPoint x: 1070, endPoint y: 398, distance: 7.3
click at [1077, 399] on button "Not Required" at bounding box center [1095, 403] width 56 height 13
click at [1040, 388] on button "Yes / OK" at bounding box center [1037, 384] width 56 height 13
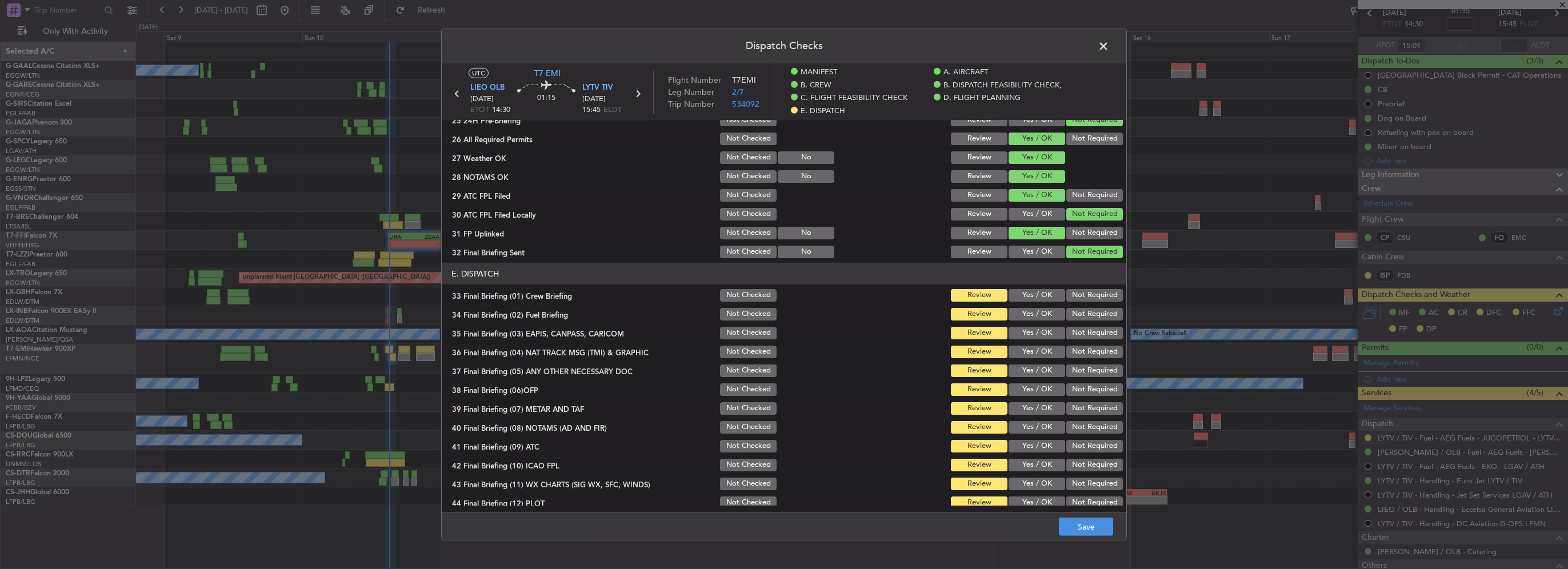
scroll to position [671, 0]
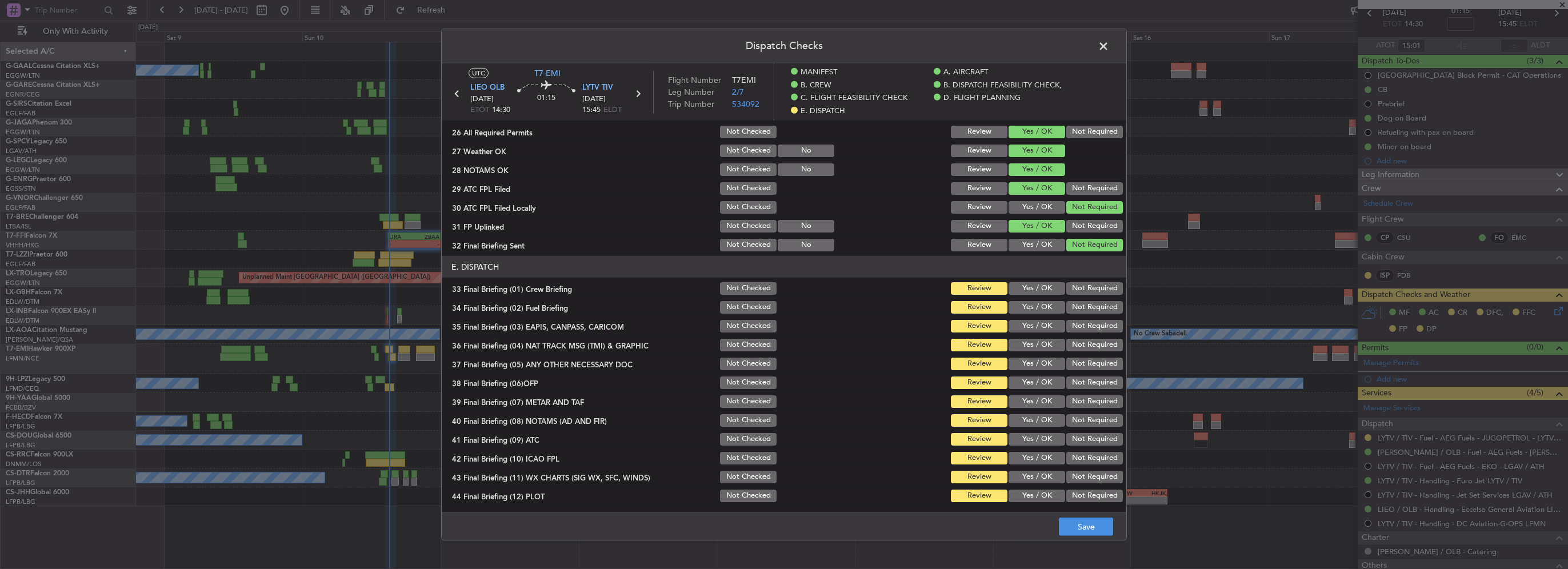
click at [1034, 290] on button "Yes / OK" at bounding box center [1037, 288] width 56 height 13
click at [1035, 306] on button "Yes / OK" at bounding box center [1037, 307] width 56 height 13
click at [1080, 329] on button "Not Required" at bounding box center [1095, 326] width 56 height 13
click at [1082, 347] on button "Not Required" at bounding box center [1095, 345] width 56 height 13
click at [1046, 360] on button "Yes / OK" at bounding box center [1037, 364] width 56 height 13
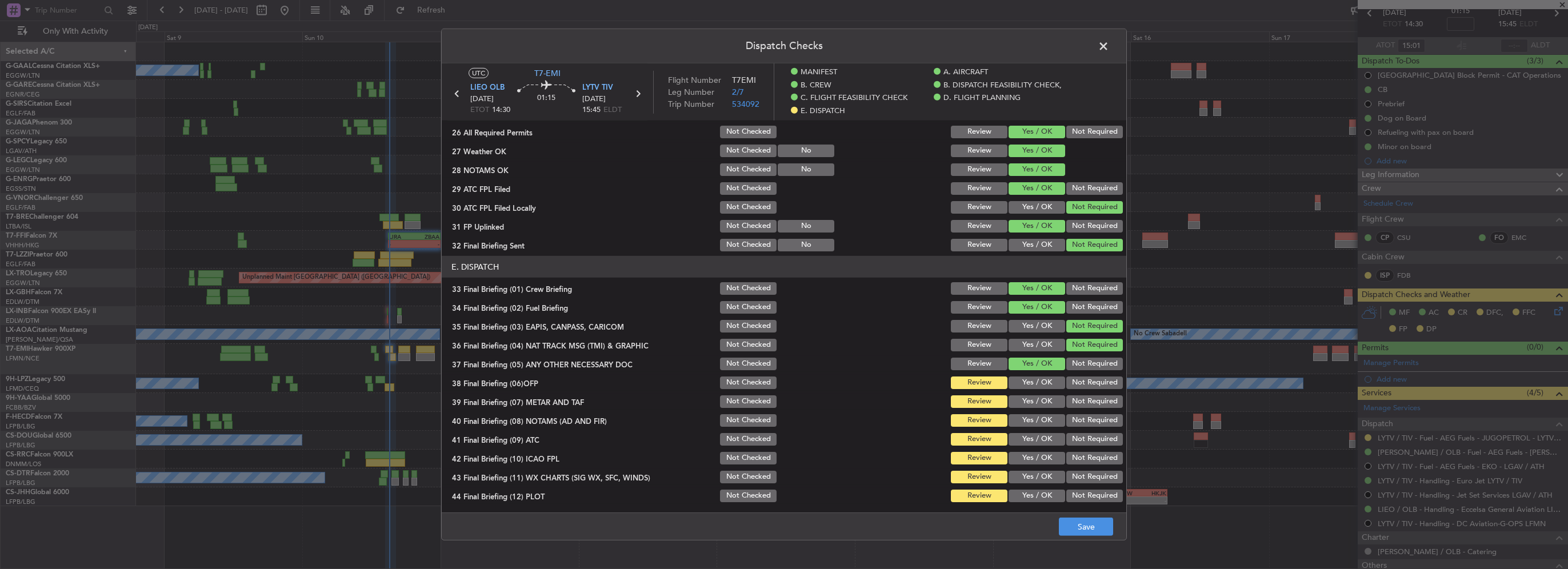
click at [1043, 383] on button "Yes / OK" at bounding box center [1037, 383] width 56 height 13
click at [1044, 400] on button "Yes / OK" at bounding box center [1037, 401] width 56 height 13
click at [1042, 427] on div "Yes / OK" at bounding box center [1036, 420] width 58 height 16
click at [1040, 420] on button "Yes / OK" at bounding box center [1037, 420] width 56 height 13
click at [1043, 439] on button "Yes / OK" at bounding box center [1037, 439] width 56 height 13
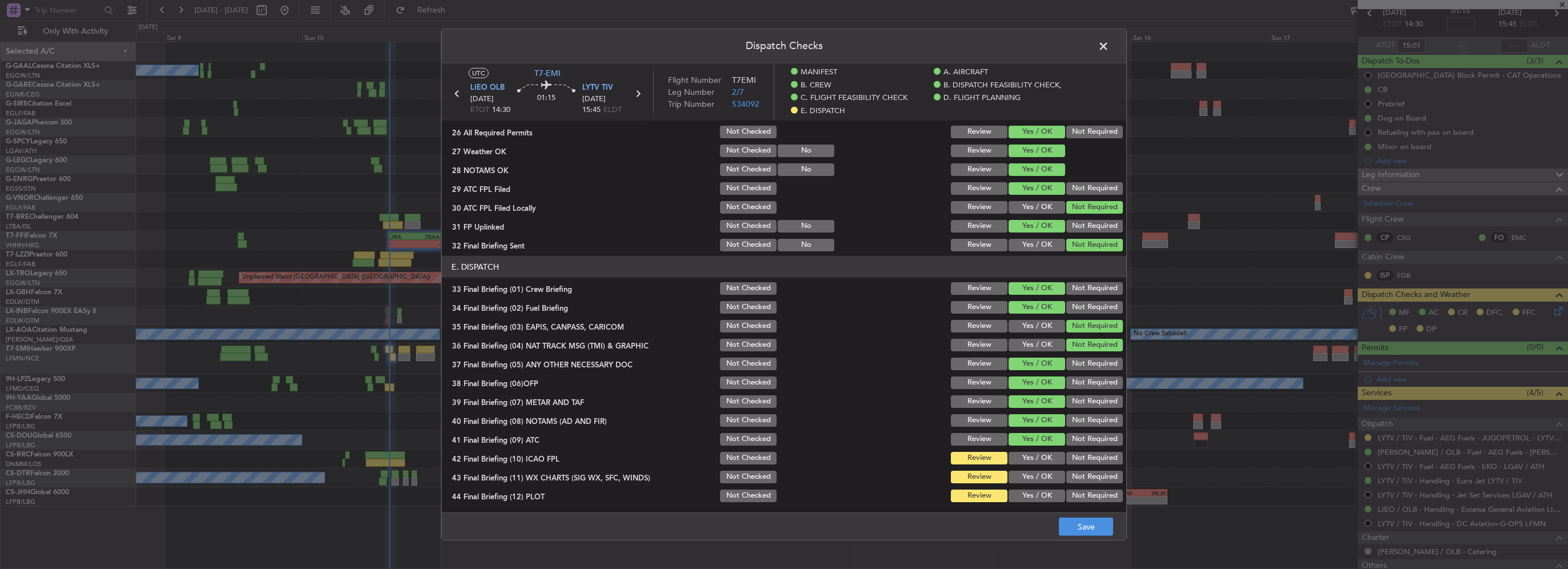
drag, startPoint x: 1043, startPoint y: 452, endPoint x: 1043, endPoint y: 469, distance: 17.0
click at [1043, 452] on button "Yes / OK" at bounding box center [1037, 458] width 56 height 13
click at [1043, 475] on button "Yes / OK" at bounding box center [1037, 476] width 56 height 13
click at [1047, 495] on button "Yes / OK" at bounding box center [1037, 495] width 56 height 13
click at [1068, 519] on button "Save" at bounding box center [1086, 526] width 55 height 18
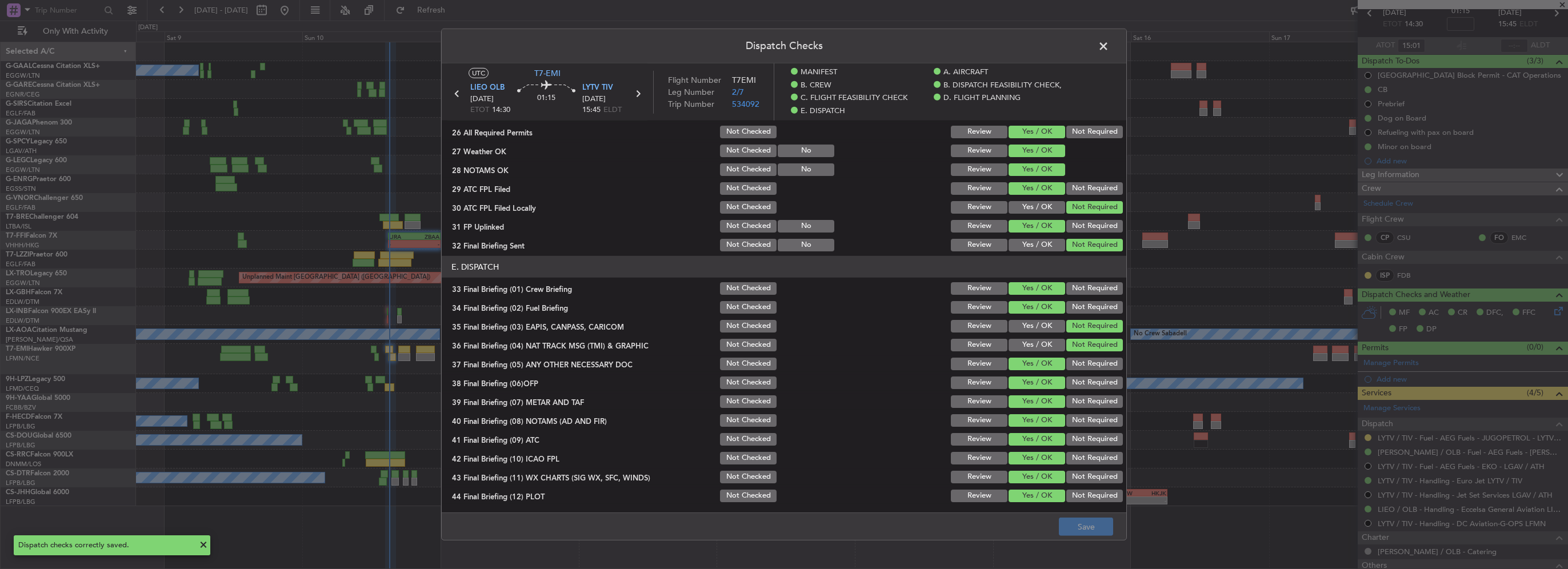
click at [1109, 49] on span at bounding box center [1109, 49] width 0 height 23
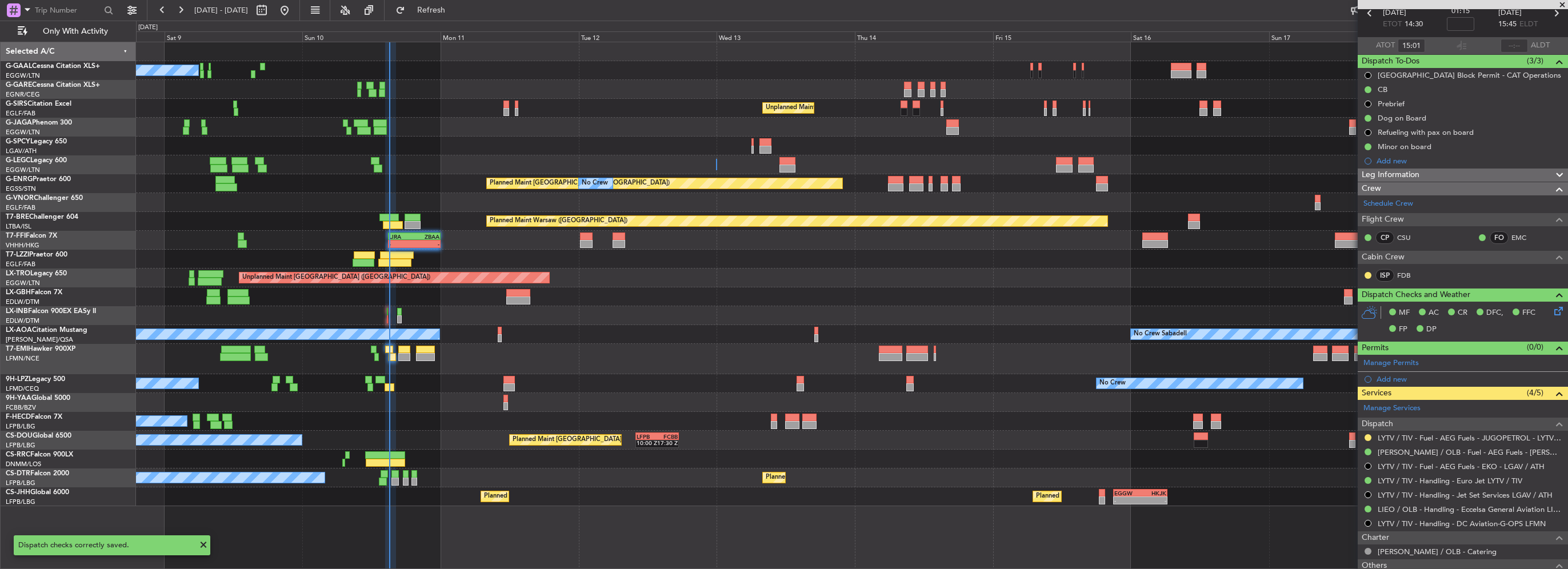
click at [397, 356] on div at bounding box center [852, 359] width 1432 height 30
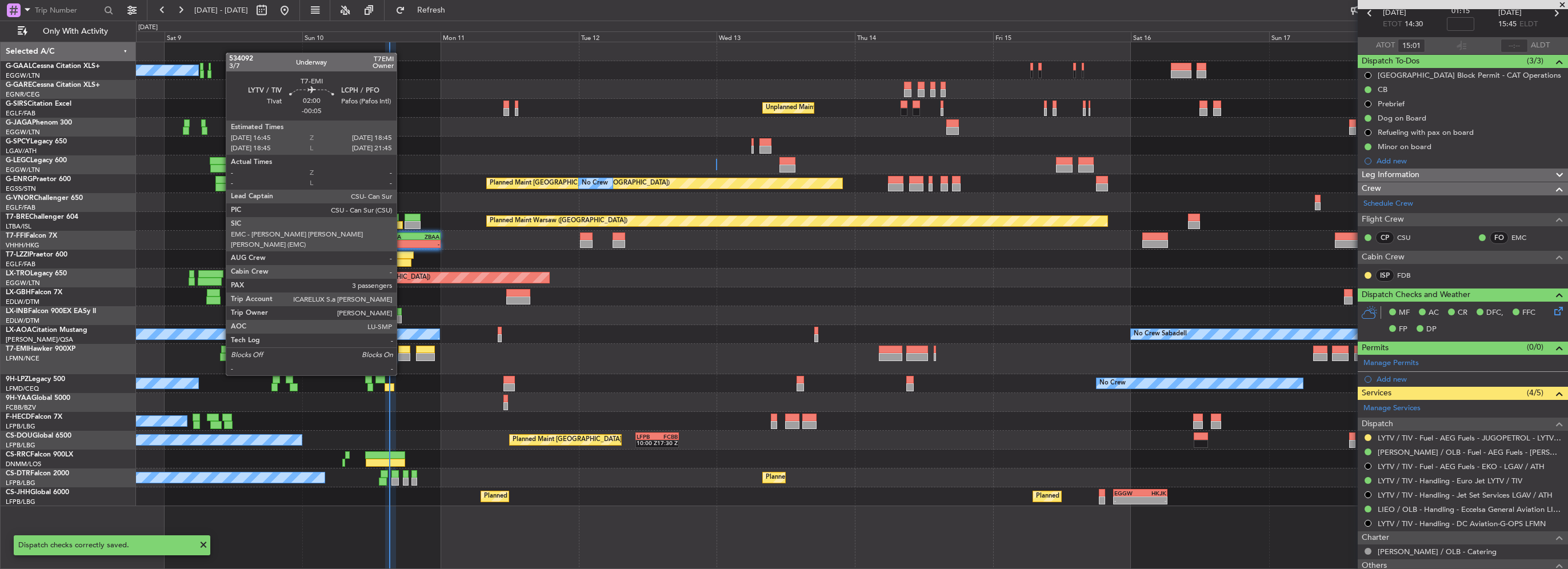
click at [402, 353] on div at bounding box center [405, 357] width 12 height 8
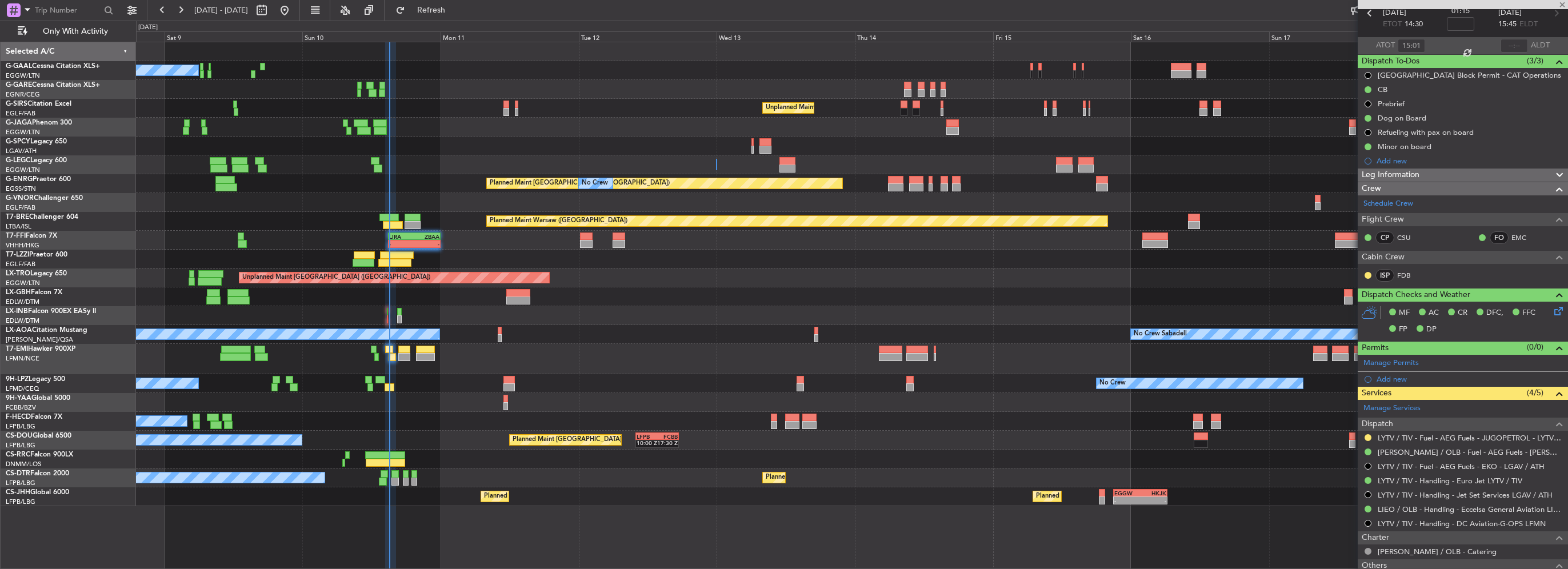
type input "-00:05"
type input "3"
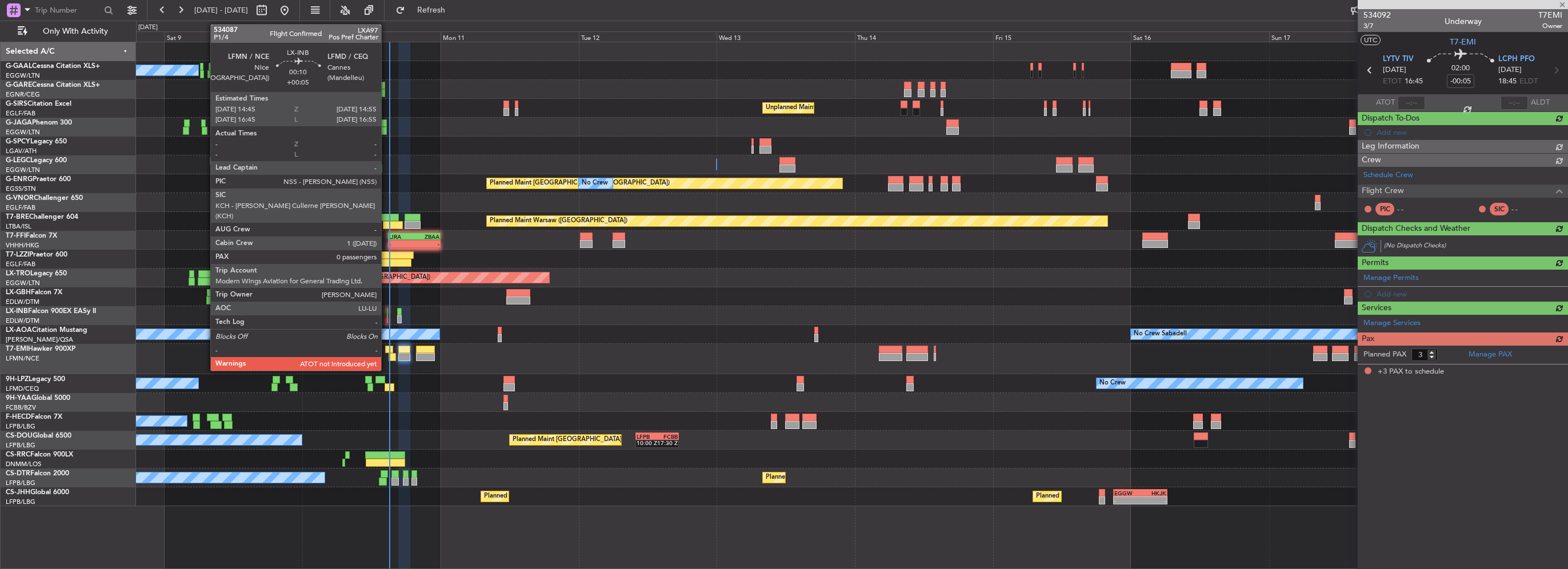
scroll to position [0, 0]
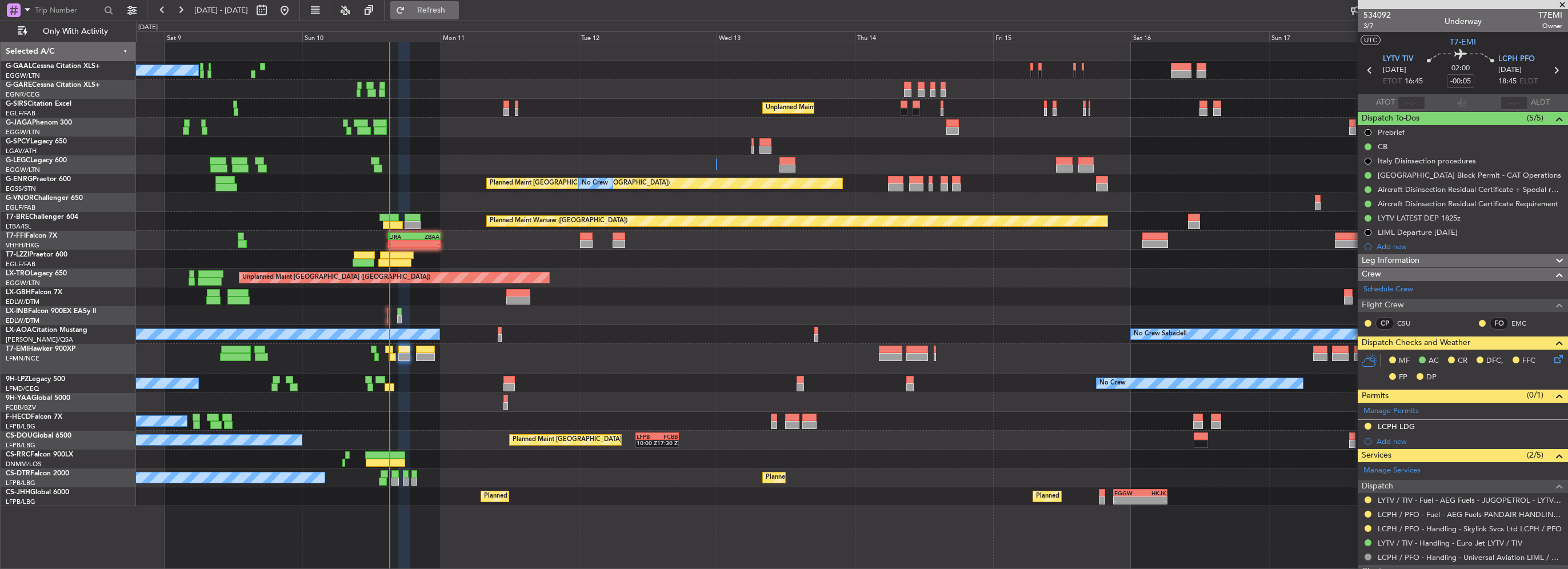
click at [456, 11] on span "Refresh" at bounding box center [431, 10] width 48 height 8
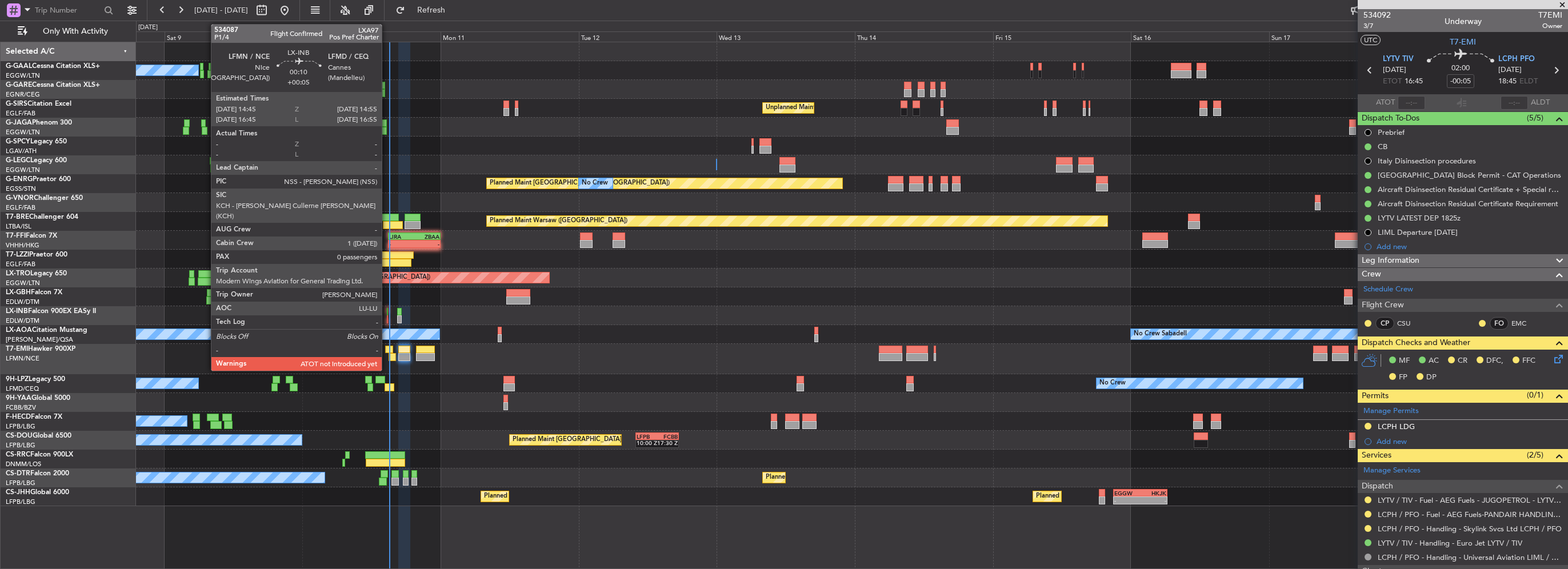
click at [387, 315] on div at bounding box center [387, 319] width 1 height 8
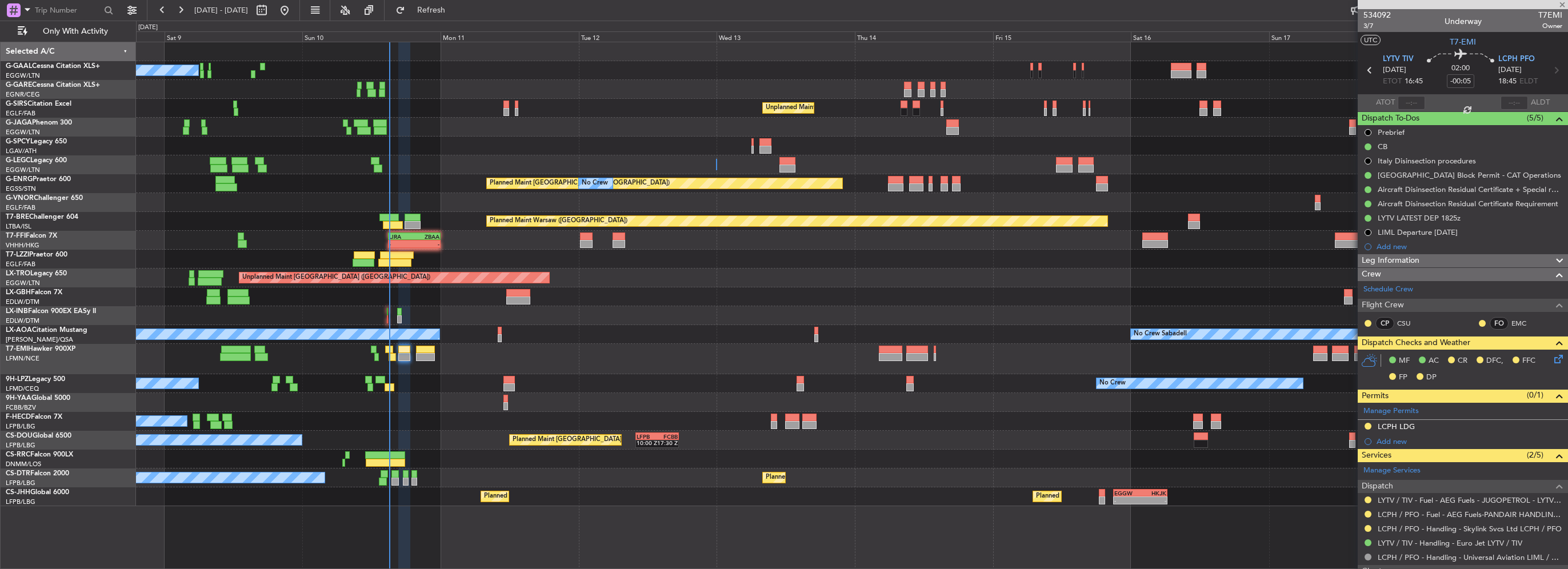
type input "+00:05"
type input "0"
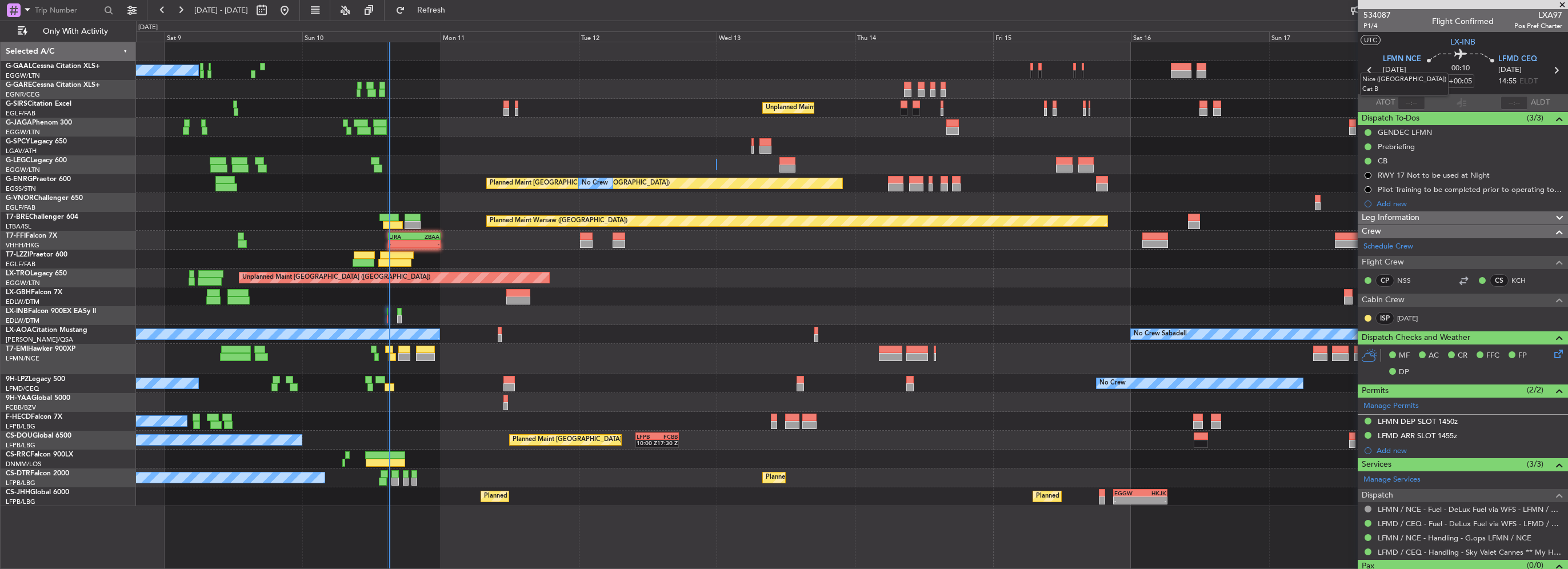
click at [1411, 100] on mat-tooltip-component "Nice ([GEOGRAPHIC_DATA]) Cat B" at bounding box center [1404, 85] width 105 height 40
click at [1410, 112] on span "Dispatch To-Dos" at bounding box center [1390, 118] width 58 height 13
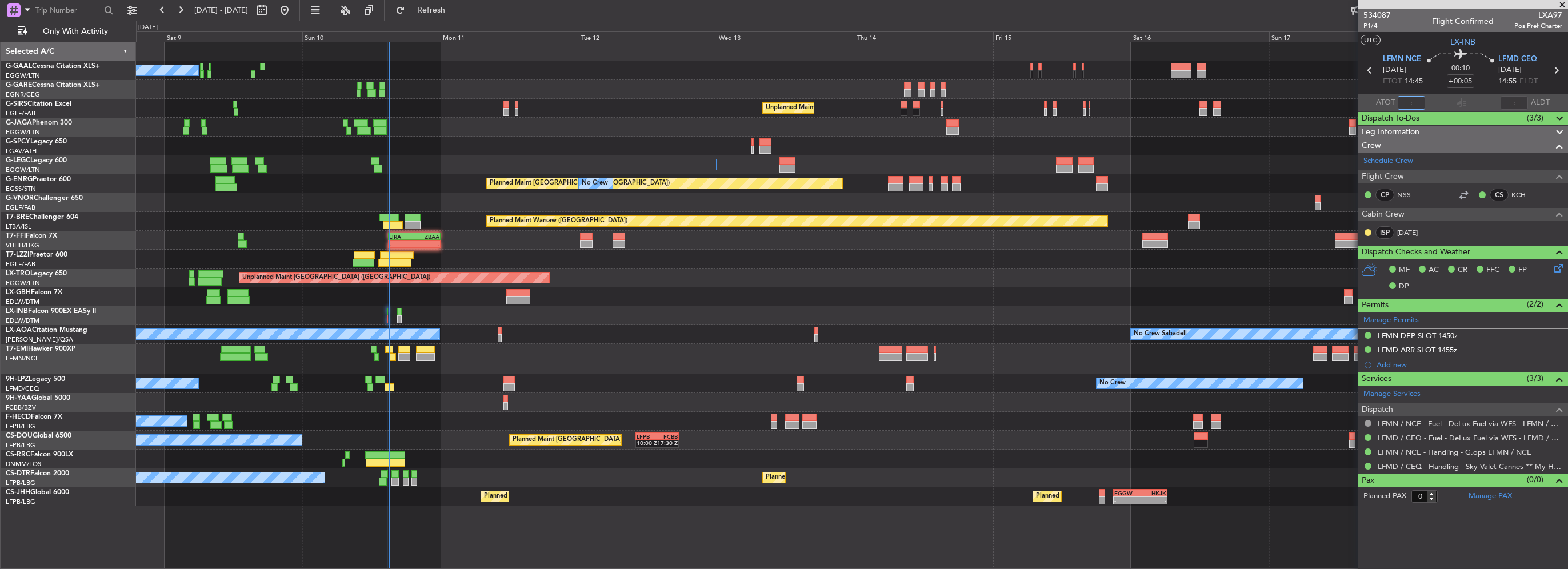
click at [1409, 107] on input "text" at bounding box center [1412, 103] width 28 height 14
click at [1402, 115] on mat-tooltip-component "Actual Take-Off Time" at bounding box center [1409, 124] width 81 height 30
click at [1415, 103] on input "text" at bounding box center [1412, 103] width 28 height 14
type input "15:06"
click at [1512, 137] on div "Leg Information" at bounding box center [1463, 132] width 211 height 13
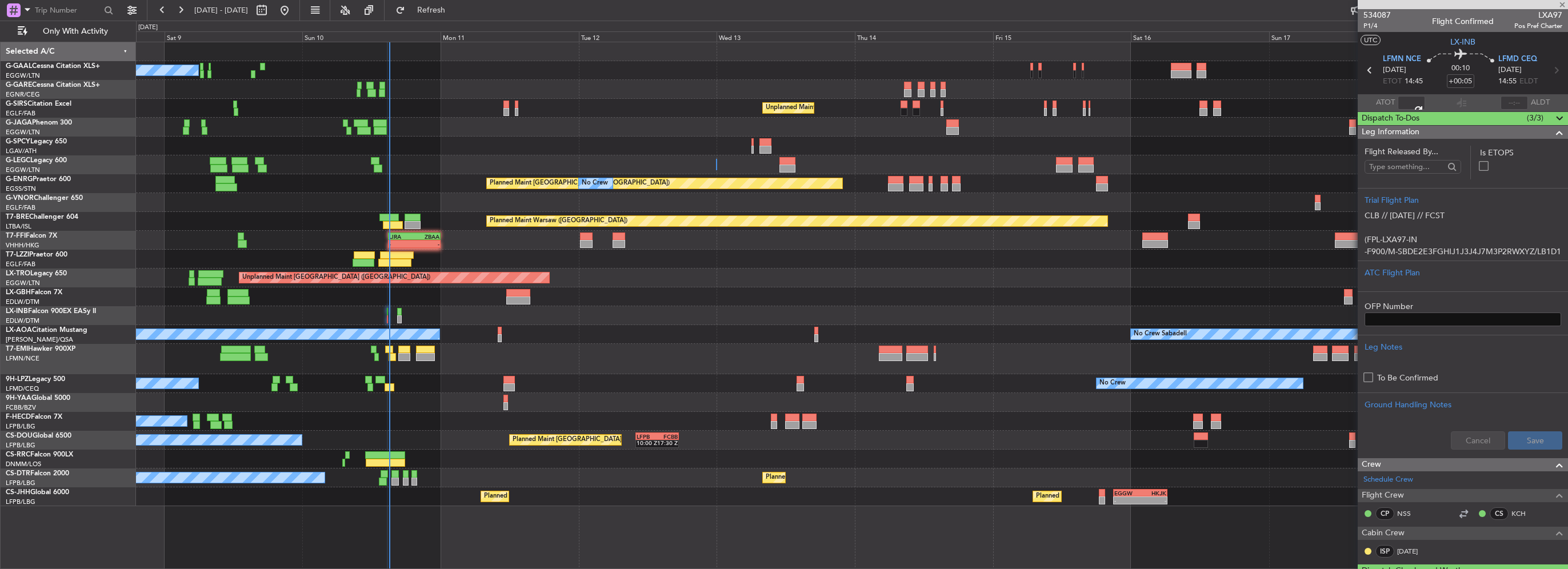
drag, startPoint x: 1548, startPoint y: 137, endPoint x: 1532, endPoint y: 137, distance: 16.0
click at [1553, 137] on span at bounding box center [1560, 133] width 14 height 14
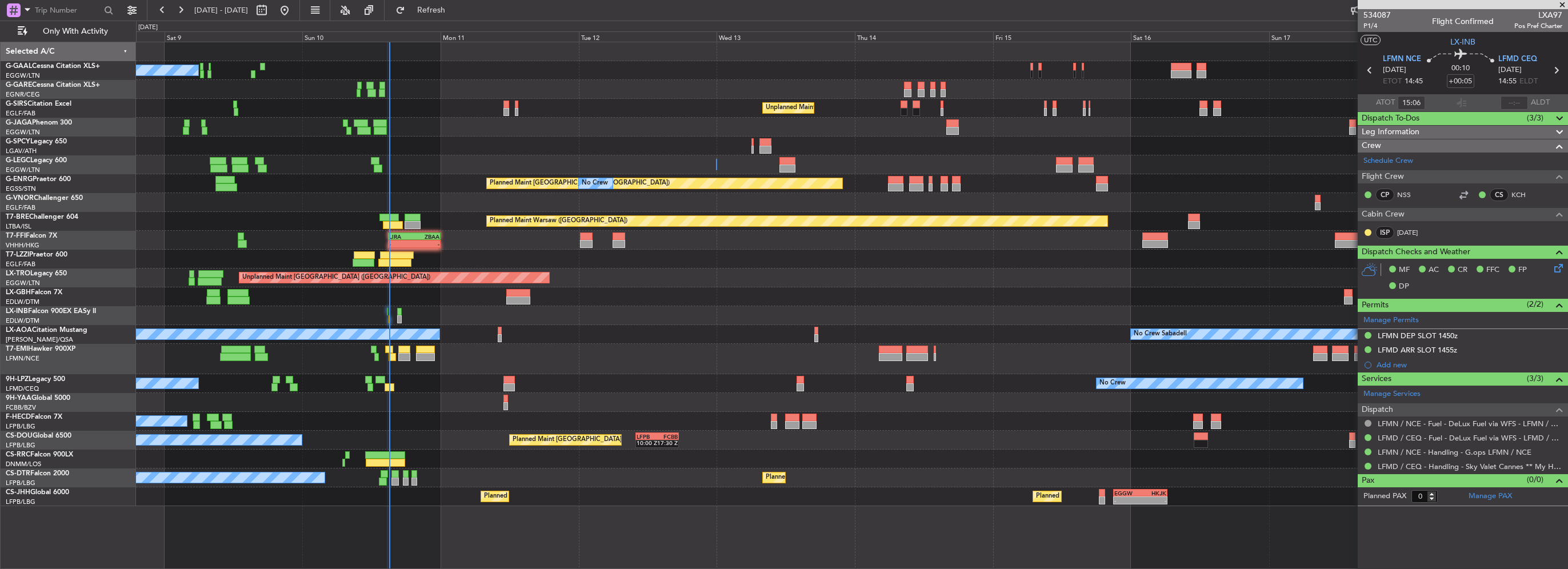
click at [1399, 147] on div "Crew" at bounding box center [1463, 145] width 211 height 13
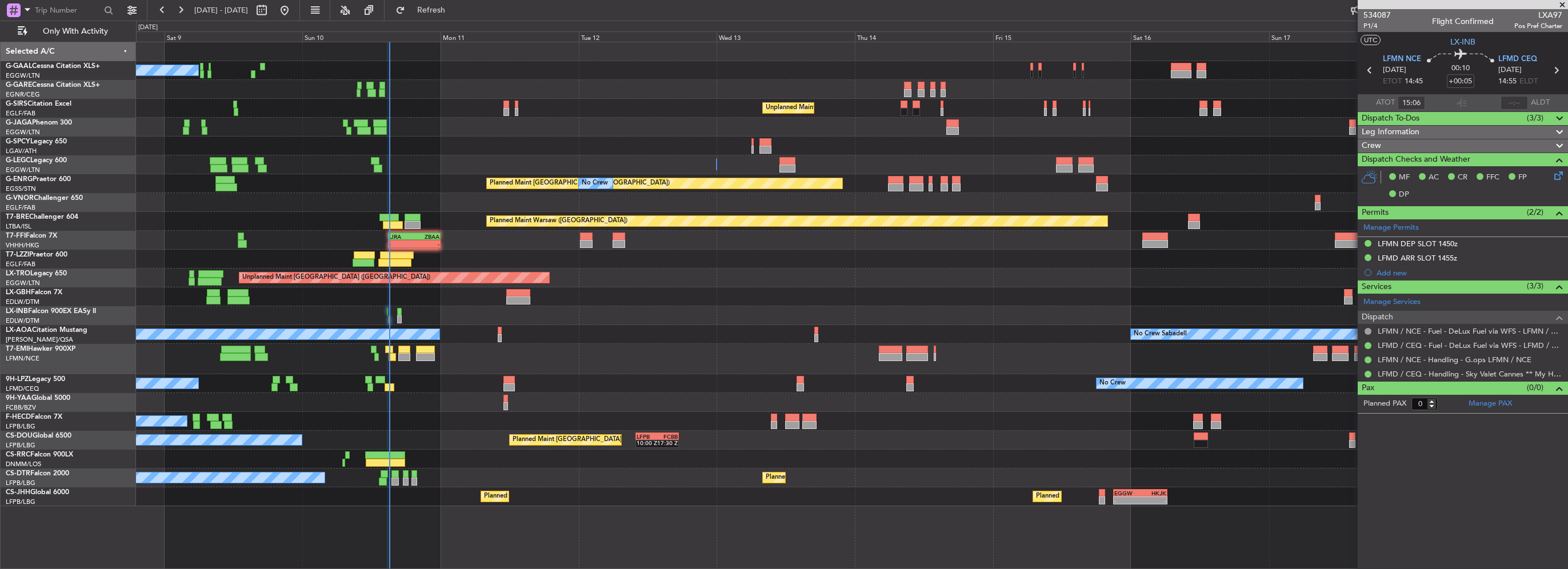
click at [1525, 135] on div "Leg Information" at bounding box center [1463, 132] width 211 height 13
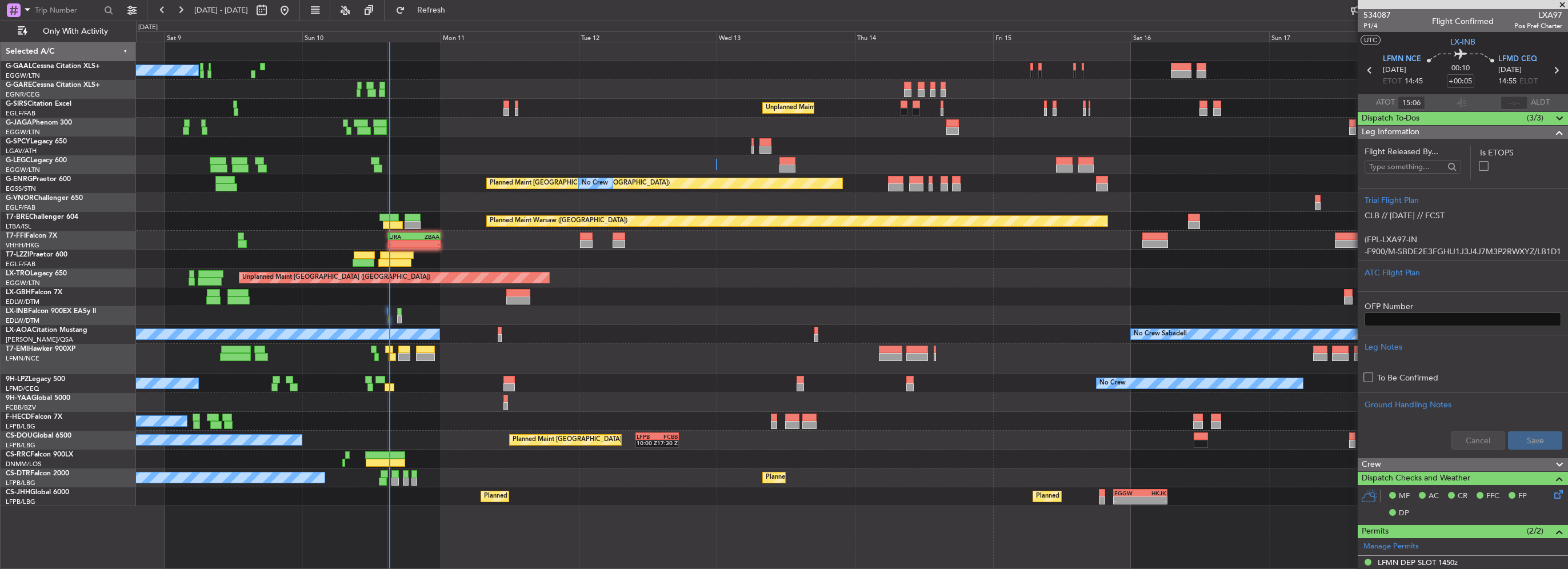
click at [1471, 137] on mat-tooltip-component "Complete" at bounding box center [1459, 139] width 49 height 30
click at [1480, 118] on div "Dispatch To-Dos (3/3)" at bounding box center [1463, 118] width 211 height 13
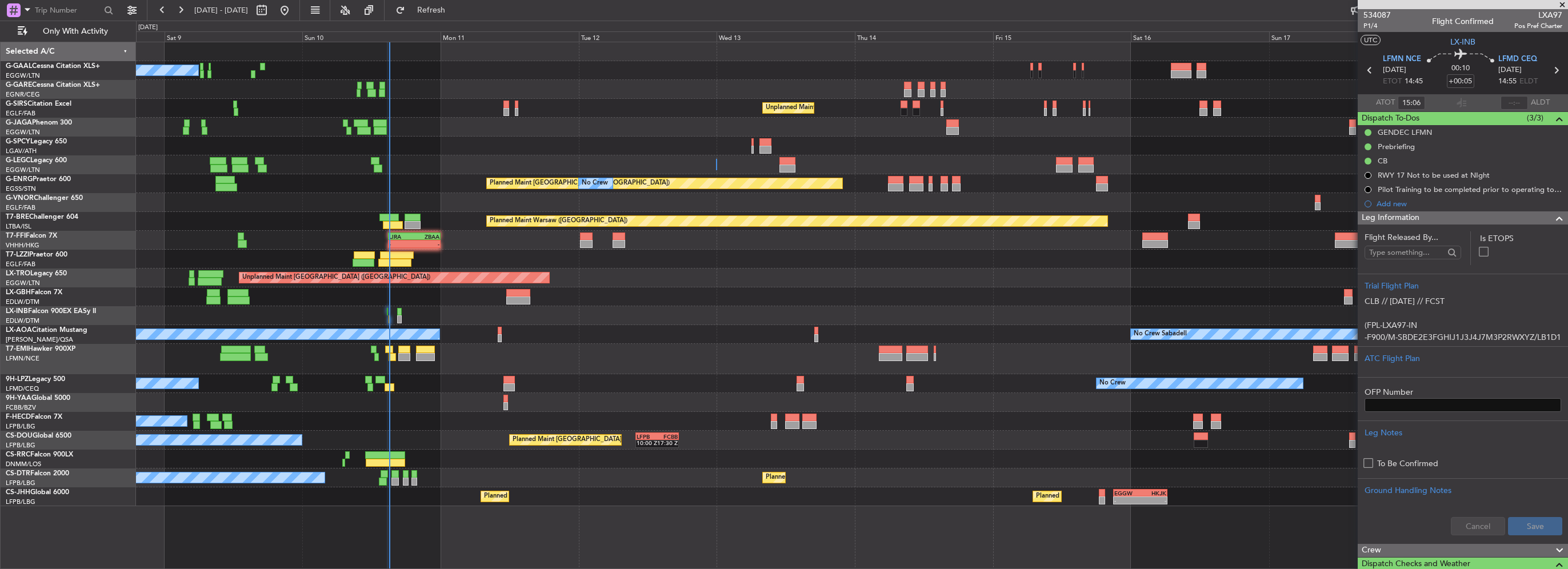
click at [1456, 218] on div "Leg Information" at bounding box center [1463, 217] width 211 height 13
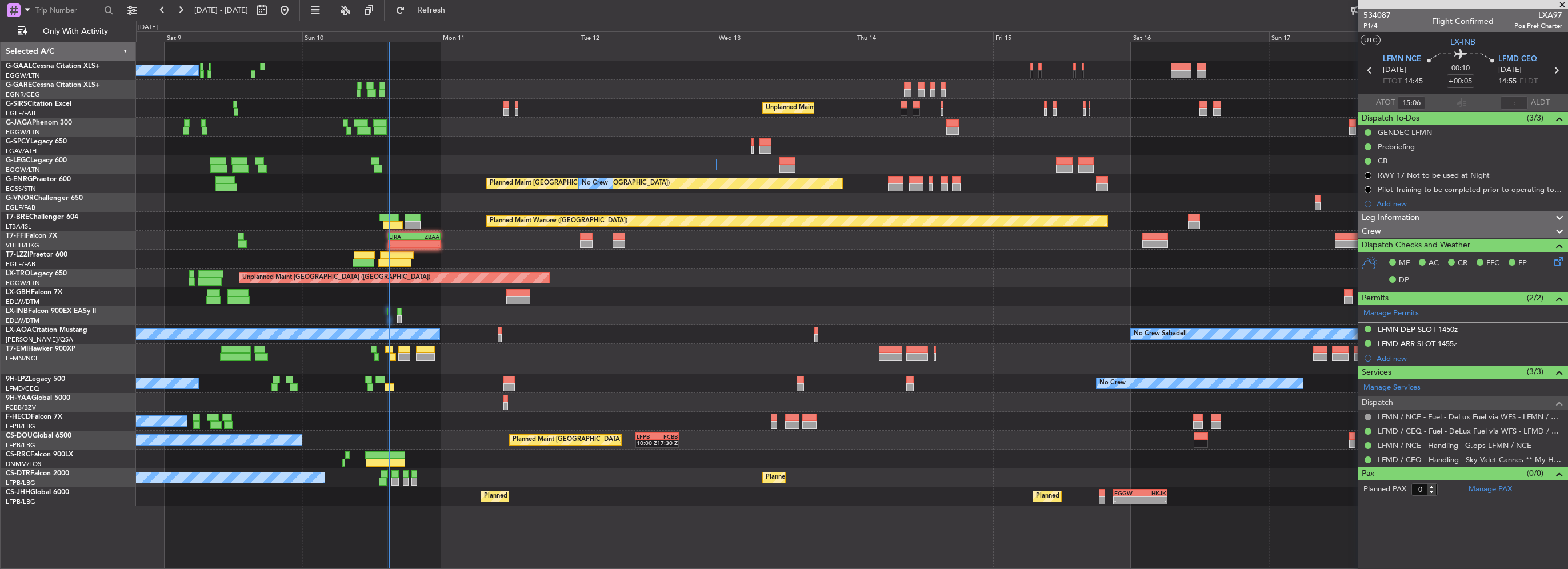
click at [1390, 224] on div "Crew Schedule Crew Flight Crew CP NSS CS KCH Cabin Crew ISP [DATE]" at bounding box center [1463, 231] width 211 height 14
click at [1394, 229] on div "Crew" at bounding box center [1463, 231] width 211 height 13
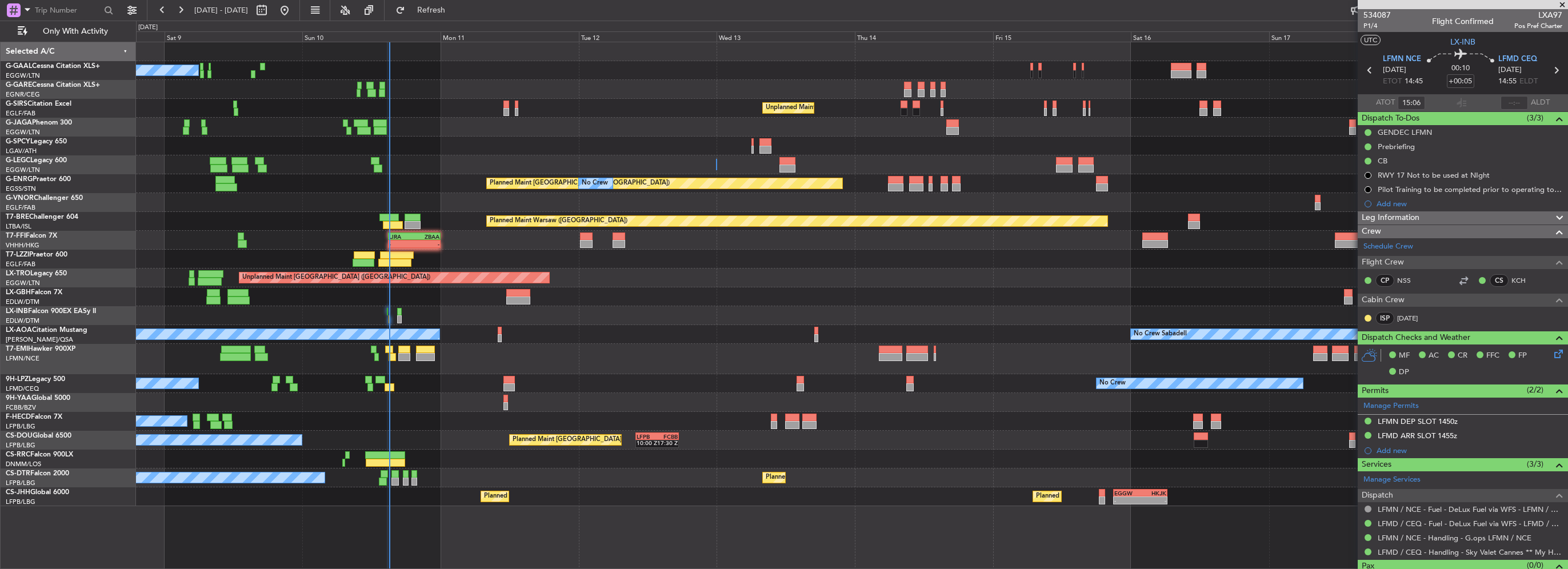
drag, startPoint x: 471, startPoint y: 10, endPoint x: 427, endPoint y: 175, distance: 170.8
click at [456, 10] on span "Refresh" at bounding box center [431, 10] width 48 height 8
